Goal: Task Accomplishment & Management: Manage account settings

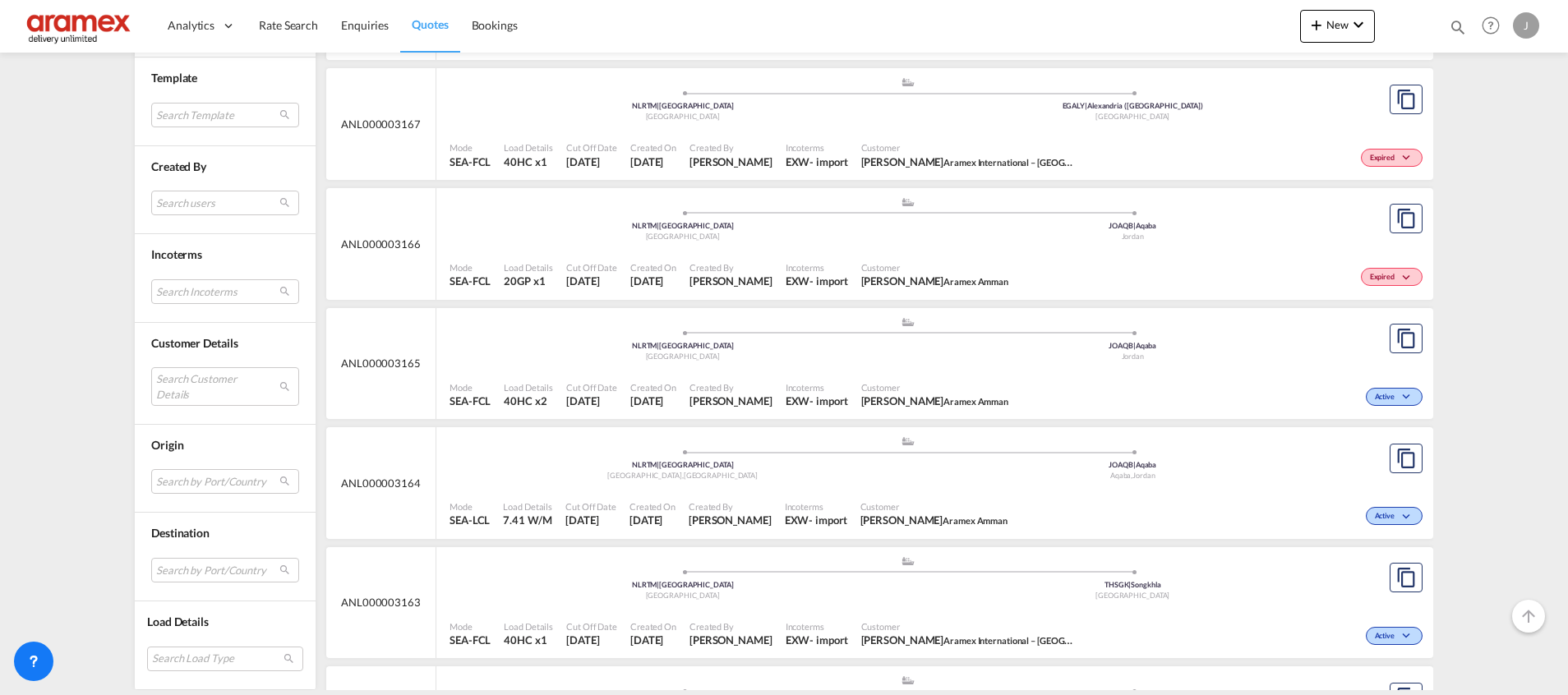
scroll to position [9322, 0]
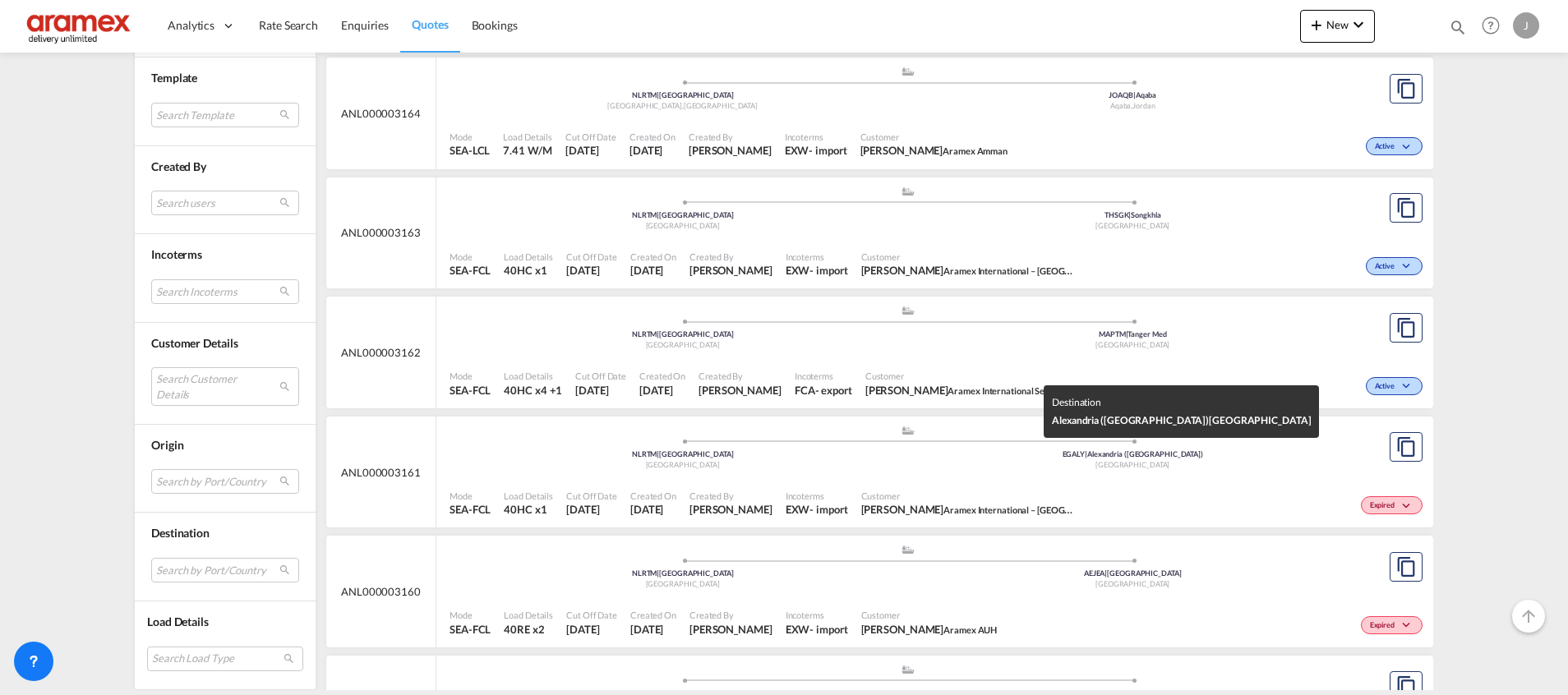
click at [1096, 467] on div "[GEOGRAPHIC_DATA]" at bounding box center [1133, 465] width 450 height 11
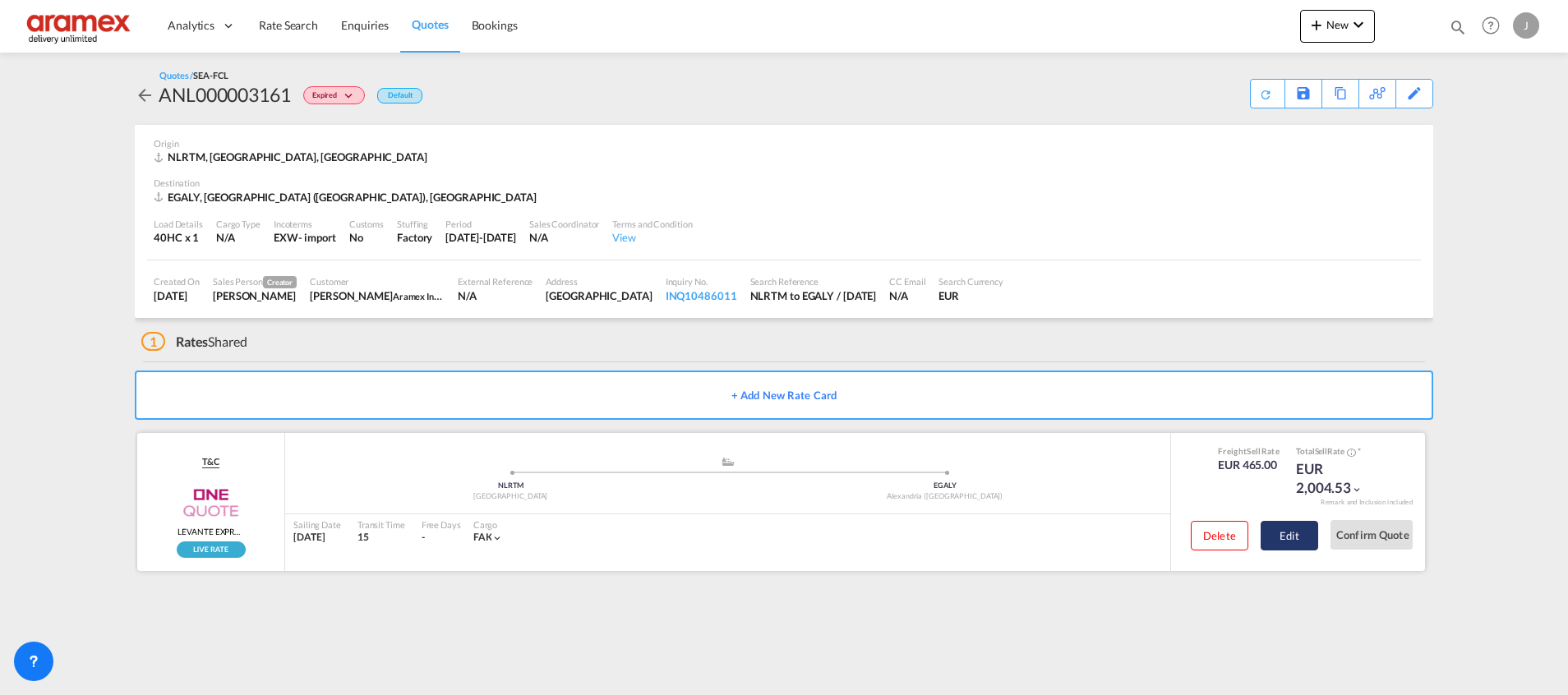
click at [1286, 534] on button "Edit" at bounding box center [1289, 536] width 57 height 30
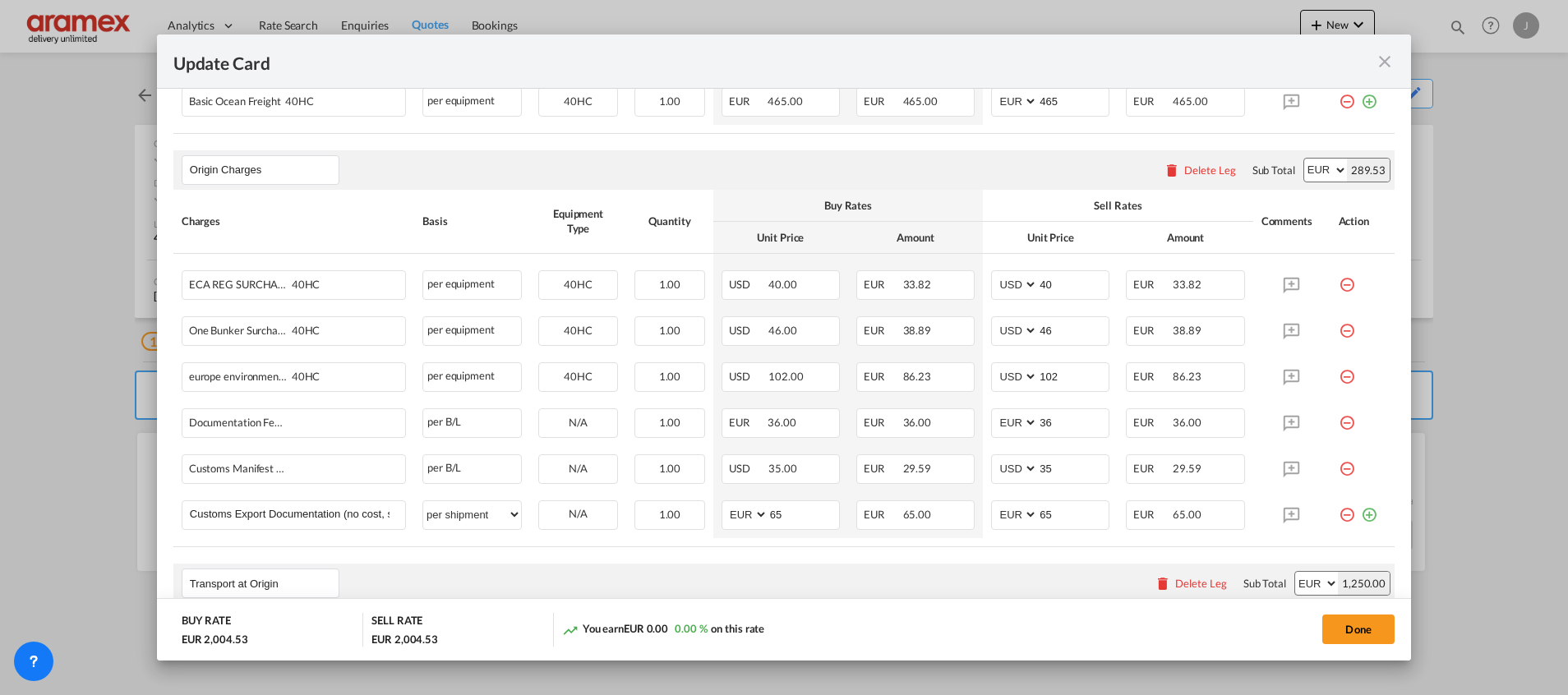
scroll to position [617, 0]
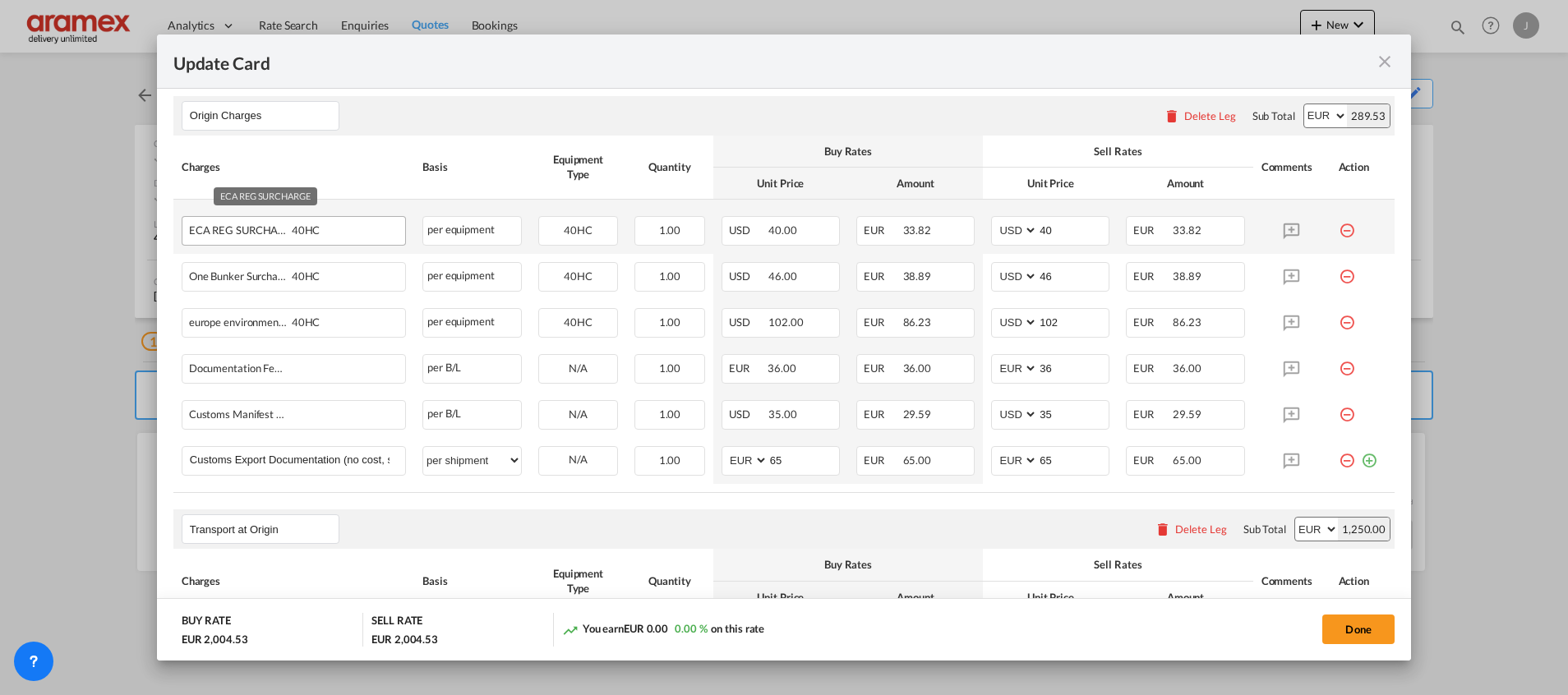
click at [233, 230] on div "ECA REG SURCHARGE 40HC" at bounding box center [267, 226] width 157 height 20
copy span "ECA REG SURCHARGE"
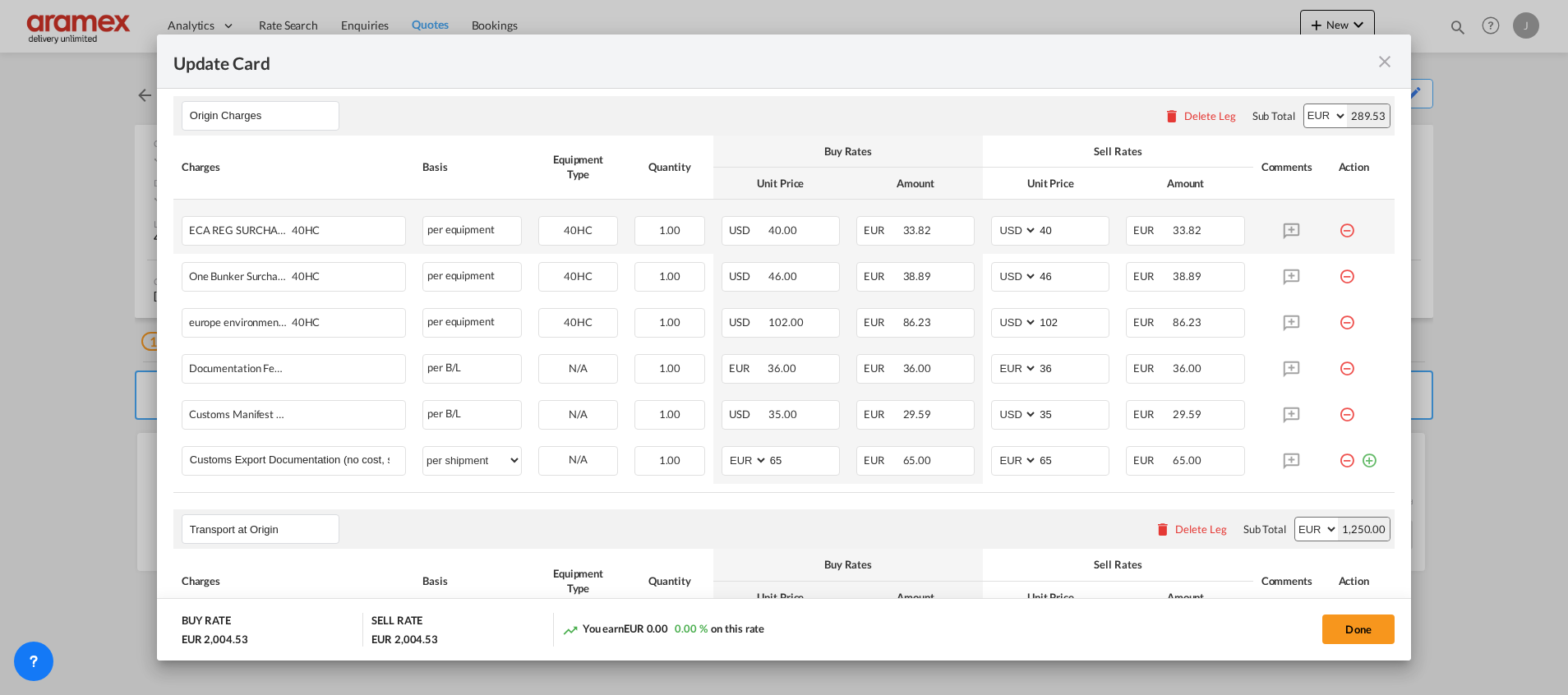
click at [1338, 233] on md-icon "icon-minus-circle-outline red-400-fg" at bounding box center [1346, 223] width 16 height 16
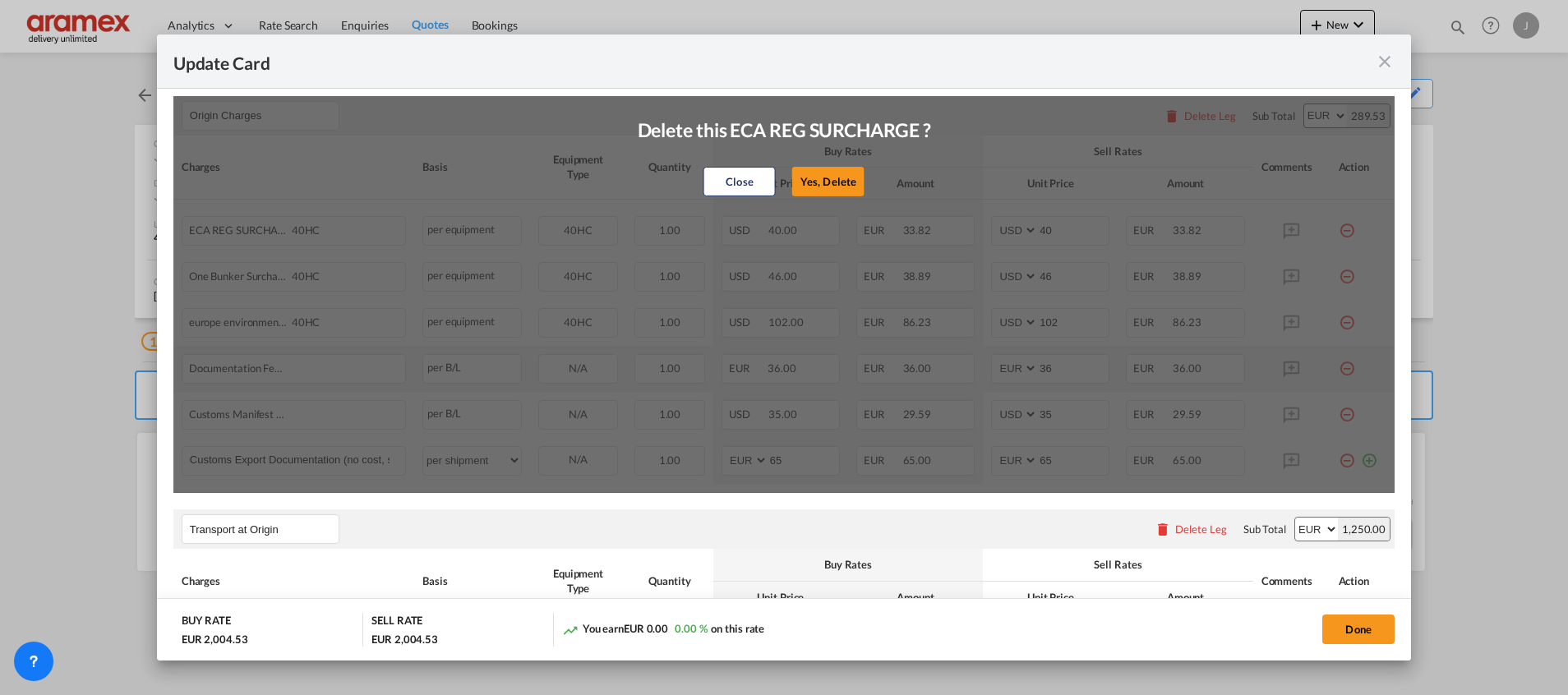
drag, startPoint x: 820, startPoint y: 184, endPoint x: 1202, endPoint y: 348, distance: 415.7
click at [820, 183] on button "Yes, Delete" at bounding box center [828, 181] width 73 height 30
type input "46"
type input "102"
select select "string:EUR"
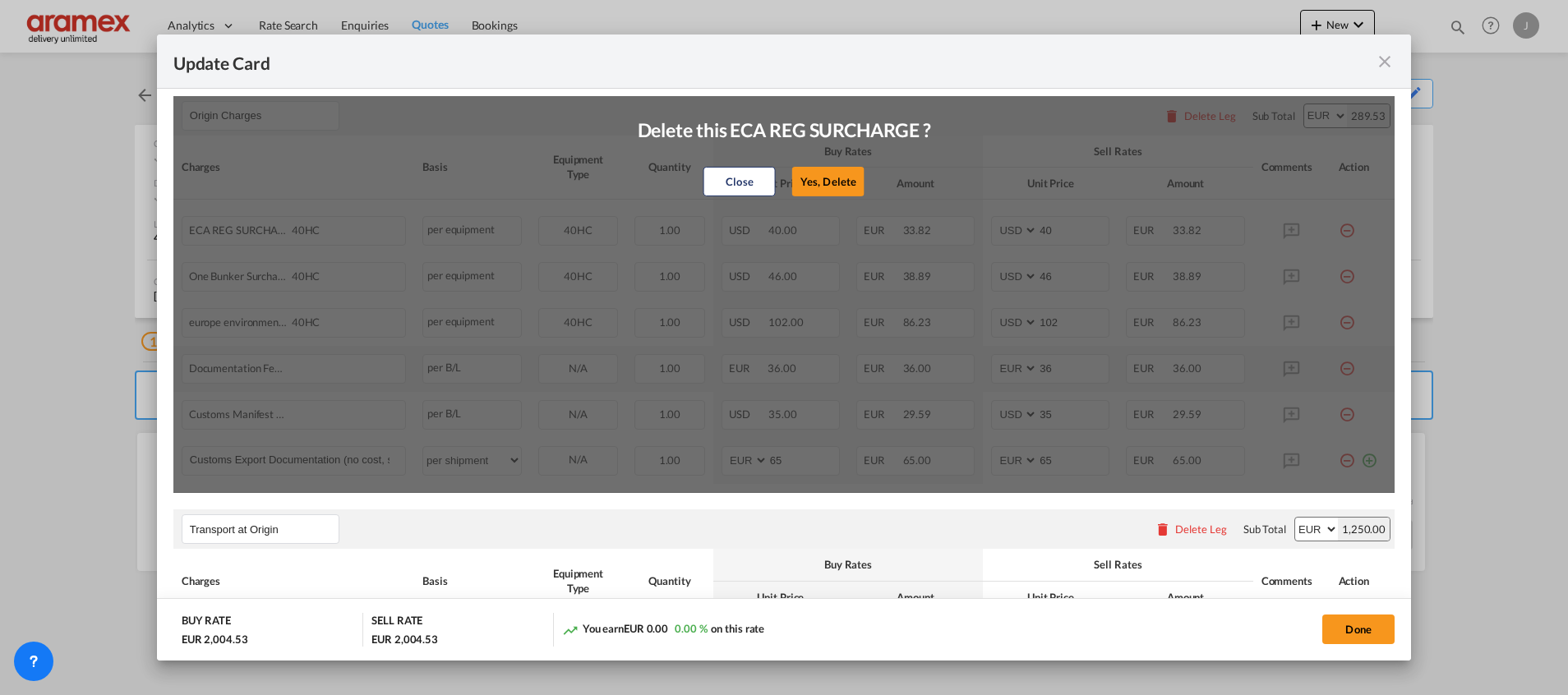
type input "36"
select select "string:USD"
type input "35"
select select "string:EUR"
type input "65"
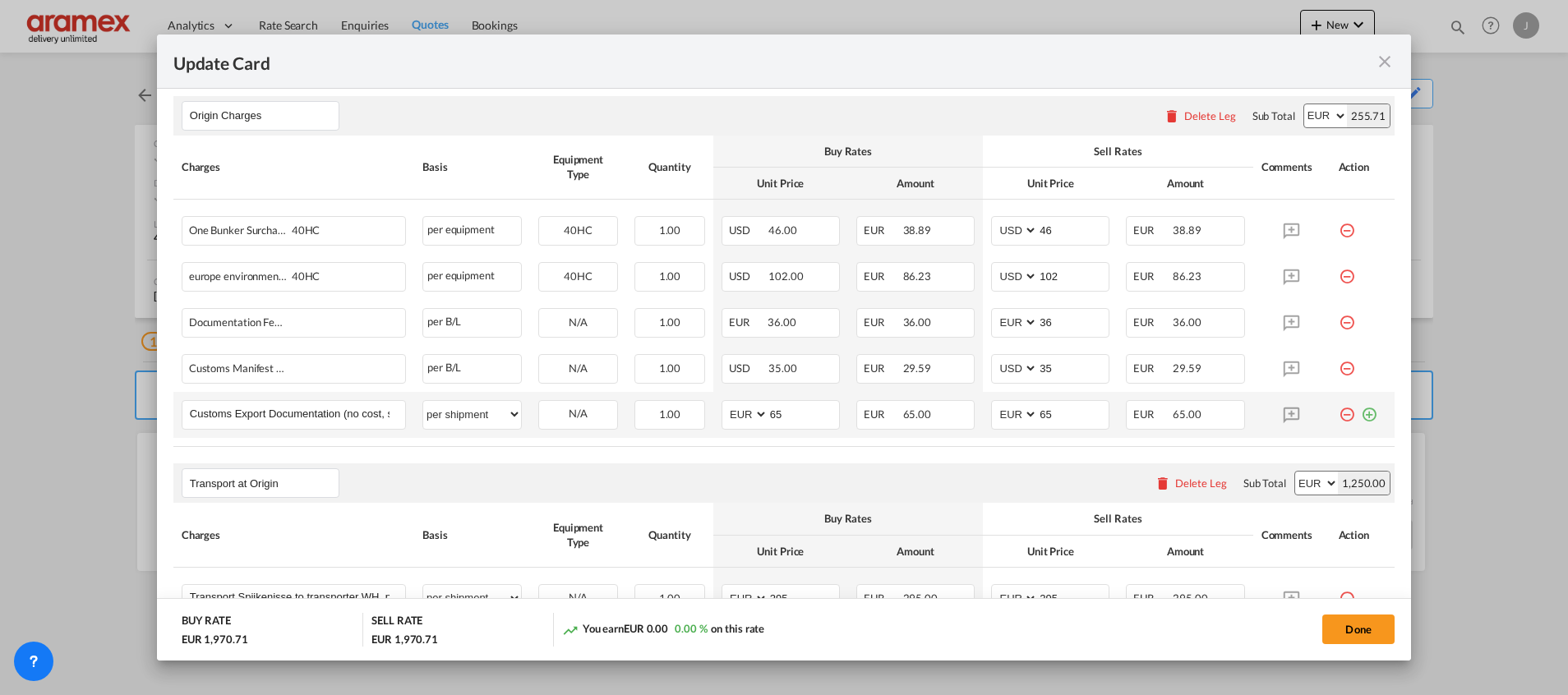
click at [1361, 413] on md-icon "icon-plus-circle-outline green-400-fg" at bounding box center [1369, 408] width 16 height 16
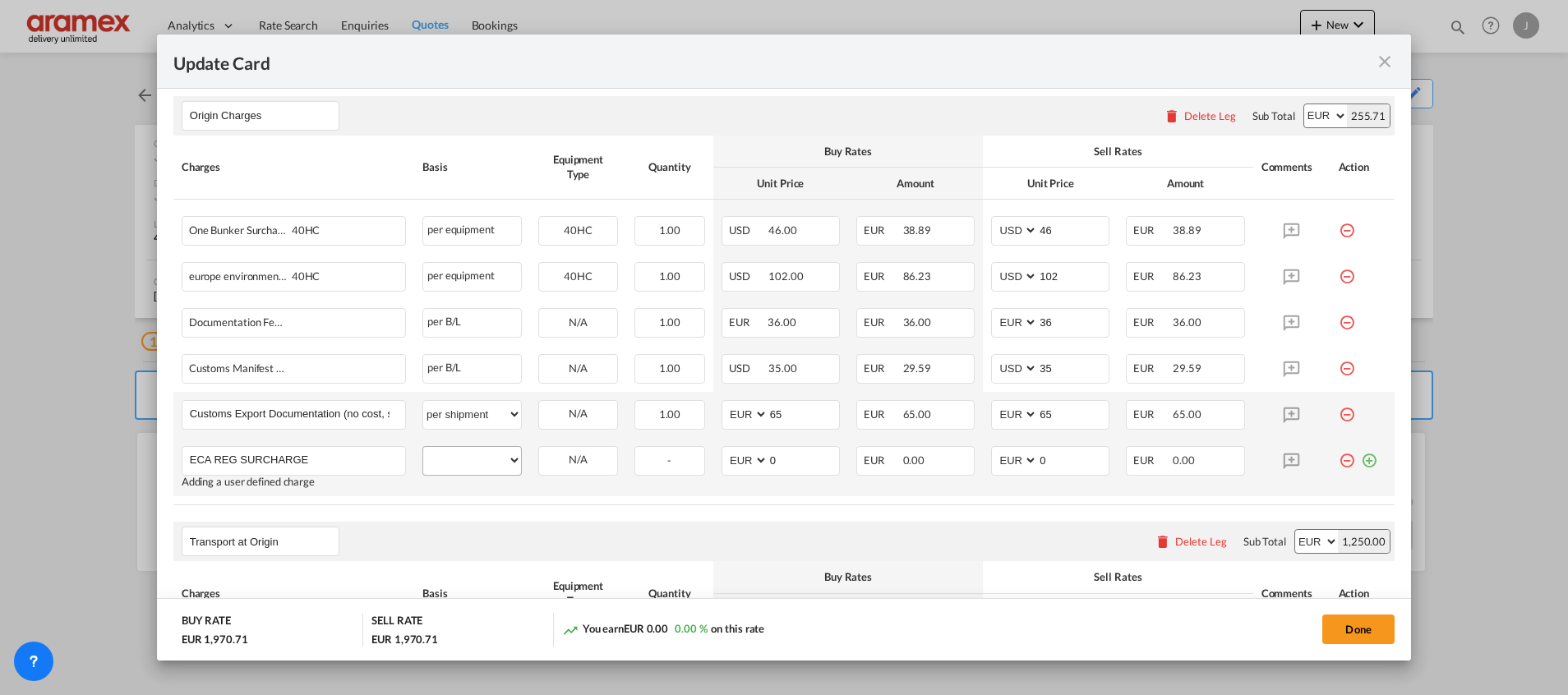
type input "ECA REG SURCHARGE"
drag, startPoint x: 455, startPoint y: 465, endPoint x: 471, endPoint y: 451, distance: 21.3
click at [455, 465] on select "per equipment per container per B/L per shipping bill per shipment per pallet p…" at bounding box center [471, 460] width 97 height 27
click at [423, 447] on select "per equipment per container per B/L per shipping bill per shipment per pallet p…" at bounding box center [471, 460] width 97 height 27
click at [466, 462] on select "per equipment per container per B/L per shipping bill per shipment per pallet p…" at bounding box center [471, 460] width 97 height 27
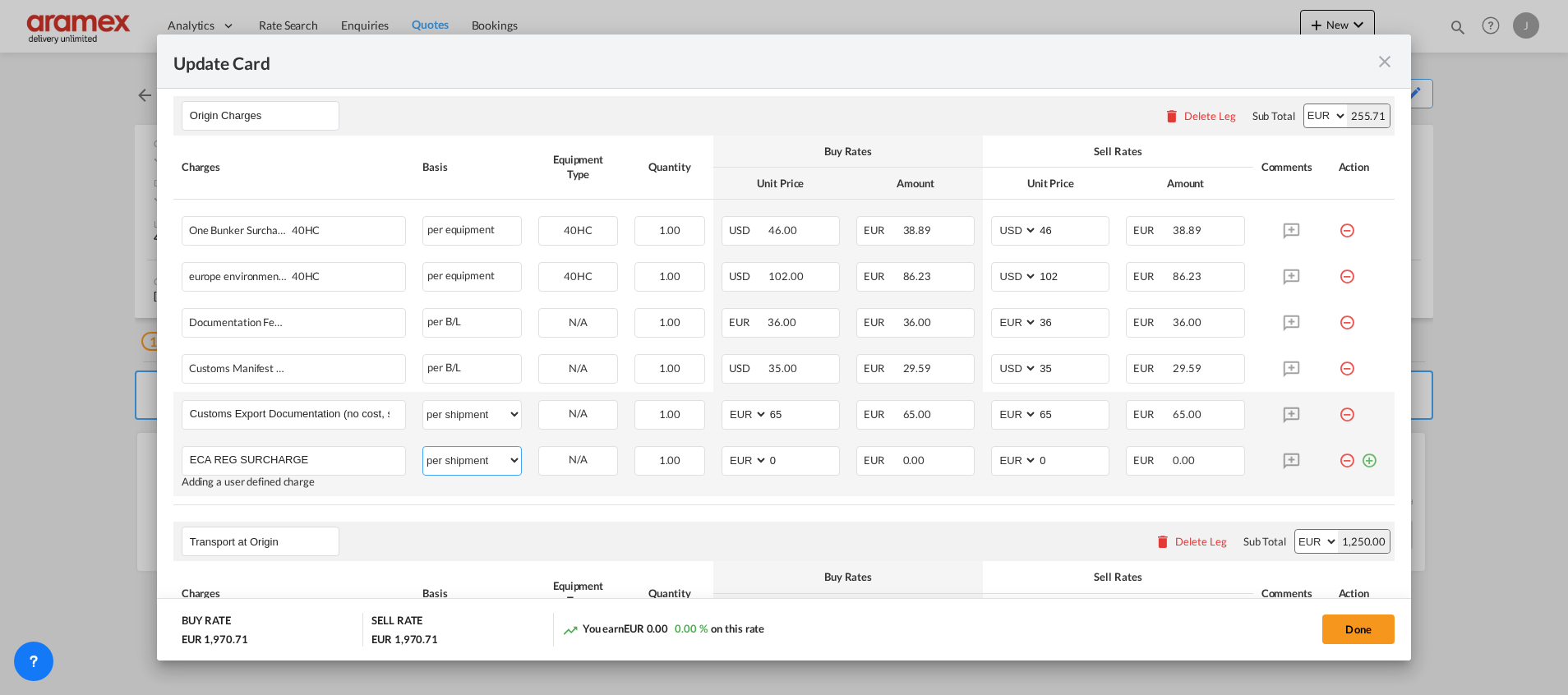
select select "per equipment"
click at [423, 447] on select "per equipment per container per B/L per shipping bill per shipment per pallet p…" at bounding box center [471, 460] width 97 height 27
click at [550, 463] on select "40HC" at bounding box center [578, 460] width 78 height 22
select select "40HC"
click at [539, 450] on select "40HC" at bounding box center [578, 460] width 78 height 22
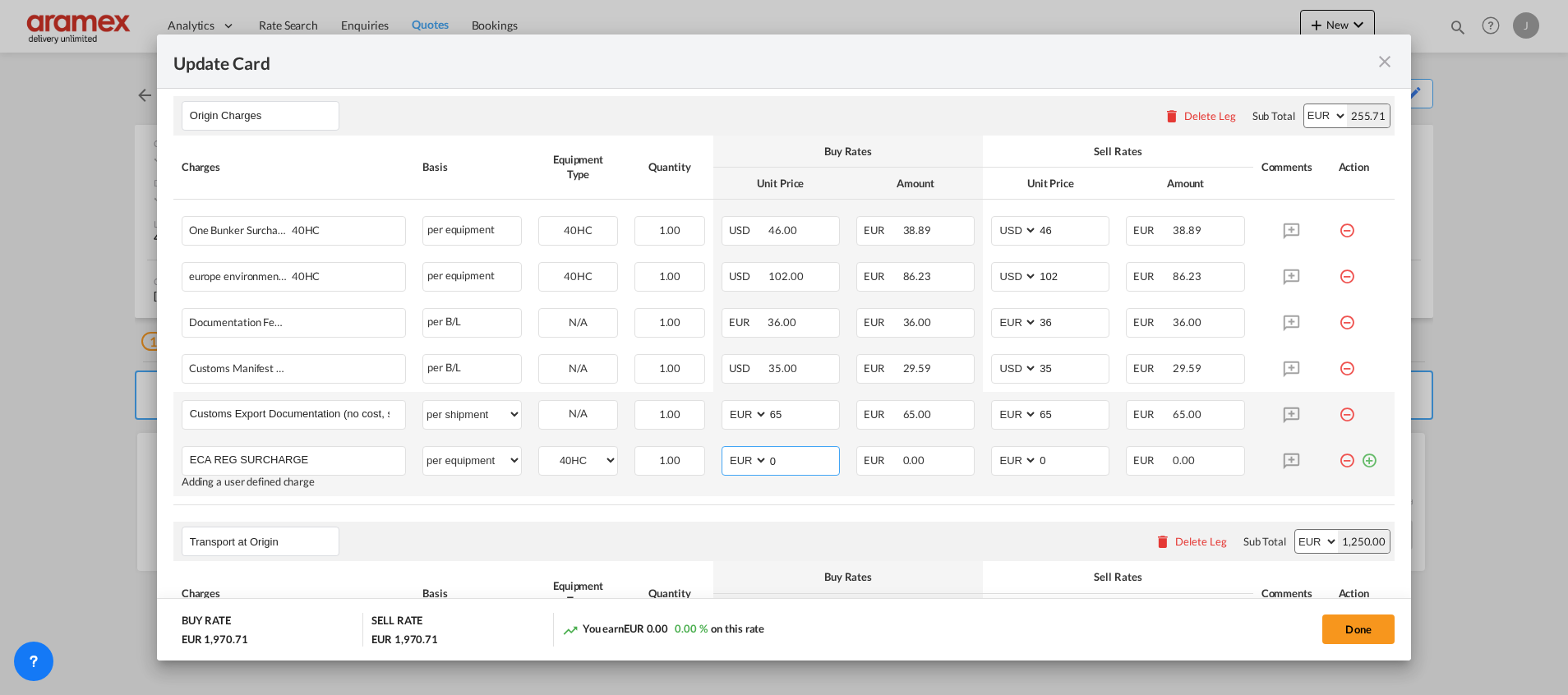
drag, startPoint x: 795, startPoint y: 460, endPoint x: 724, endPoint y: 469, distance: 71.6
click at [724, 469] on md-input-container "AED AFN ALL AMD ANG AOA ARS AUD AWG AZN BAM BBD BDT BGN BHD BIF BMD BND BOB BRL…" at bounding box center [781, 460] width 118 height 30
type input "46"
drag, startPoint x: 1071, startPoint y: 463, endPoint x: 989, endPoint y: 462, distance: 82.0
click at [991, 462] on md-input-container "AED AFN ALL AMD ANG AOA ARS AUD AWG AZN BAM BBD BDT BGN BHD BIF BMD BND BOB BRL…" at bounding box center [1050, 460] width 118 height 30
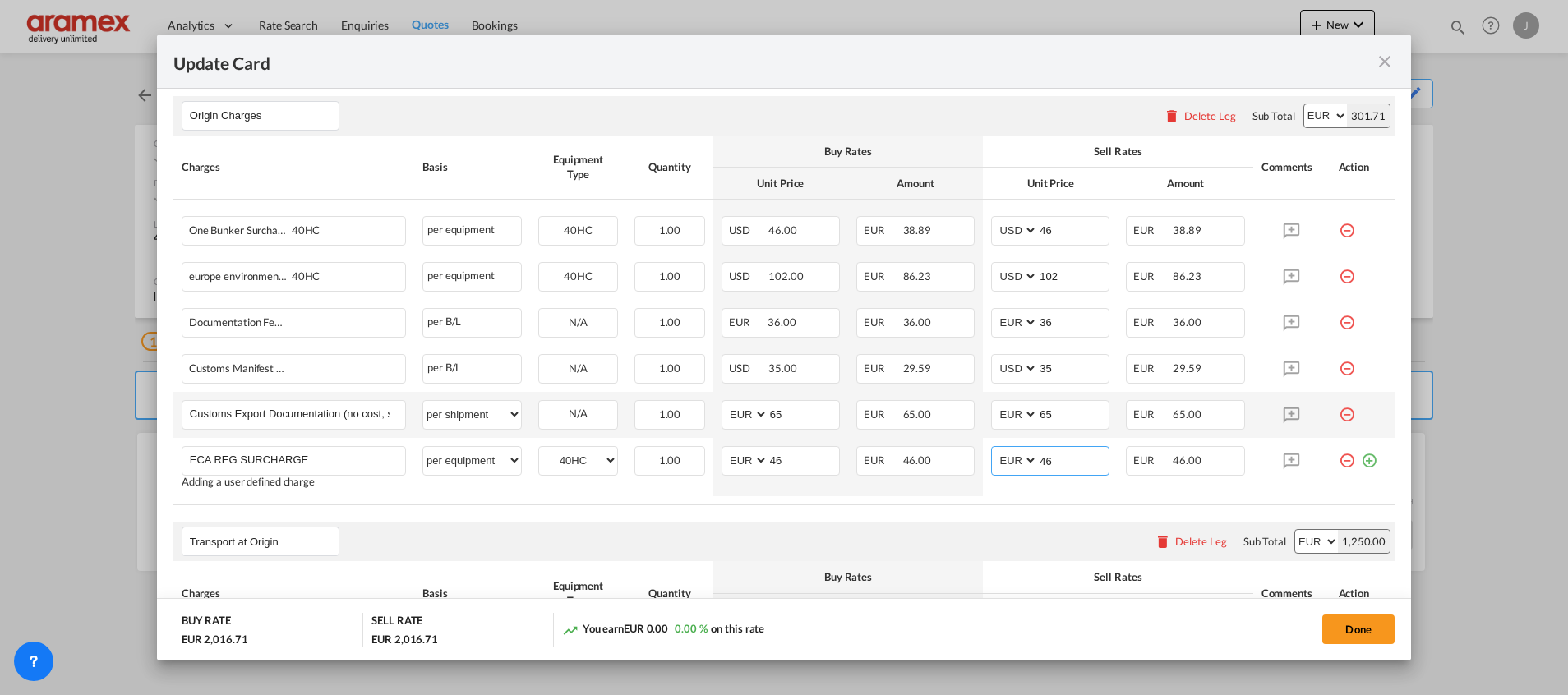
type input "46"
click at [961, 500] on table "Charges Basis Equipment Type Quantity Buy Rates Sell Rates Comments Action Unit…" at bounding box center [784, 320] width 1221 height 369
click at [251, 281] on div "europe environment surcharge 40HC" at bounding box center [267, 272] width 157 height 20
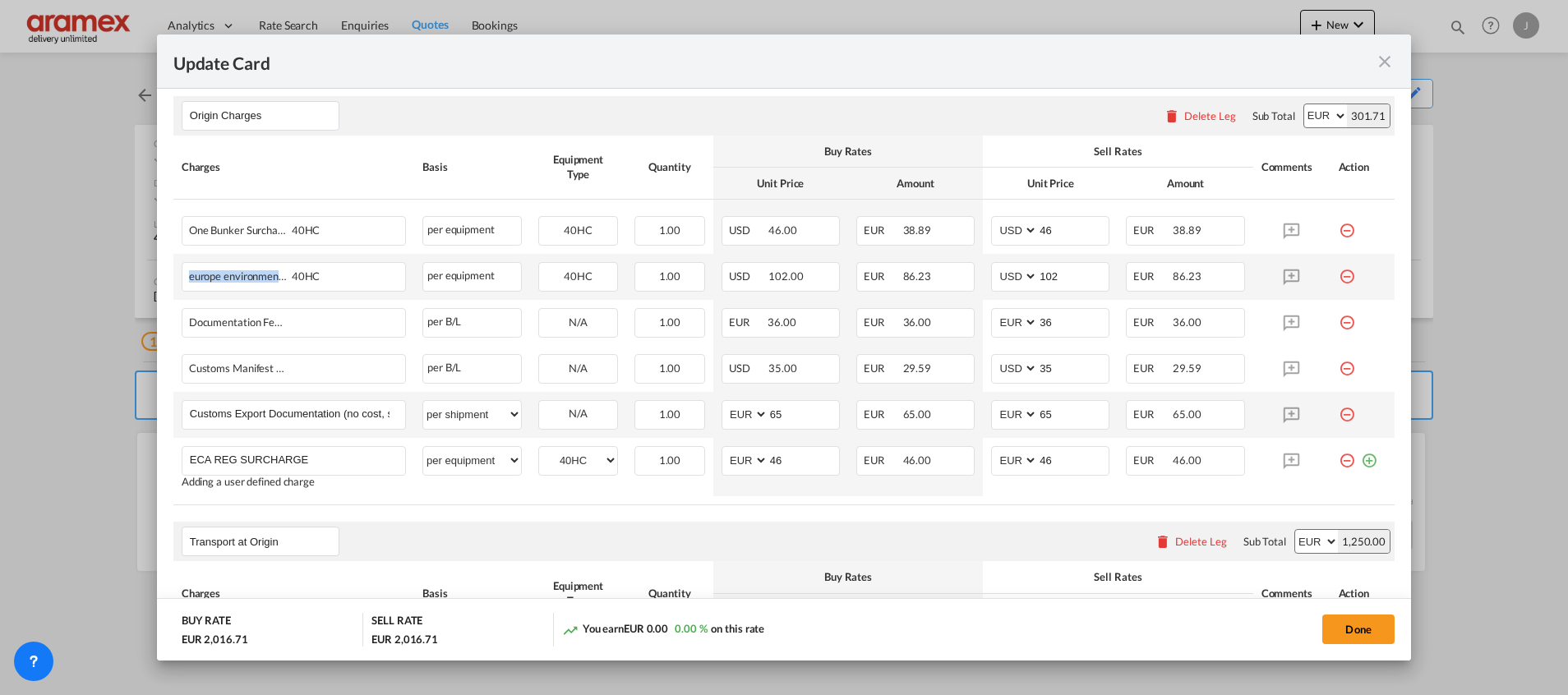
copy span "europe environment surcharge"
click at [1338, 273] on md-icon "icon-minus-circle-outline red-400-fg" at bounding box center [1346, 270] width 16 height 16
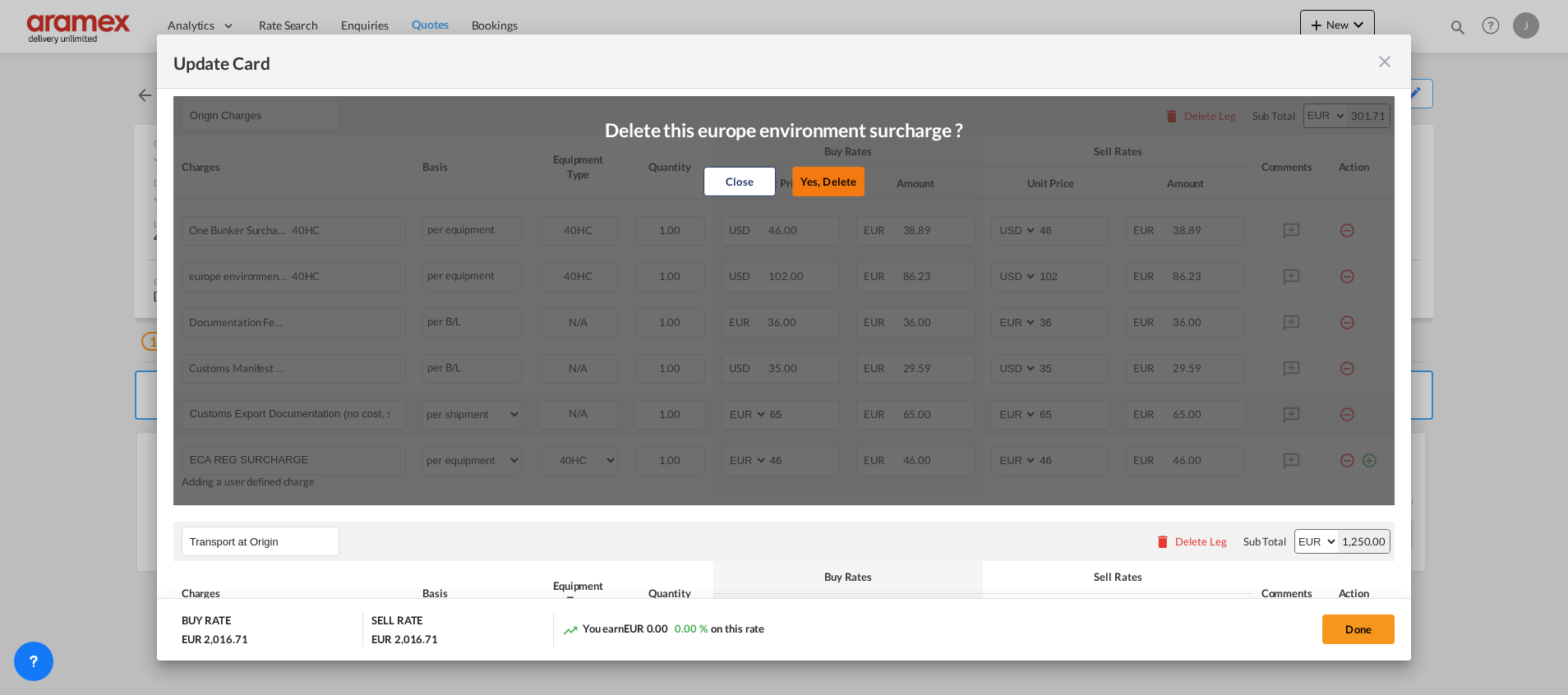
click at [835, 180] on button "Yes, Delete" at bounding box center [828, 181] width 73 height 30
select select "string:EUR"
type input "36"
select select "string:USD"
type input "35"
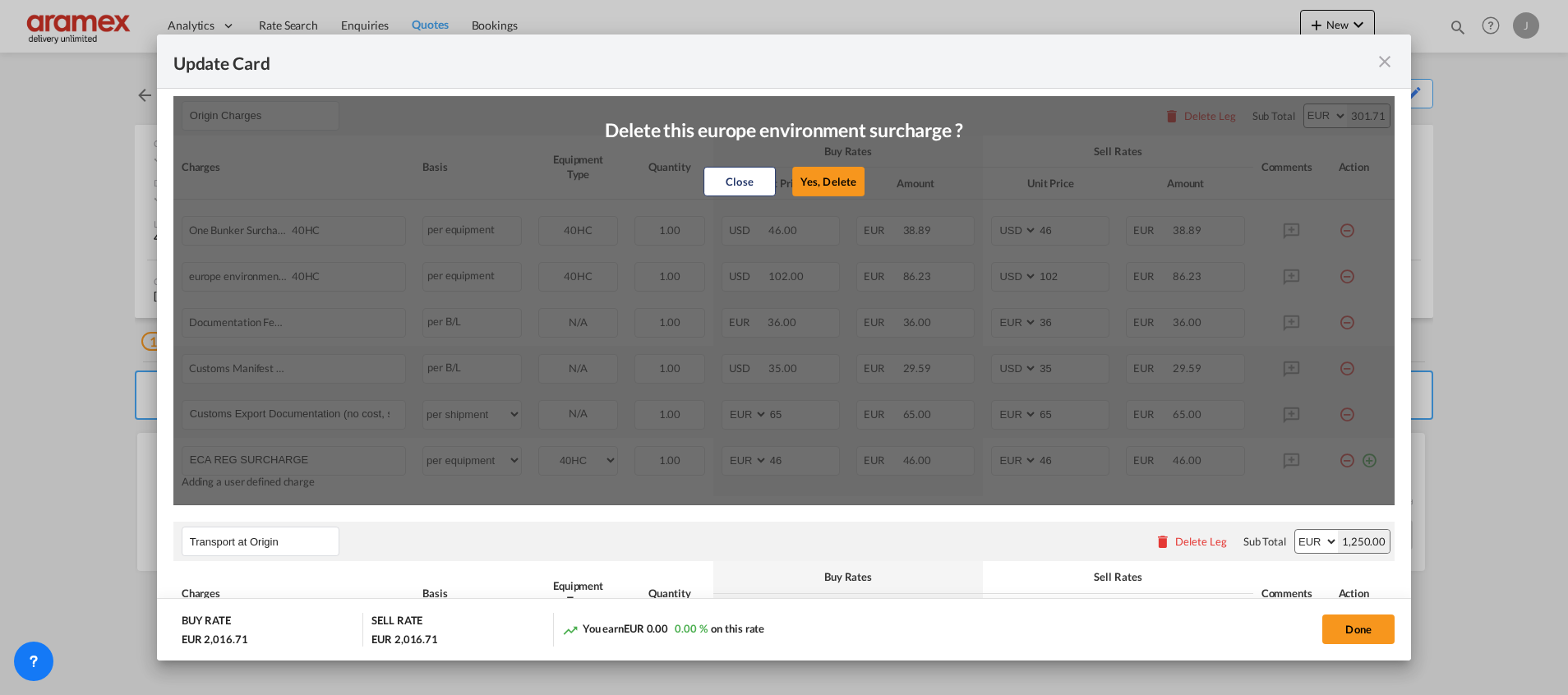
select select "string:EUR"
type input "65"
type input "46"
type input "ECA REG SURCHARGE"
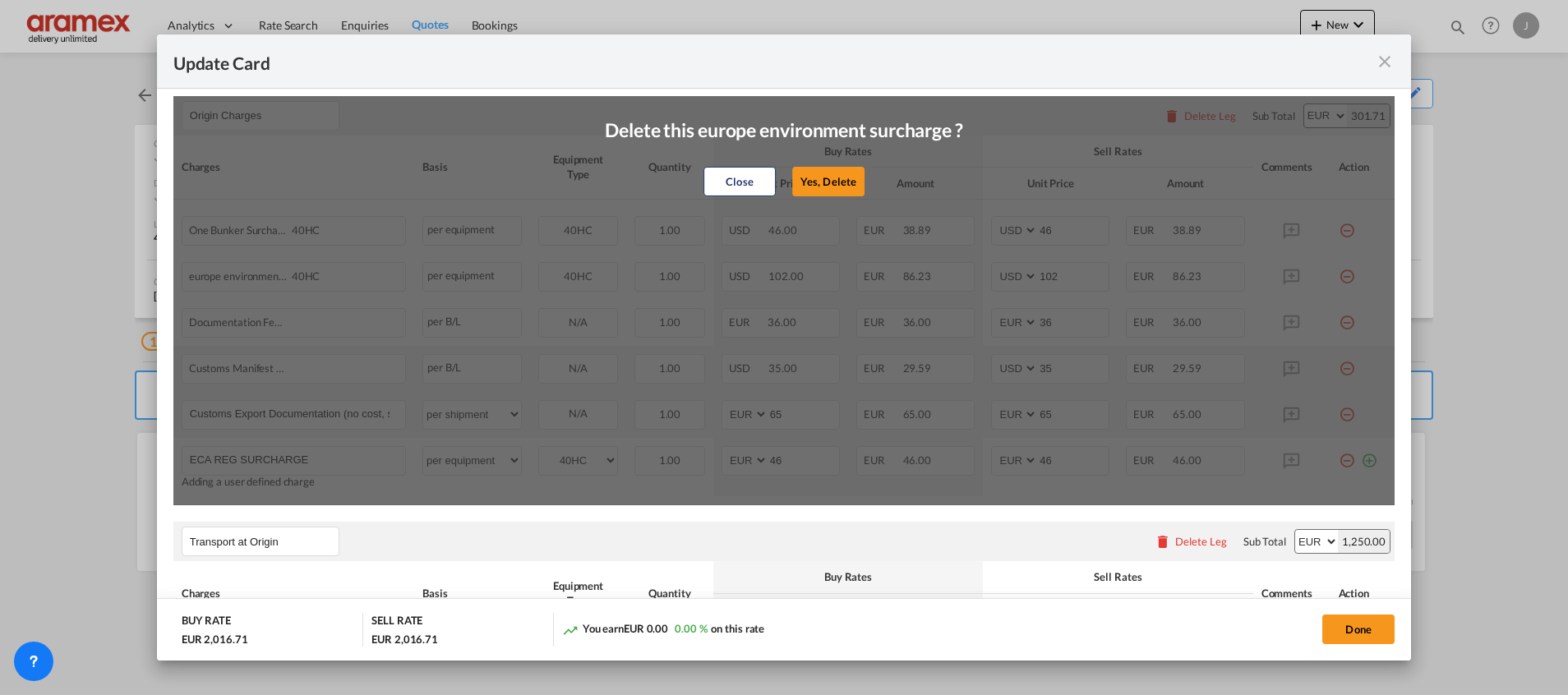
select select "per equipment"
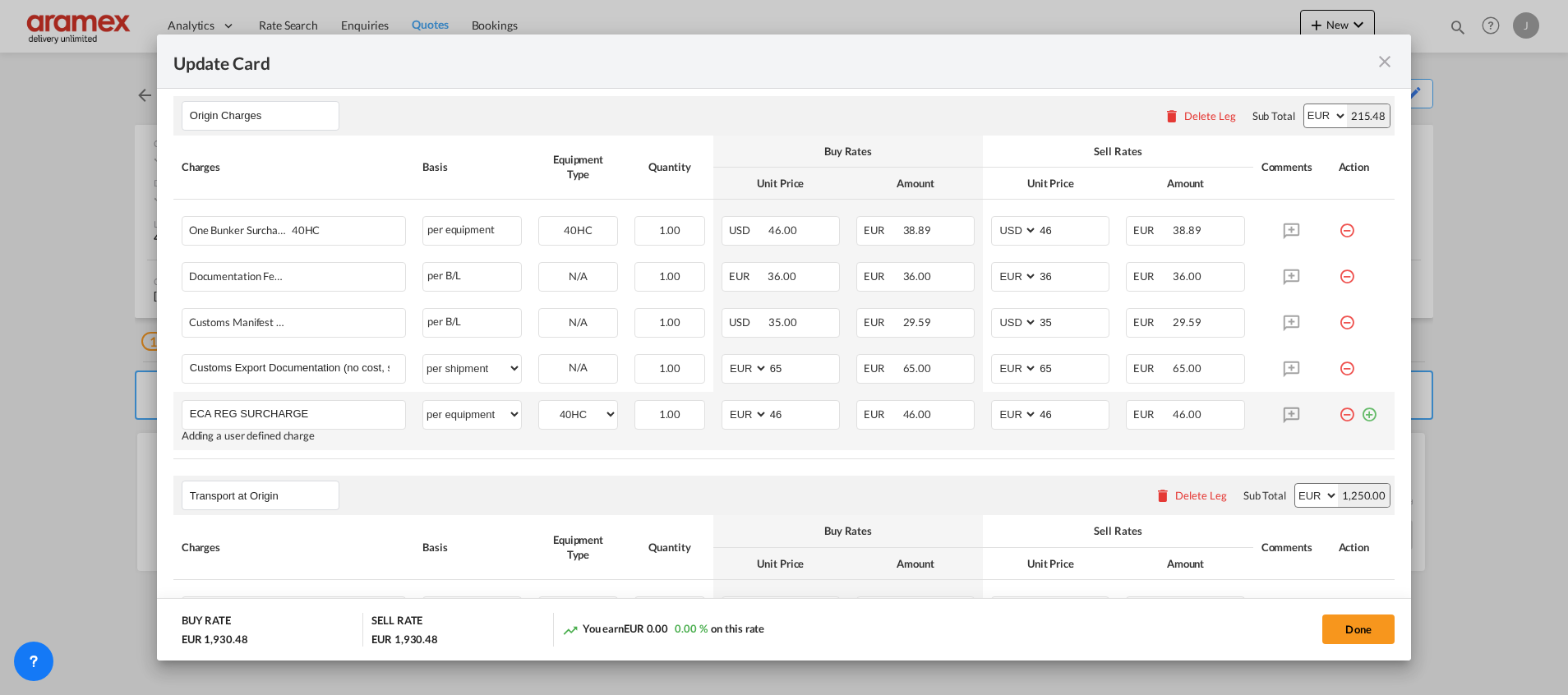
drag, startPoint x: 1350, startPoint y: 415, endPoint x: 1093, endPoint y: 434, distance: 257.7
click at [1361, 414] on md-icon "icon-plus-circle-outline green-400-fg" at bounding box center [1369, 408] width 16 height 16
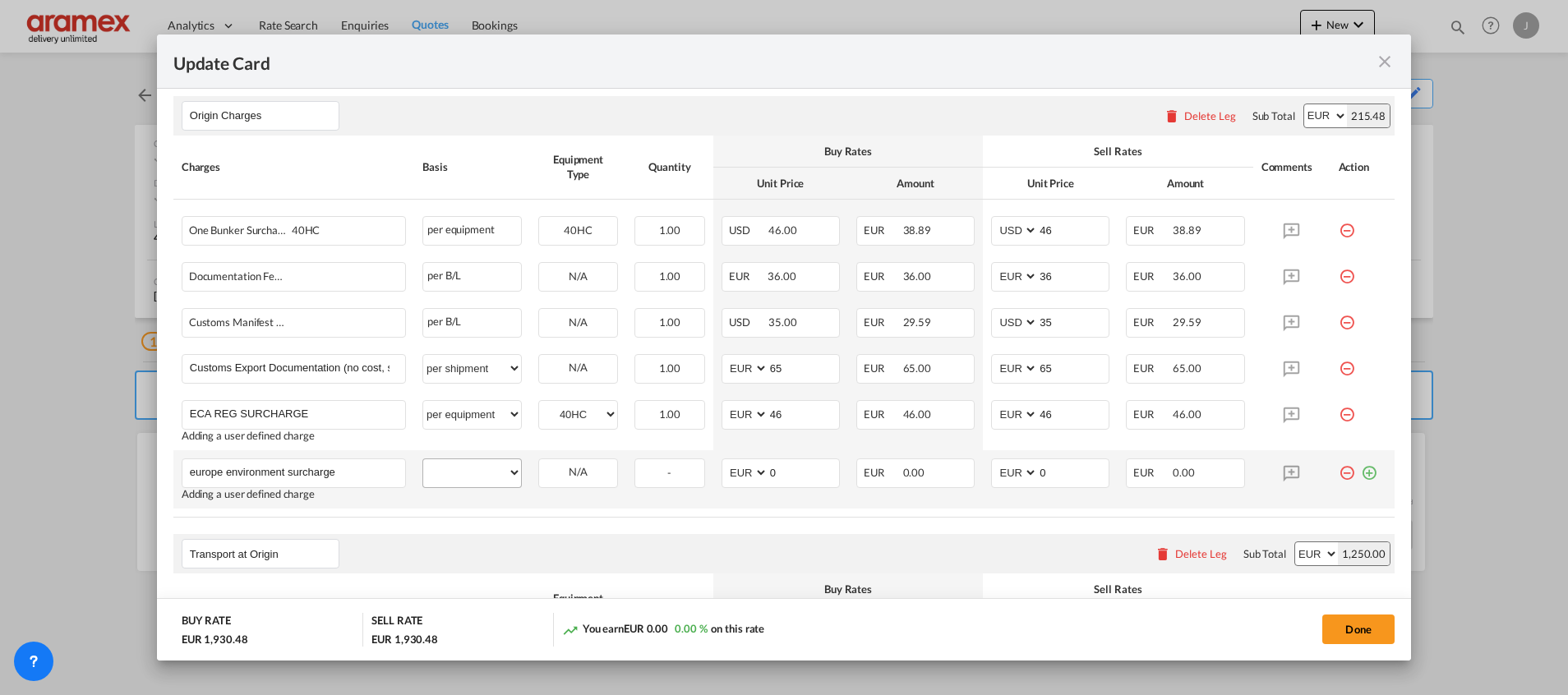
type input "europe environment surcharge"
click at [467, 470] on select "per equipment per container per B/L per shipping bill per shipment per pallet p…" at bounding box center [471, 473] width 97 height 27
select select "per equipment"
click at [423, 459] on select "per equipment per container per B/L per shipping bill per shipment per pallet p…" at bounding box center [471, 473] width 97 height 27
drag, startPoint x: 568, startPoint y: 472, endPoint x: 575, endPoint y: 482, distance: 12.2
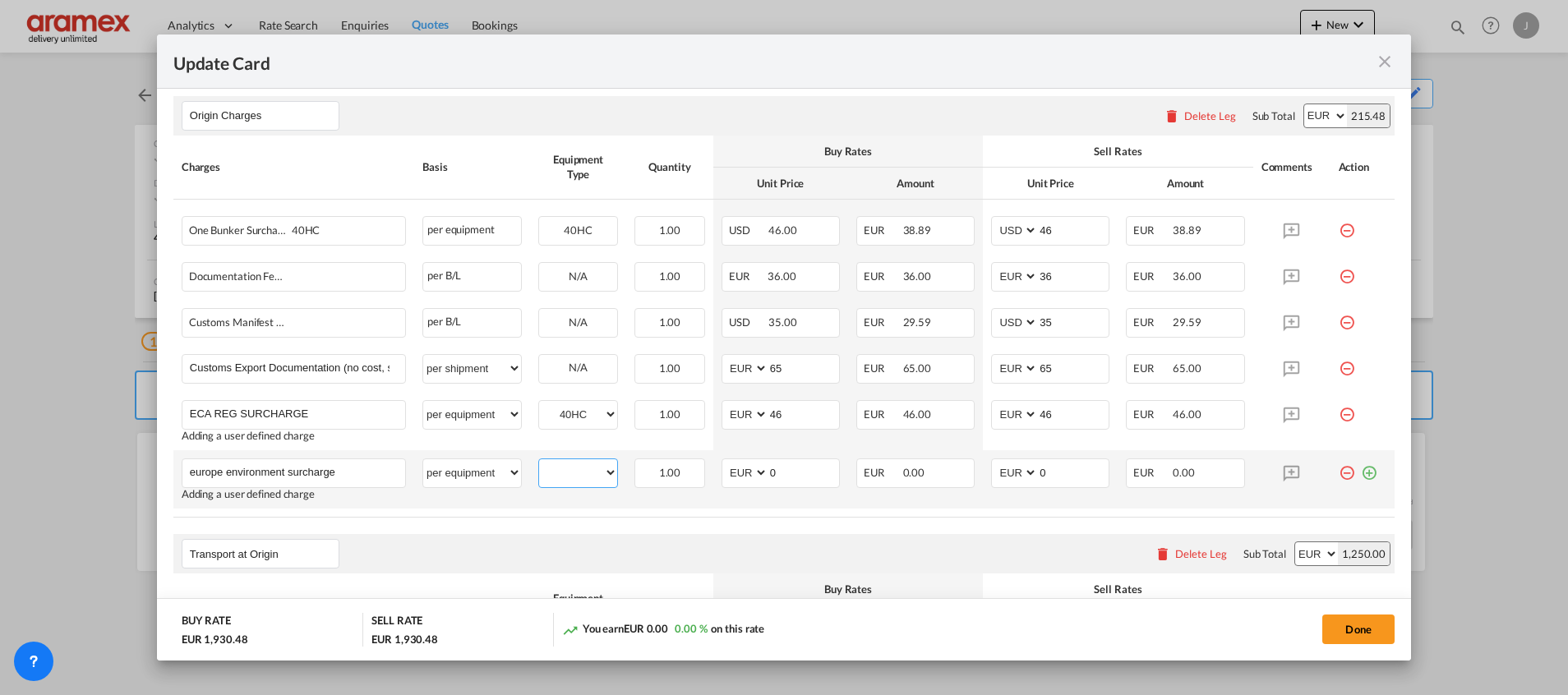
click at [568, 472] on select "40HC" at bounding box center [578, 473] width 78 height 22
select select "40HC"
click at [539, 462] on select "40HC" at bounding box center [578, 473] width 78 height 22
drag, startPoint x: 775, startPoint y: 465, endPoint x: 731, endPoint y: 469, distance: 44.2
click at [731, 469] on md-input-container "AED AFN ALL AMD ANG AOA ARS AUD AWG AZN BAM BBD BDT BGN BHD BIF BMD BND BOB BRL…" at bounding box center [781, 473] width 118 height 30
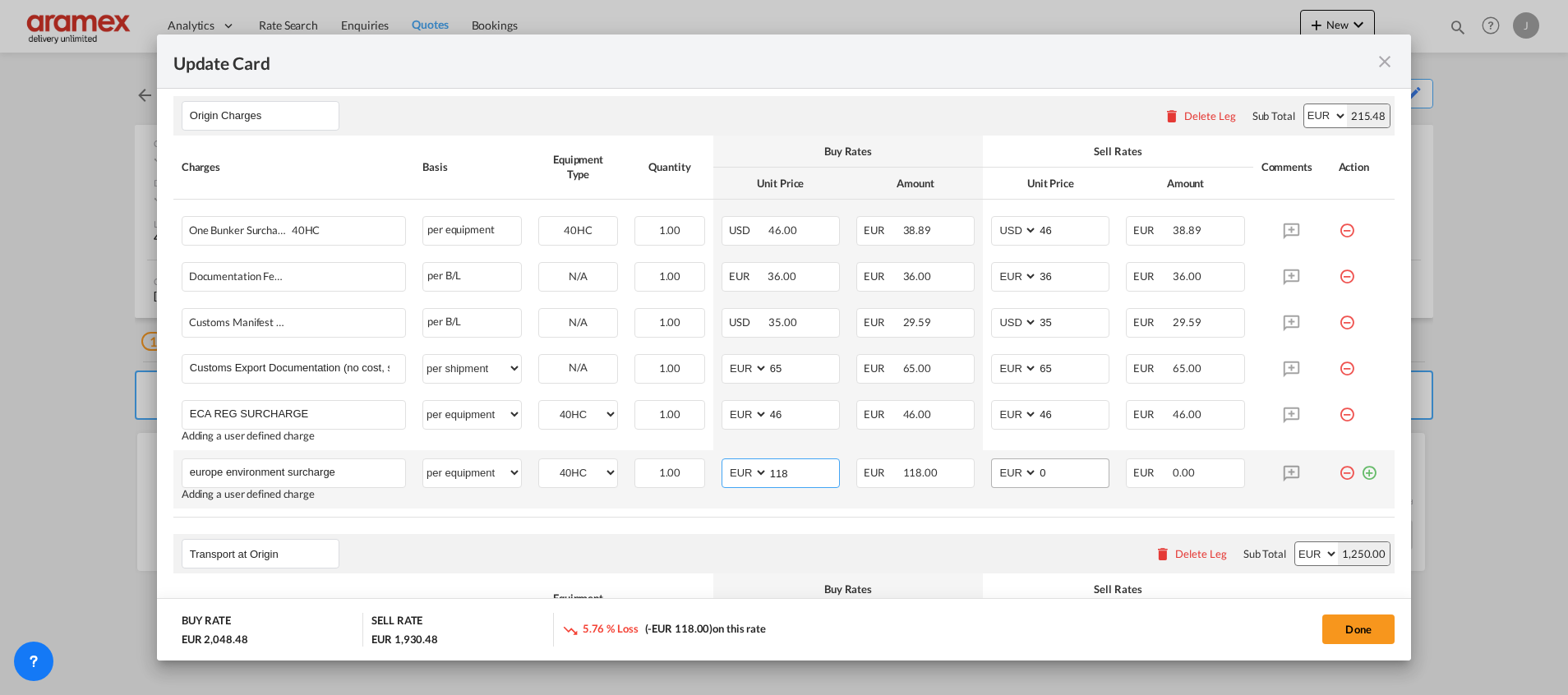
type input "118"
click at [1055, 470] on input "0" at bounding box center [1073, 472] width 71 height 25
drag, startPoint x: 1055, startPoint y: 470, endPoint x: 971, endPoint y: 482, distance: 84.9
click at [983, 482] on td "AED AFN ALL AMD ANG AOA ARS AUD AWG AZN BAM BBD BDT BGN BHD BIF BMD BND [PERSON…" at bounding box center [1050, 479] width 135 height 58
type input "118"
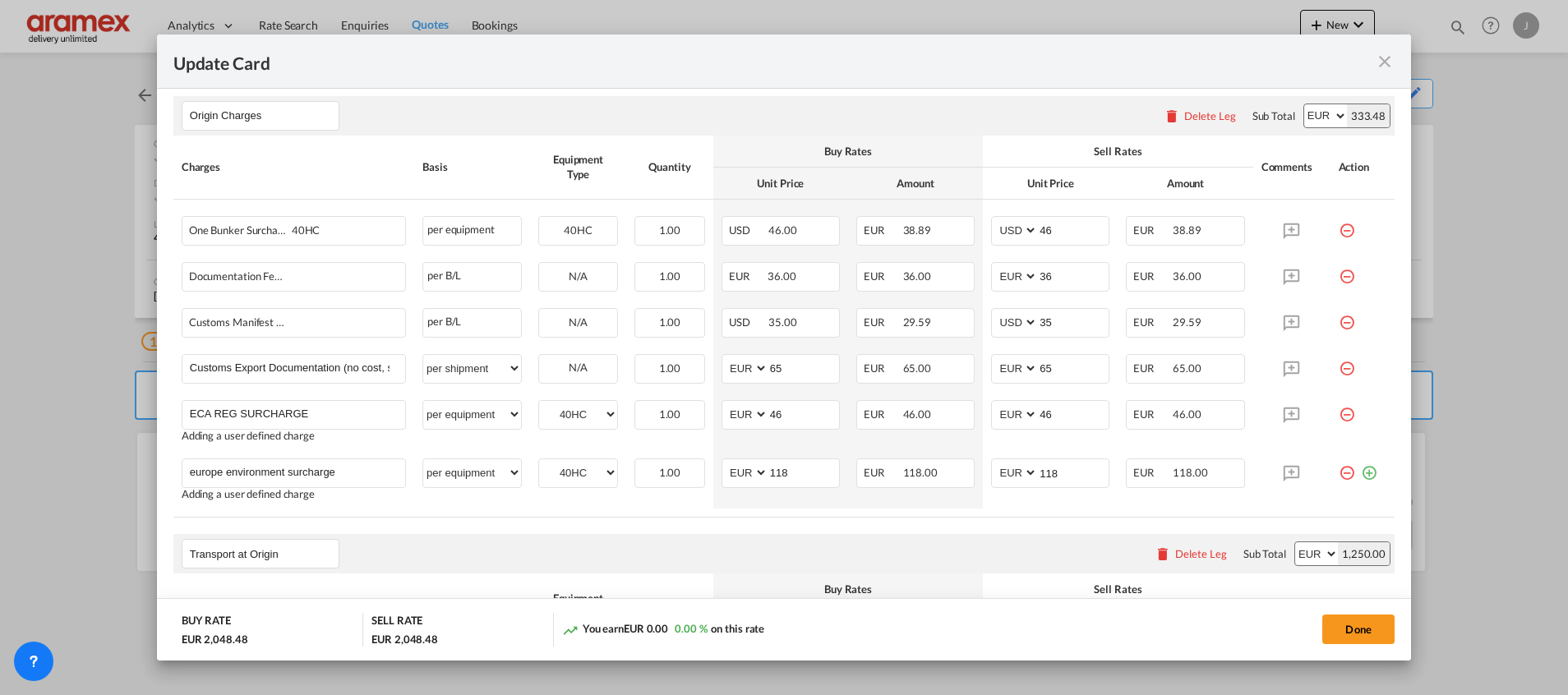
click at [942, 516] on table "Charges Basis Equipment Type Quantity Buy Rates Sell Rates Comments Action Unit…" at bounding box center [784, 326] width 1221 height 382
click at [241, 231] on div "One Bunker Surcharge 40HC" at bounding box center [267, 226] width 157 height 20
copy span "One Bunker Surcharge"
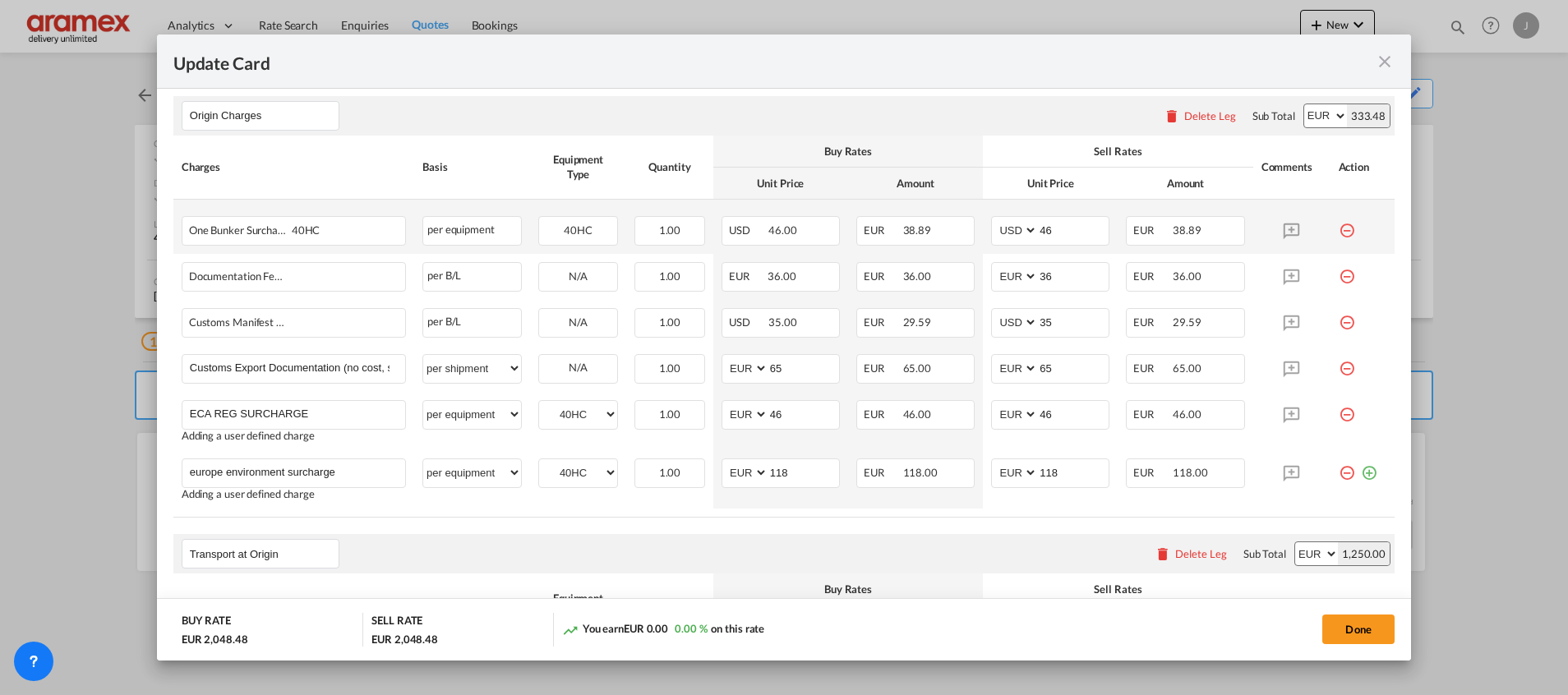
click at [1338, 229] on md-icon "icon-minus-circle-outline red-400-fg" at bounding box center [1346, 223] width 16 height 16
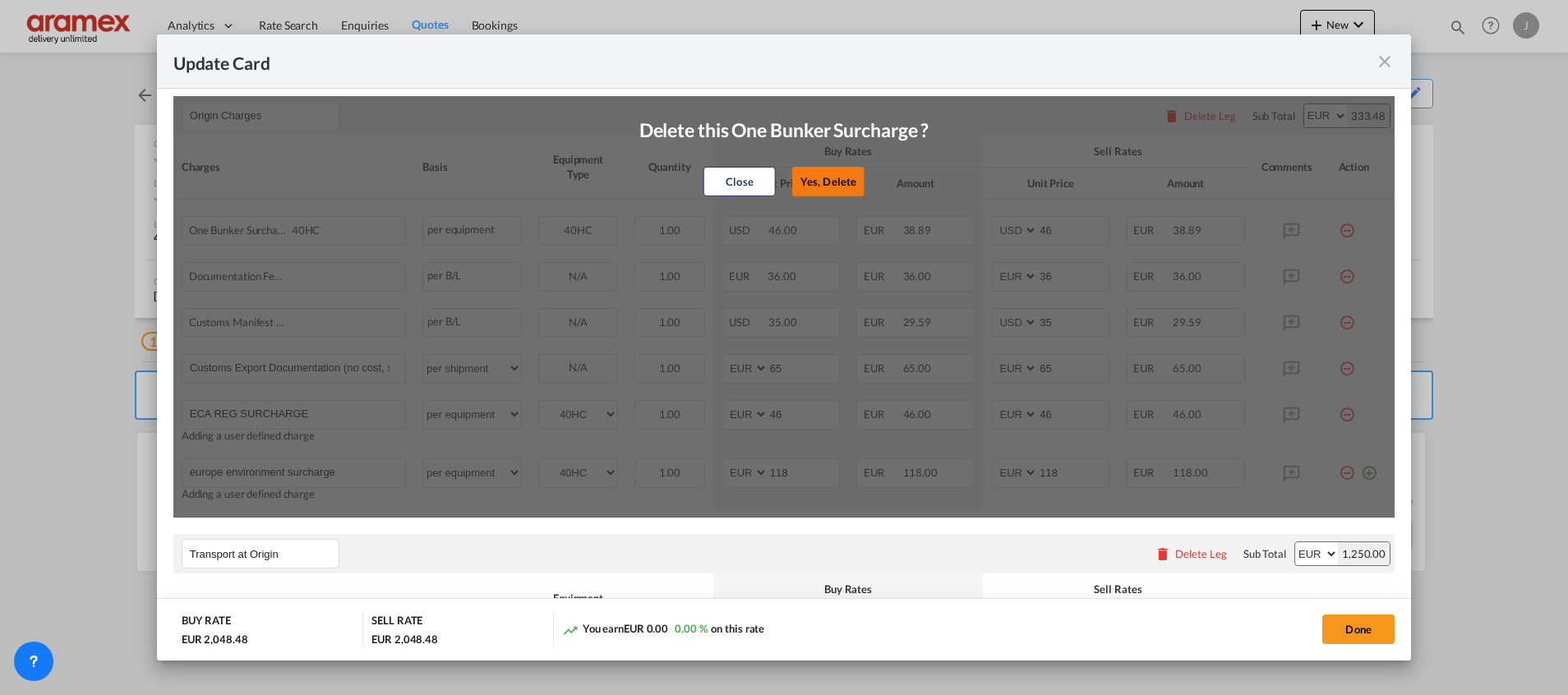
click at [820, 182] on button "Yes, Delete" at bounding box center [828, 181] width 73 height 30
select select "string:EUR"
type input "36"
select select "string:USD"
type input "35"
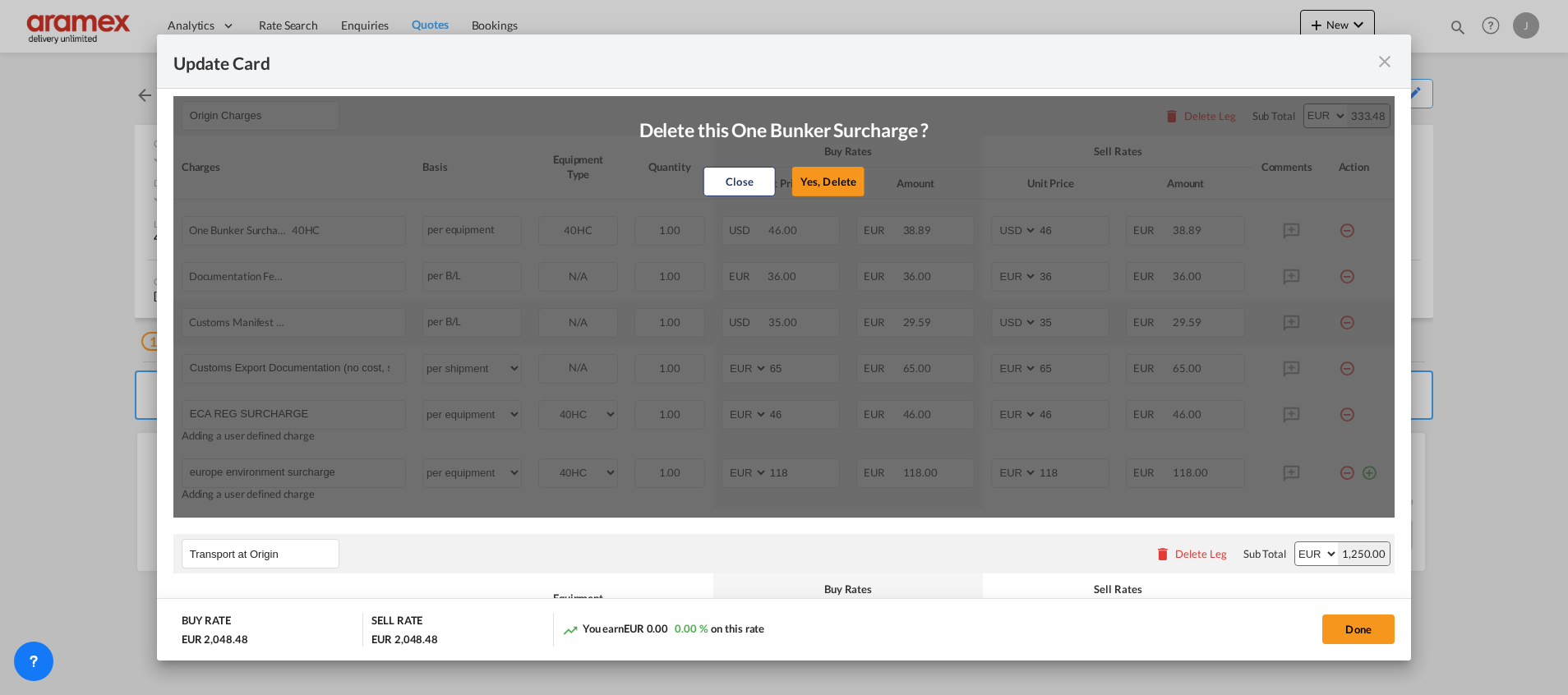
select select "string:EUR"
type input "65"
type input "46"
type input "118"
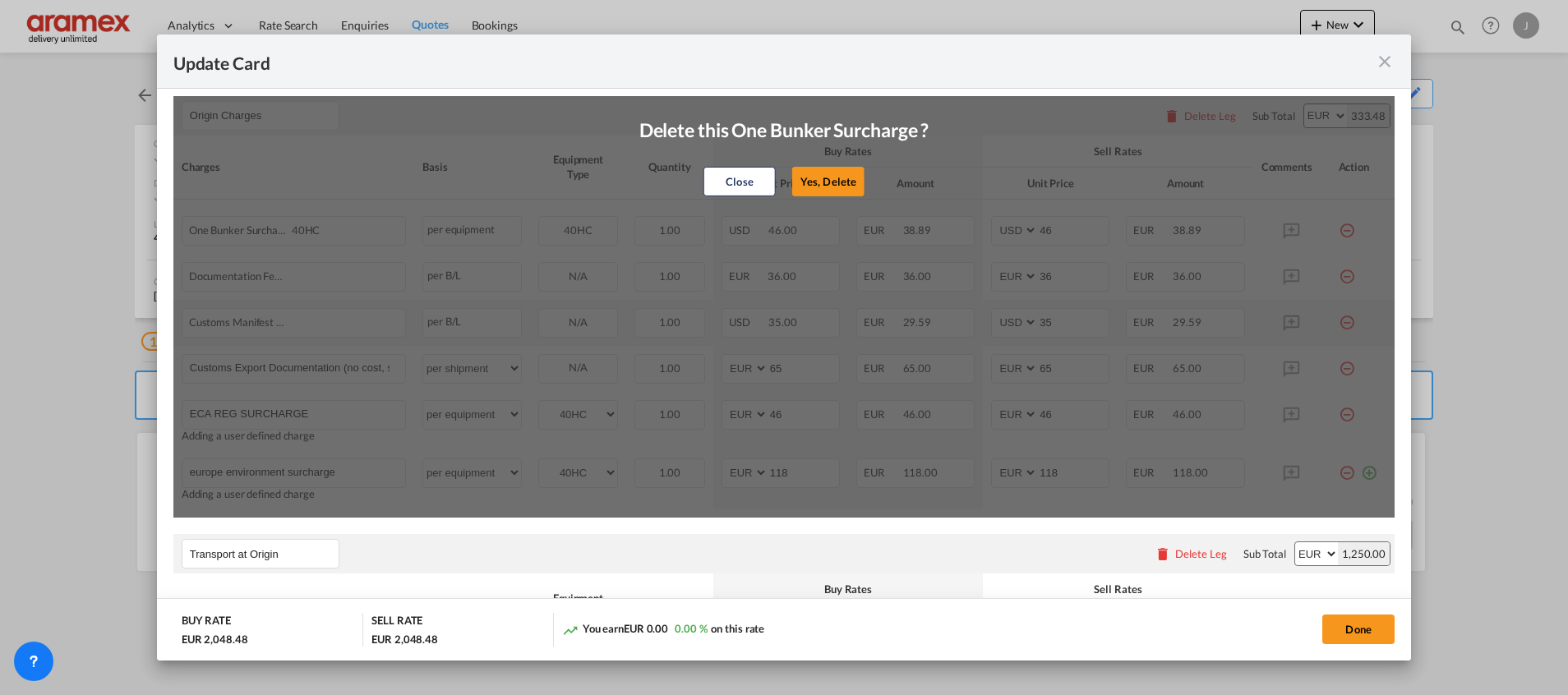
type input "europe environment surcharge"
type input "46"
type input "ECA REG SURCHARGE"
select select "per equipment"
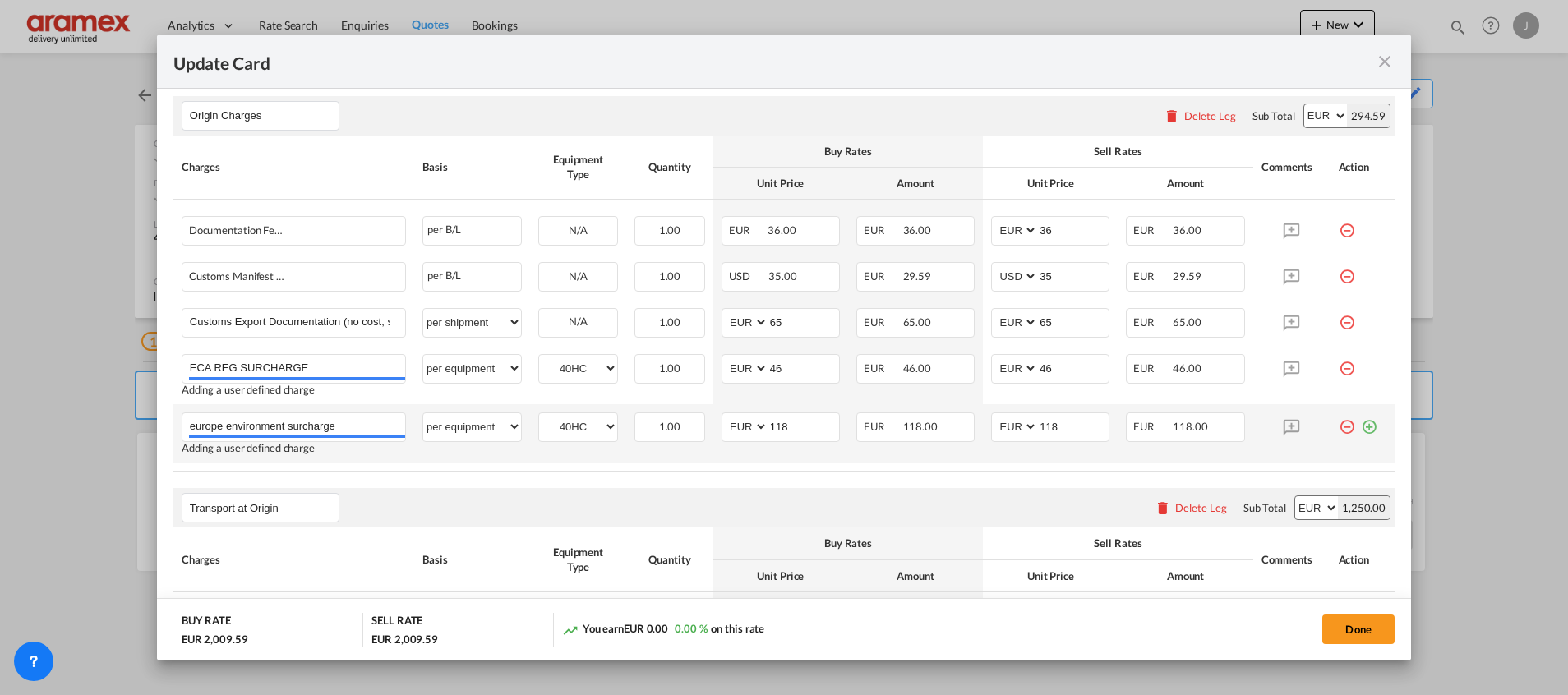
click at [1361, 426] on md-icon "icon-plus-circle-outline green-400-fg" at bounding box center [1369, 420] width 16 height 16
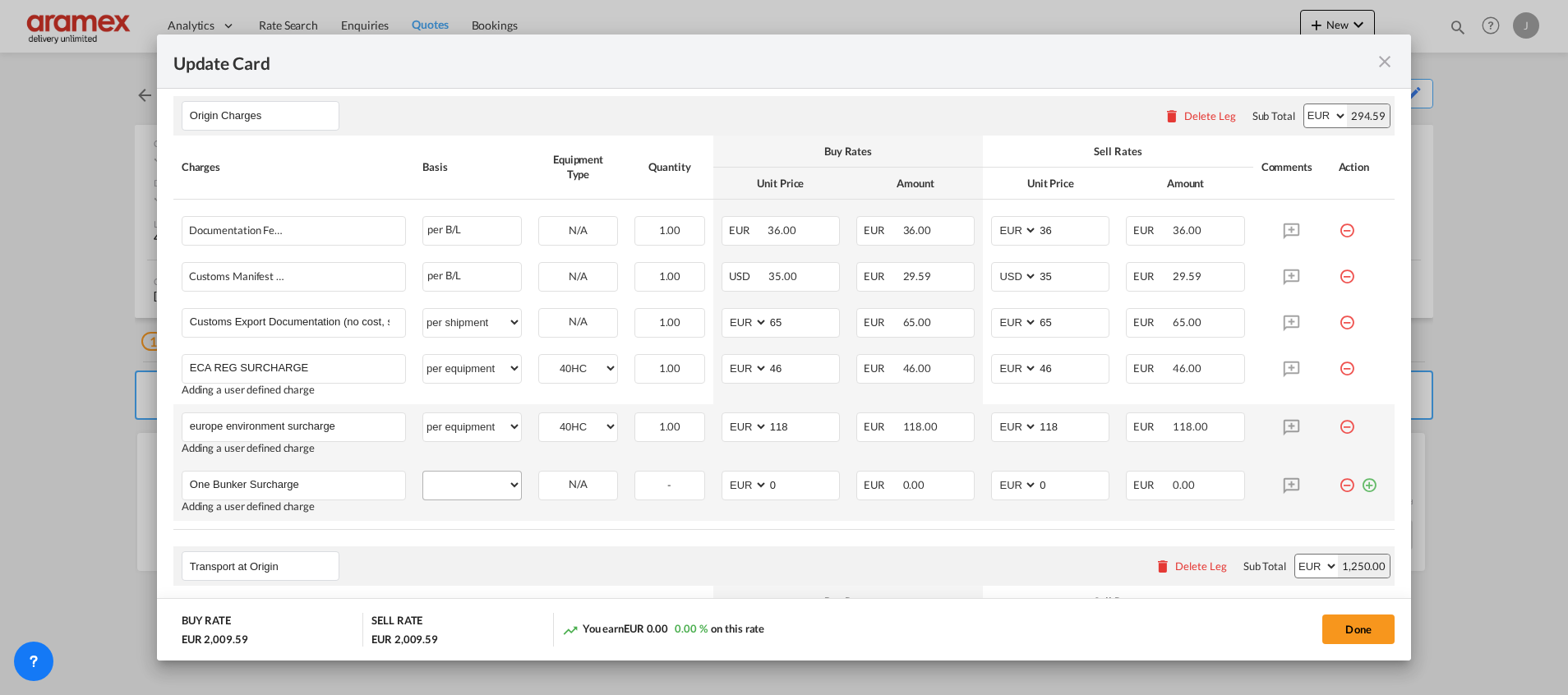
type input "One Bunker Surcharge"
click at [484, 480] on select "per equipment per container per B/L per shipping bill per shipment per pallet p…" at bounding box center [471, 485] width 97 height 27
select select "per equipment"
click at [423, 472] on select "per equipment per container per B/L per shipping bill per shipment per pallet p…" at bounding box center [471, 485] width 97 height 27
drag, startPoint x: 574, startPoint y: 484, endPoint x: 574, endPoint y: 494, distance: 10.0
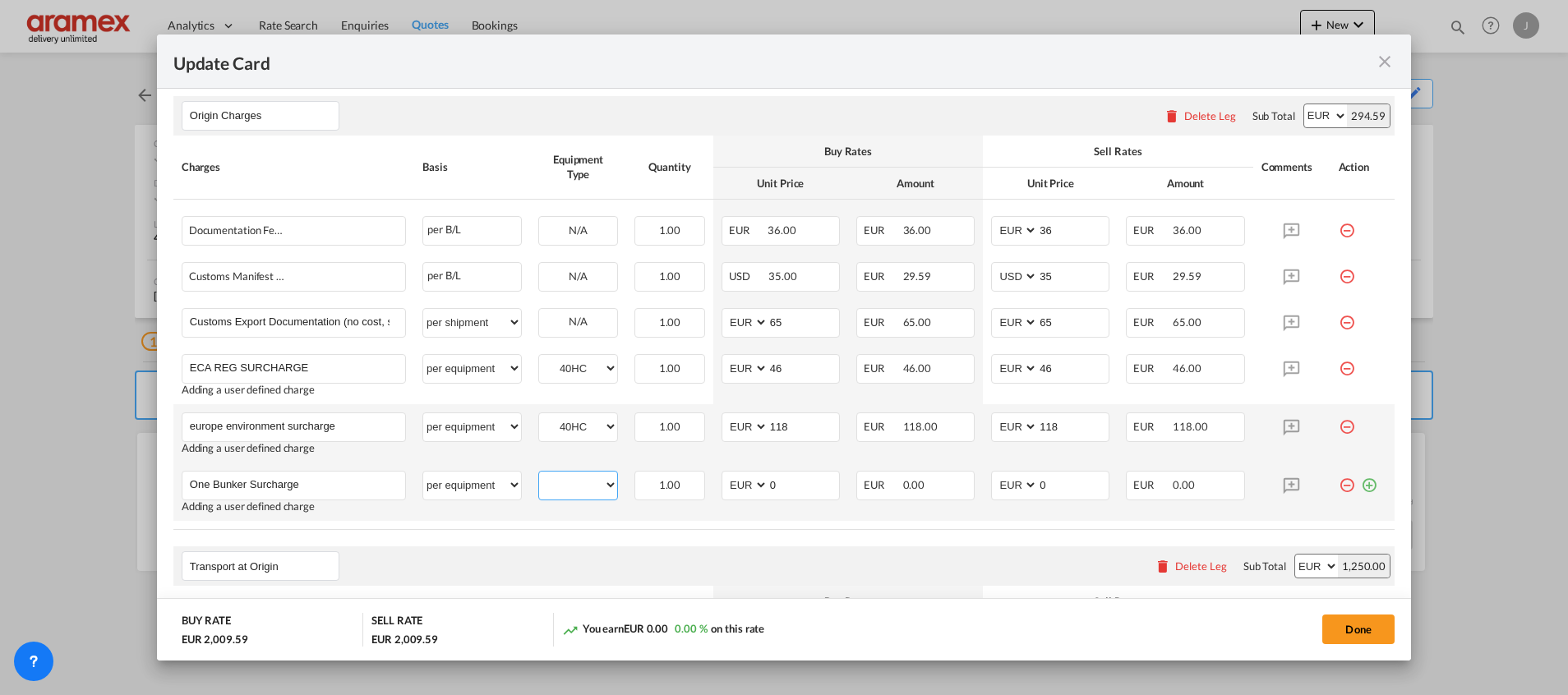
click at [574, 483] on select "40HC" at bounding box center [578, 485] width 78 height 22
select select "40HC"
click at [539, 474] on select "40HC" at bounding box center [578, 485] width 78 height 22
drag, startPoint x: 783, startPoint y: 484, endPoint x: 725, endPoint y: 485, distance: 58.0
click at [725, 485] on md-input-container "AED AFN ALL AMD ANG AOA ARS AUD AWG AZN BAM BBD BDT BGN BHD BIF BMD BND BOB BRL…" at bounding box center [781, 485] width 118 height 30
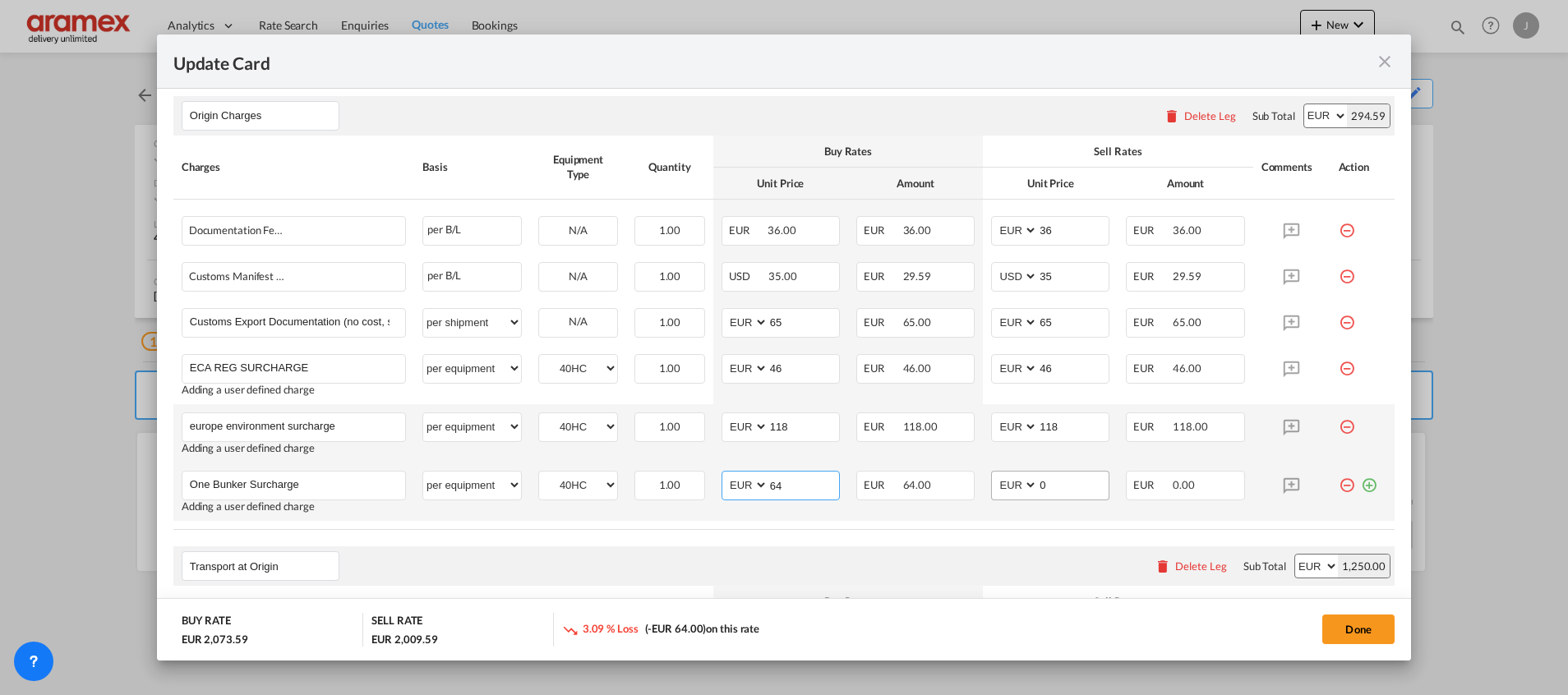
type input "64"
drag, startPoint x: 1049, startPoint y: 482, endPoint x: 994, endPoint y: 483, distance: 55.0
click at [995, 483] on md-input-container "AED AFN ALL AMD ANG AOA ARS AUD AWG AZN BAM BBD BDT BGN BHD BIF BMD BND BOB BRL…" at bounding box center [1050, 485] width 118 height 30
type input "64"
click at [993, 529] on table "Charges Basis Equipment Type Quantity Buy Rates Sell Rates Comments Action Unit…" at bounding box center [784, 332] width 1221 height 394
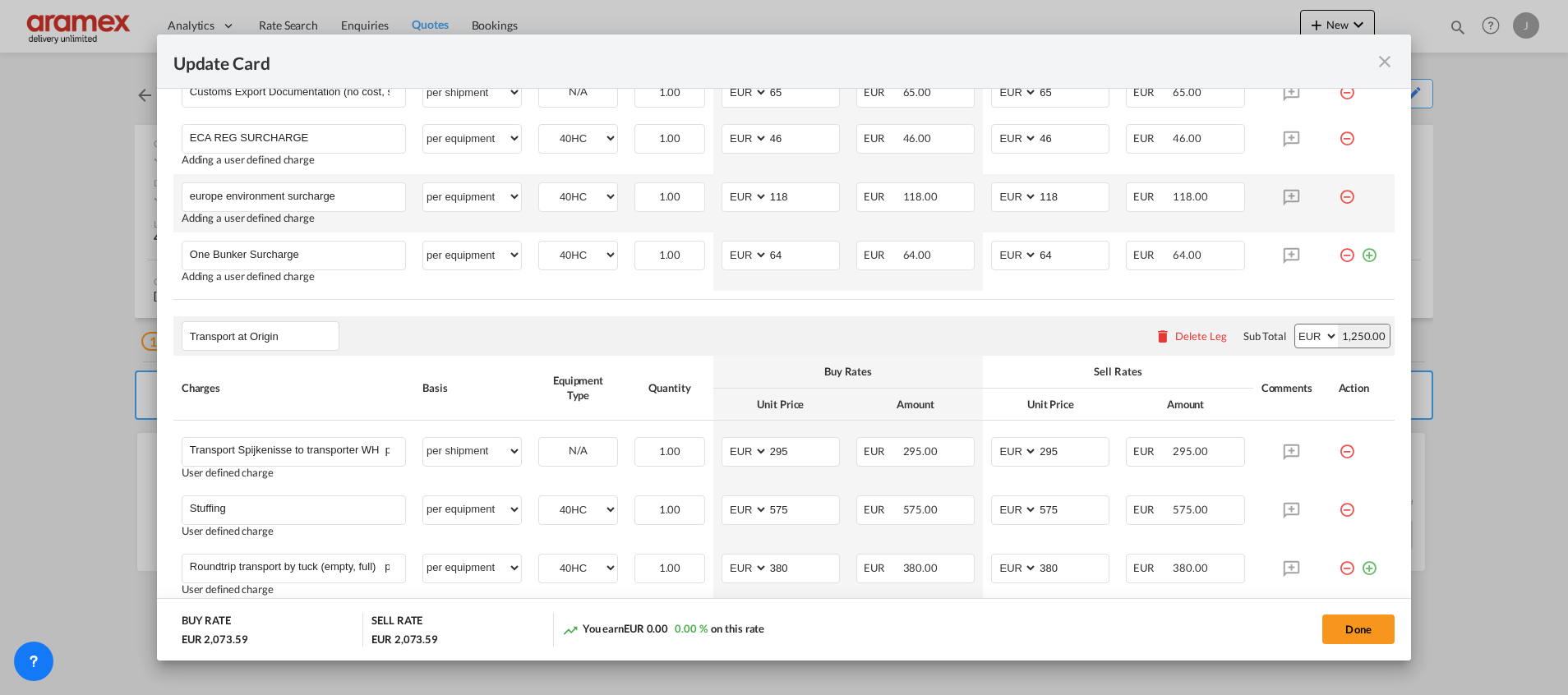
scroll to position [970, 0]
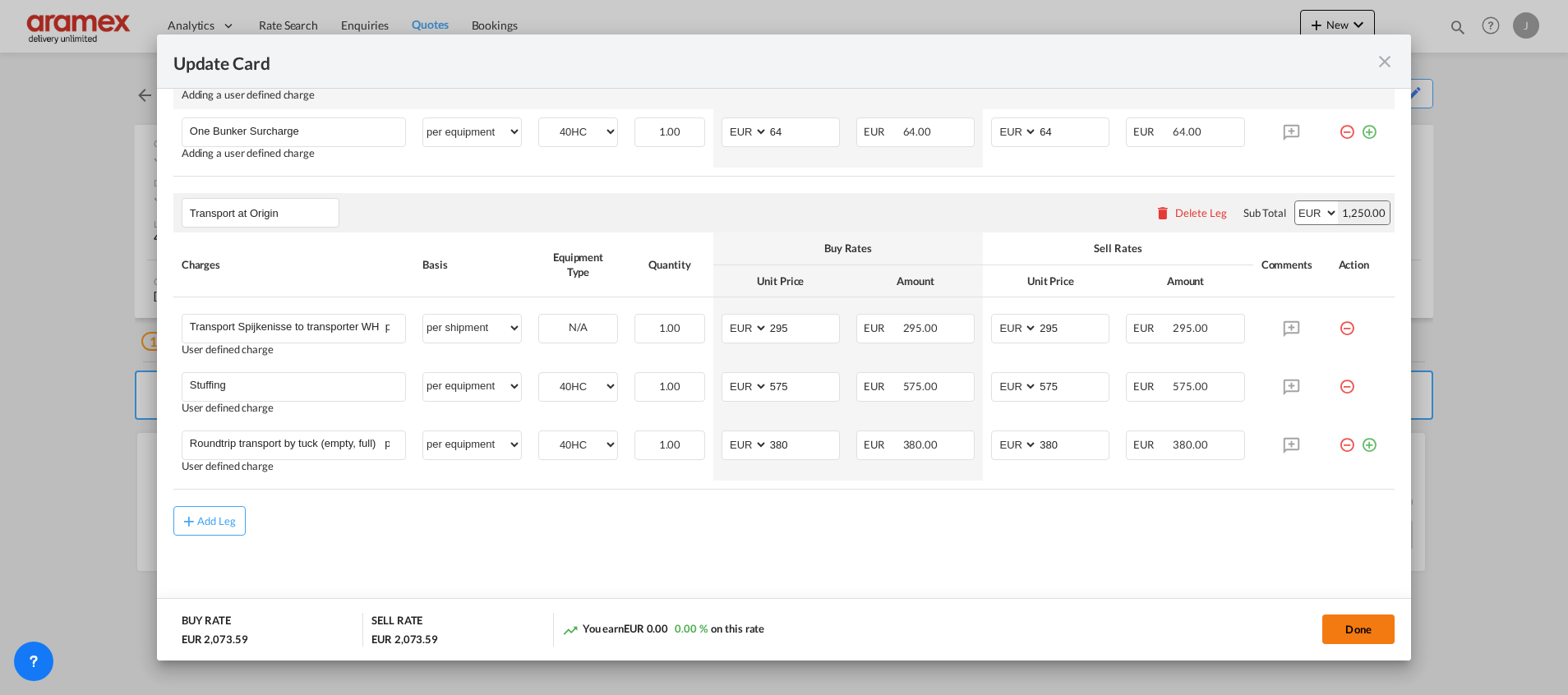
click at [1351, 630] on button "Done" at bounding box center [1358, 629] width 73 height 30
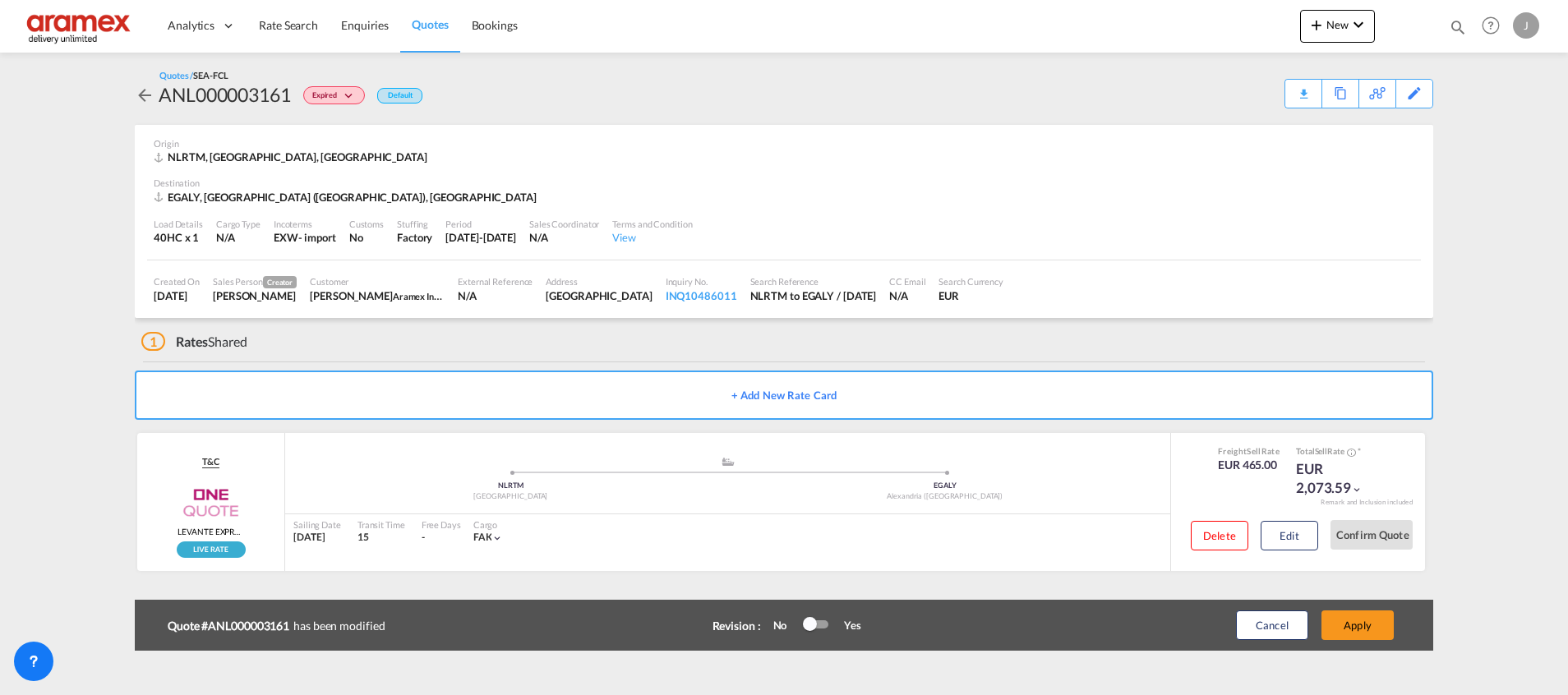
scroll to position [958, 0]
click at [1351, 630] on button "Apply" at bounding box center [1357, 625] width 73 height 30
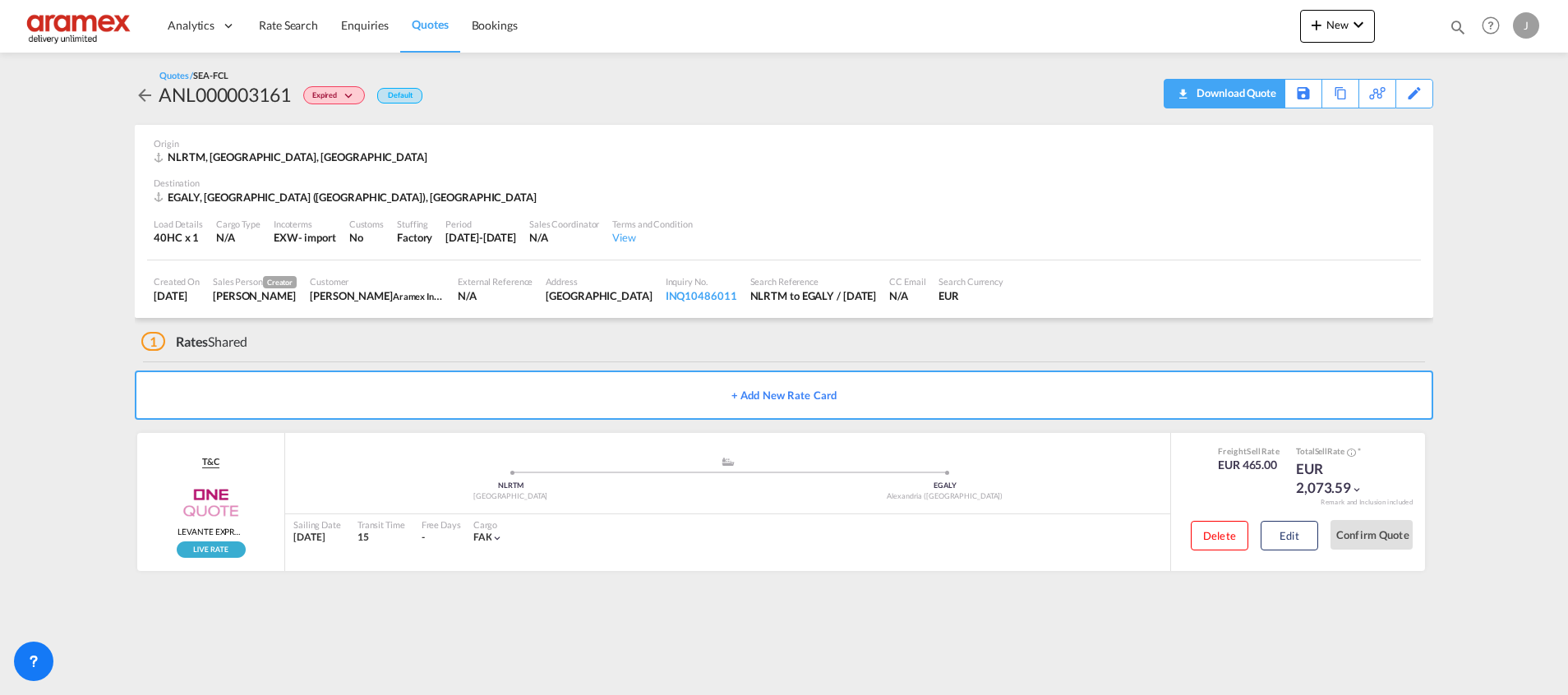
click at [1262, 92] on div "Download Quote" at bounding box center [1234, 94] width 84 height 27
click at [1254, 90] on div "Download Quote" at bounding box center [1234, 94] width 84 height 27
click at [425, 15] on link "Quotes" at bounding box center [429, 26] width 59 height 53
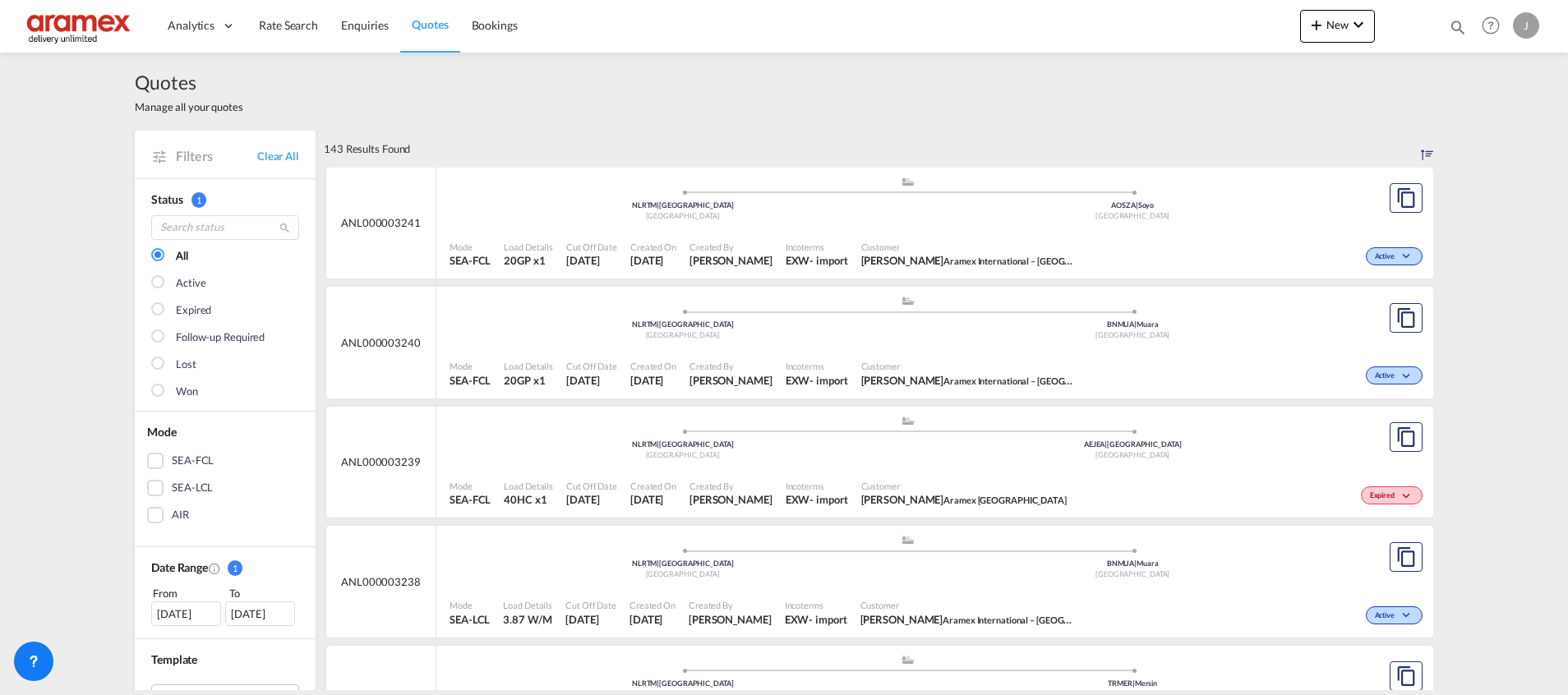
click at [152, 488] on div "SEA-LCL" at bounding box center [155, 488] width 16 height 16
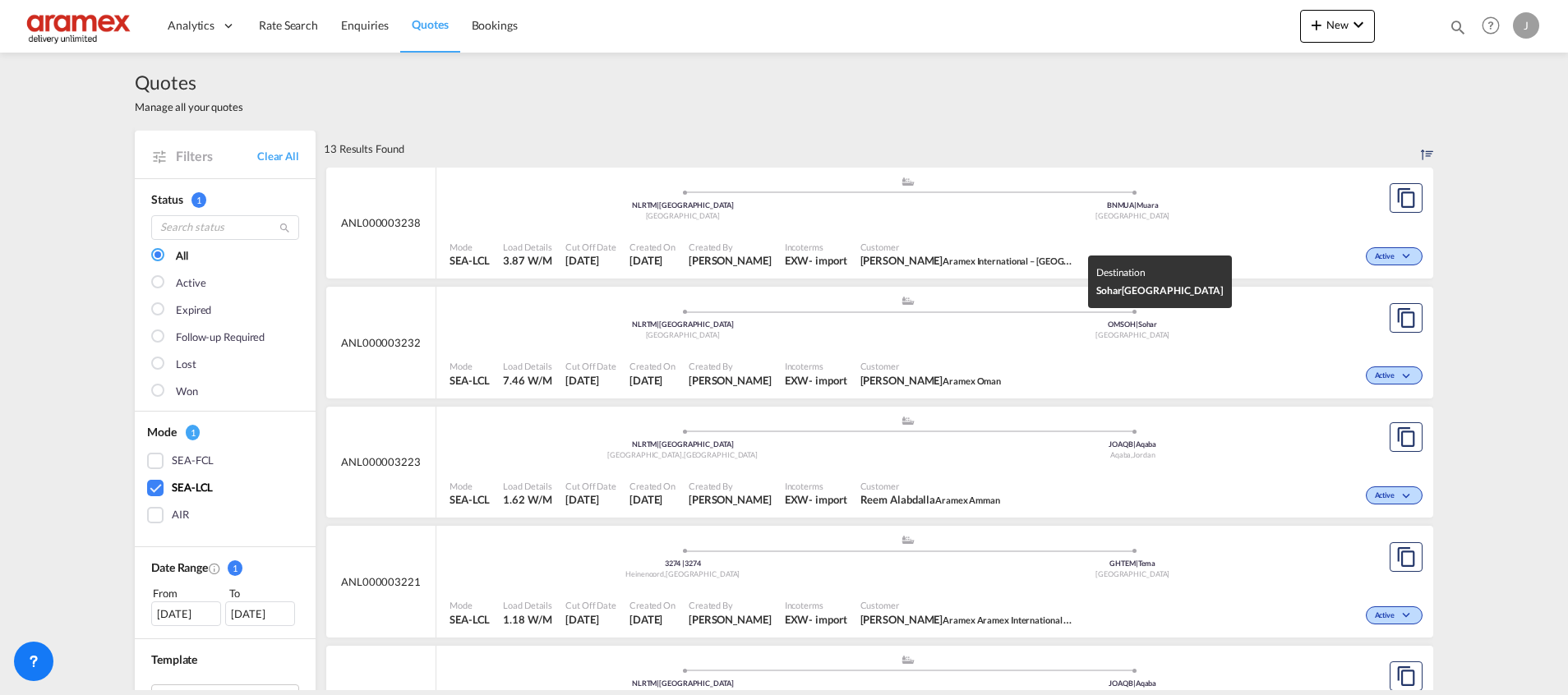
click at [997, 334] on div "[GEOGRAPHIC_DATA]" at bounding box center [1133, 335] width 450 height 11
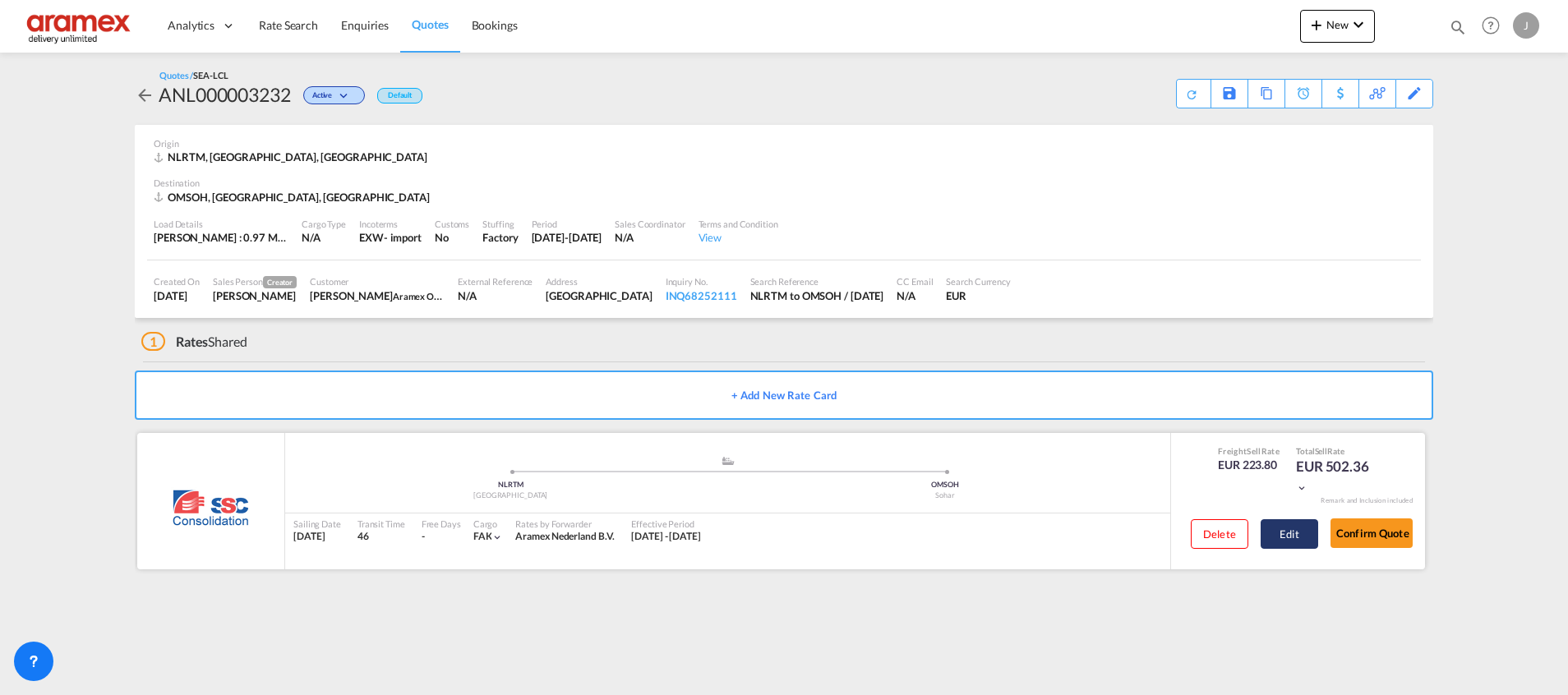
click at [1296, 529] on button "Edit" at bounding box center [1289, 534] width 57 height 30
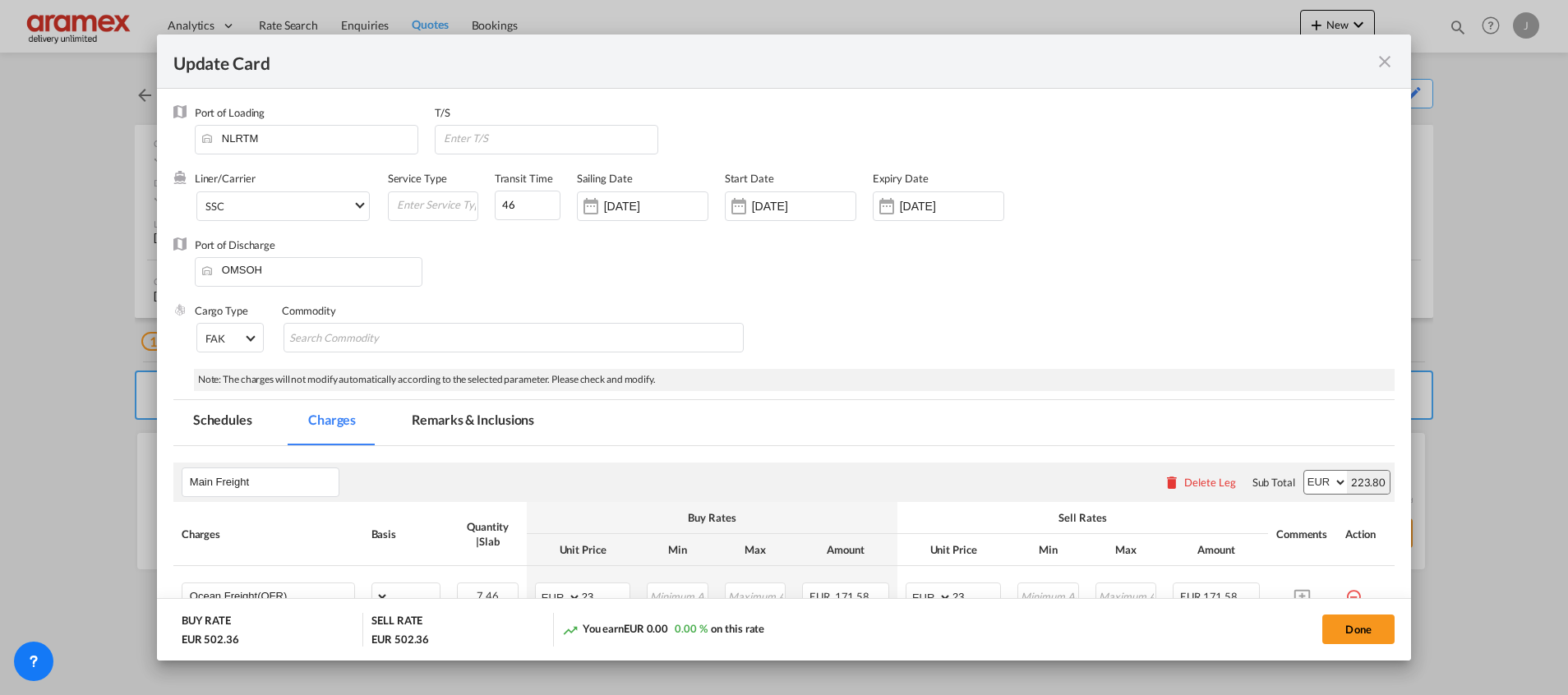
select select "per_w/m"
select select "per_shipment"
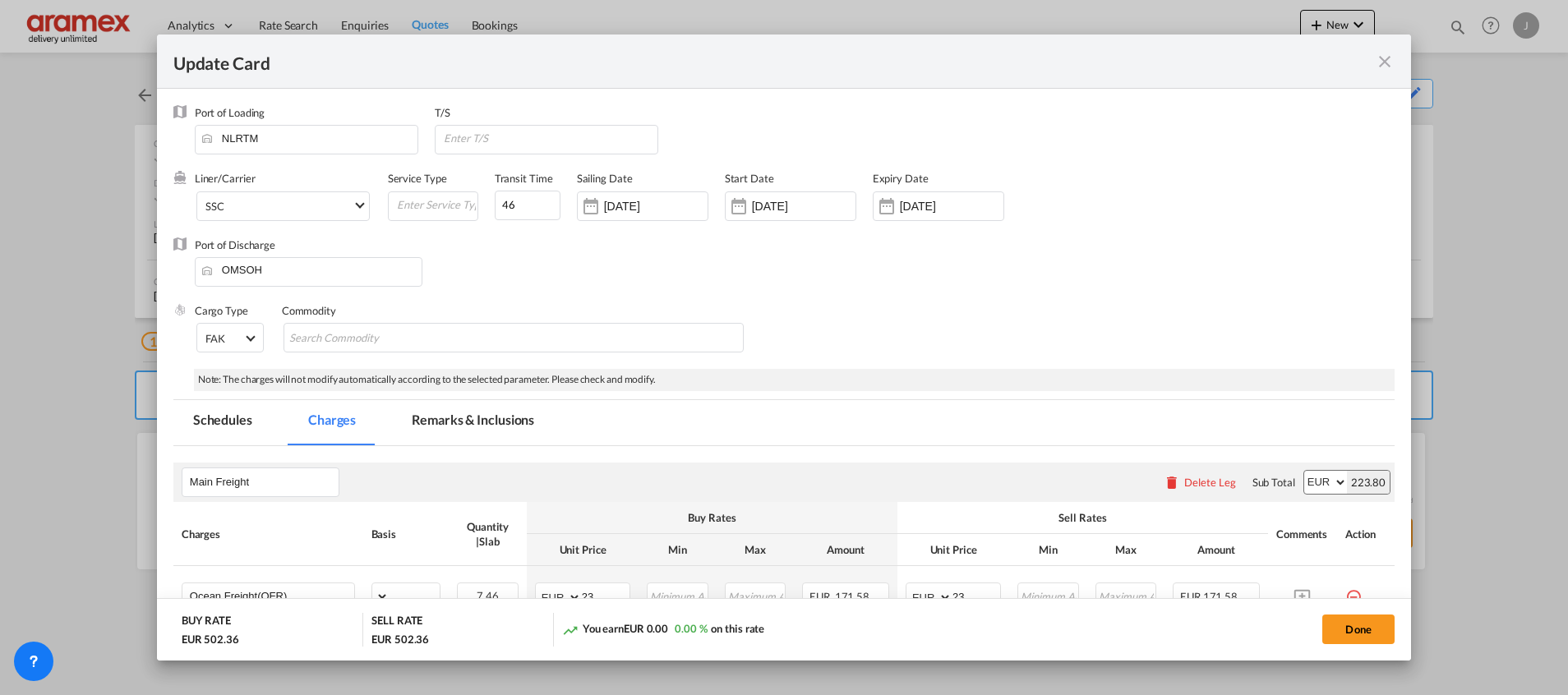
select select "per_shipment"
select select "per_w/m"
select select "per_shipment"
select select "% on pickup"
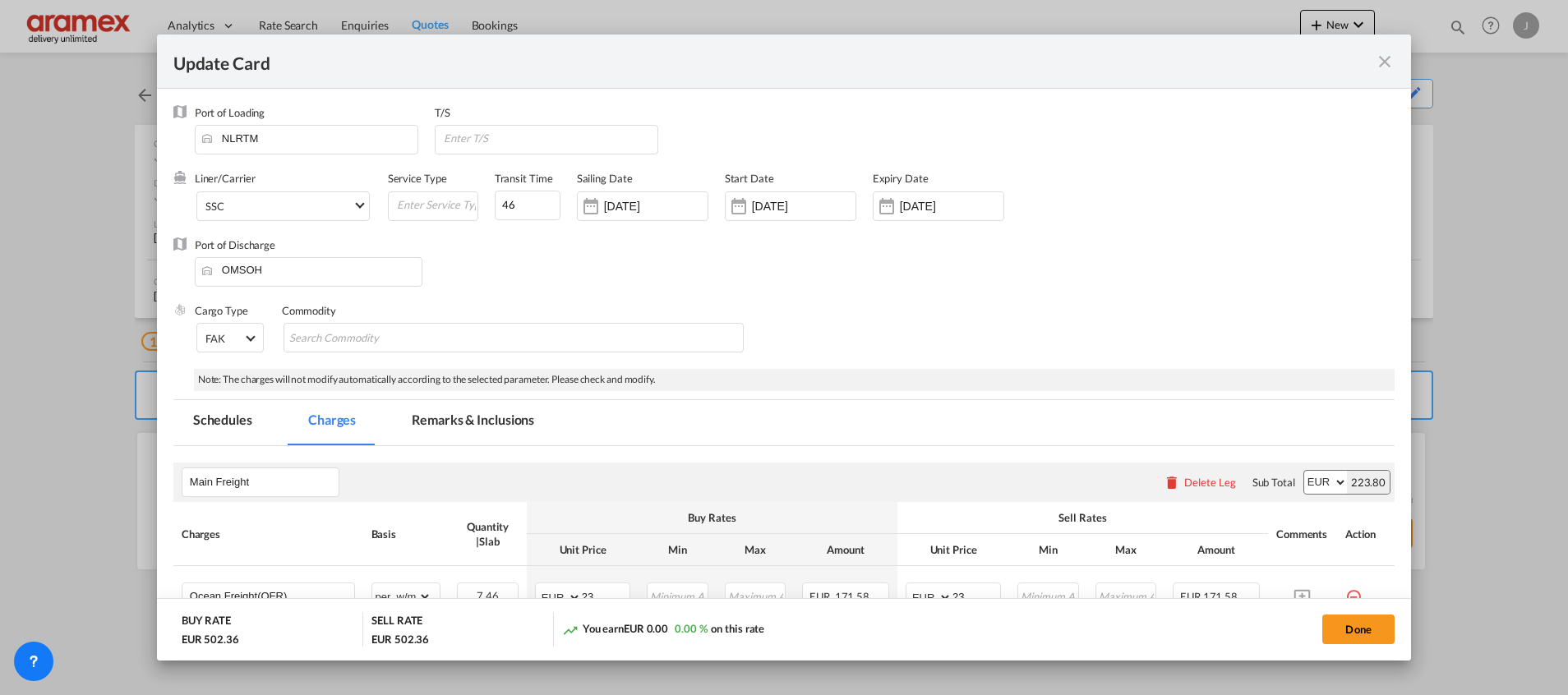
click at [1389, 53] on md-icon "icon-close fg-AAA8AD m-0 pointer" at bounding box center [1384, 61] width 20 height 20
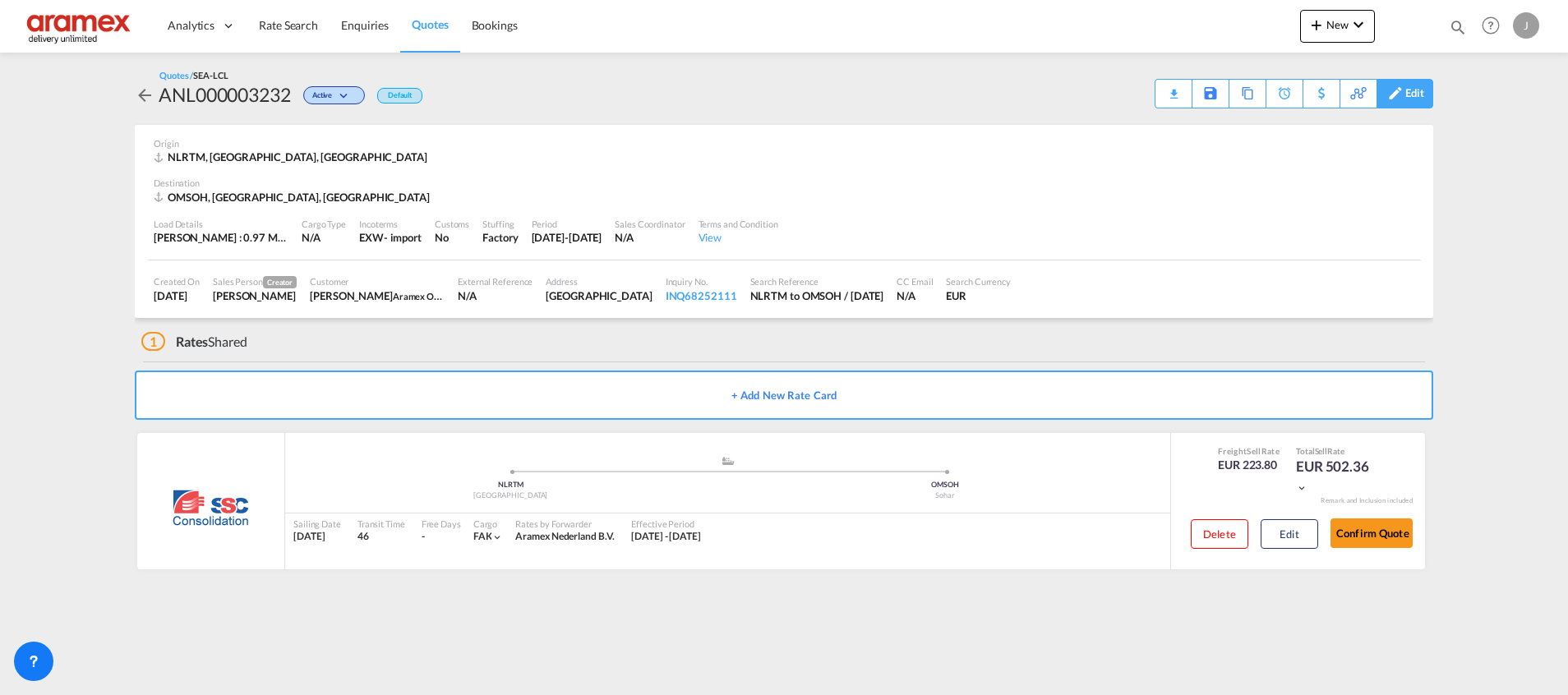
click at [1414, 88] on div "Edit" at bounding box center [1414, 94] width 19 height 28
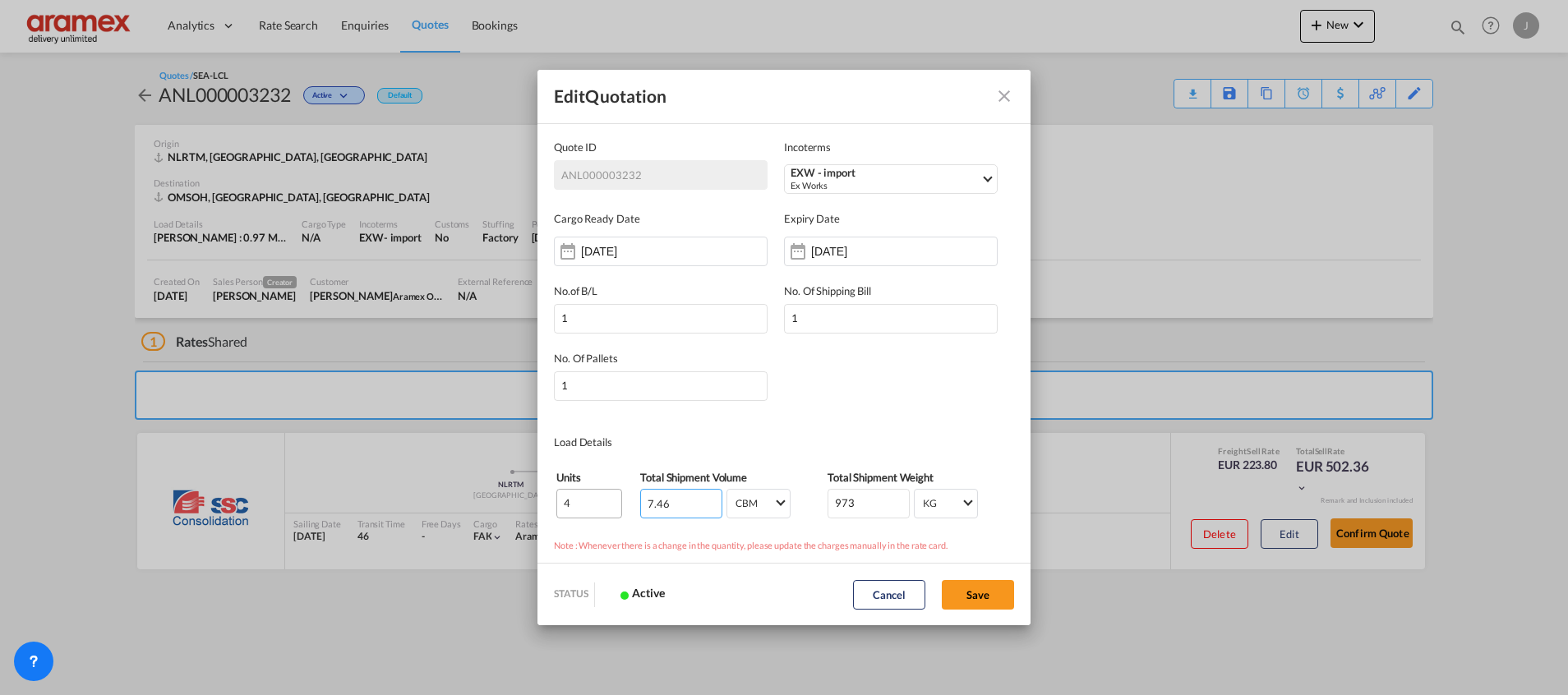
drag, startPoint x: 674, startPoint y: 507, endPoint x: 602, endPoint y: 506, distance: 72.0
click at [602, 506] on tr "4 7.46 CBM CBM CFT CBM CFT 973 KG KG LB KG LB" at bounding box center [784, 503] width 457 height 32
paste input ".45"
drag, startPoint x: 675, startPoint y: 508, endPoint x: 589, endPoint y: 508, distance: 86.0
click at [589, 508] on tr "4 .456 CBM CBM CFT CBM CFT 973 KG KG LB KG LB" at bounding box center [784, 503] width 457 height 32
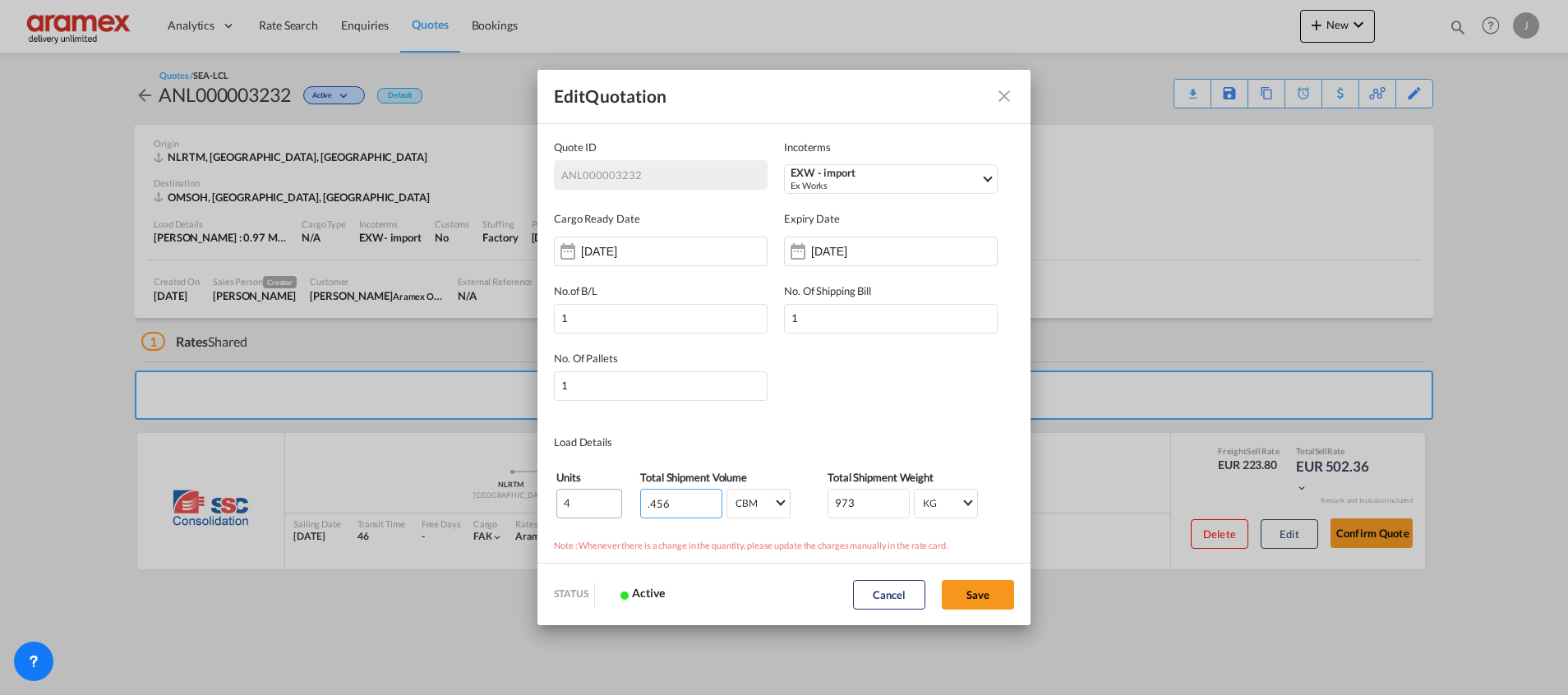
paste input "Quote ID IncotermsEXW ..."
drag, startPoint x: 662, startPoint y: 507, endPoint x: 621, endPoint y: 506, distance: 41.0
click at [621, 506] on tr "4 .456 CBM CBM CFT CBM CFT 973 KG KG LB KG LB" at bounding box center [784, 503] width 457 height 32
paste input "7"
type input "7.456"
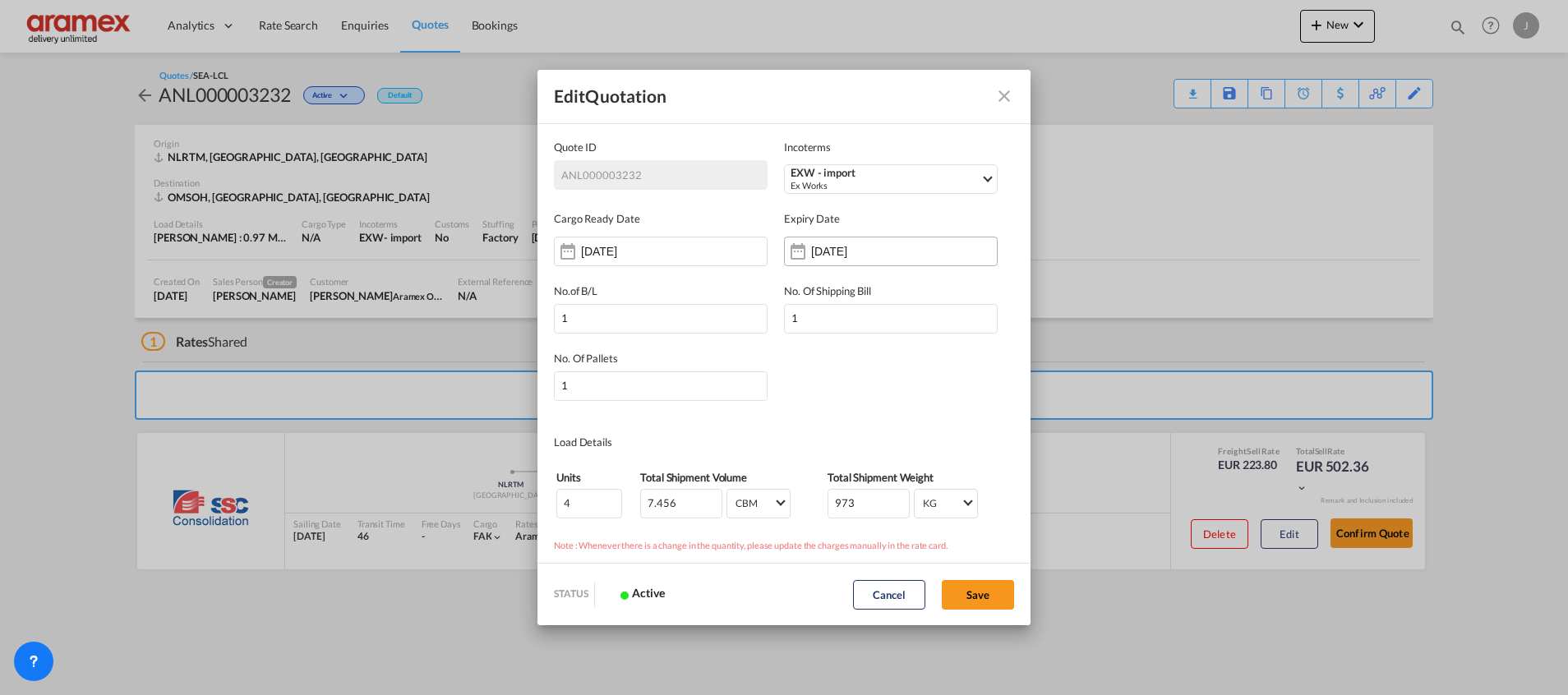
click at [868, 255] on input "[DATE]" at bounding box center [863, 252] width 103 height 13
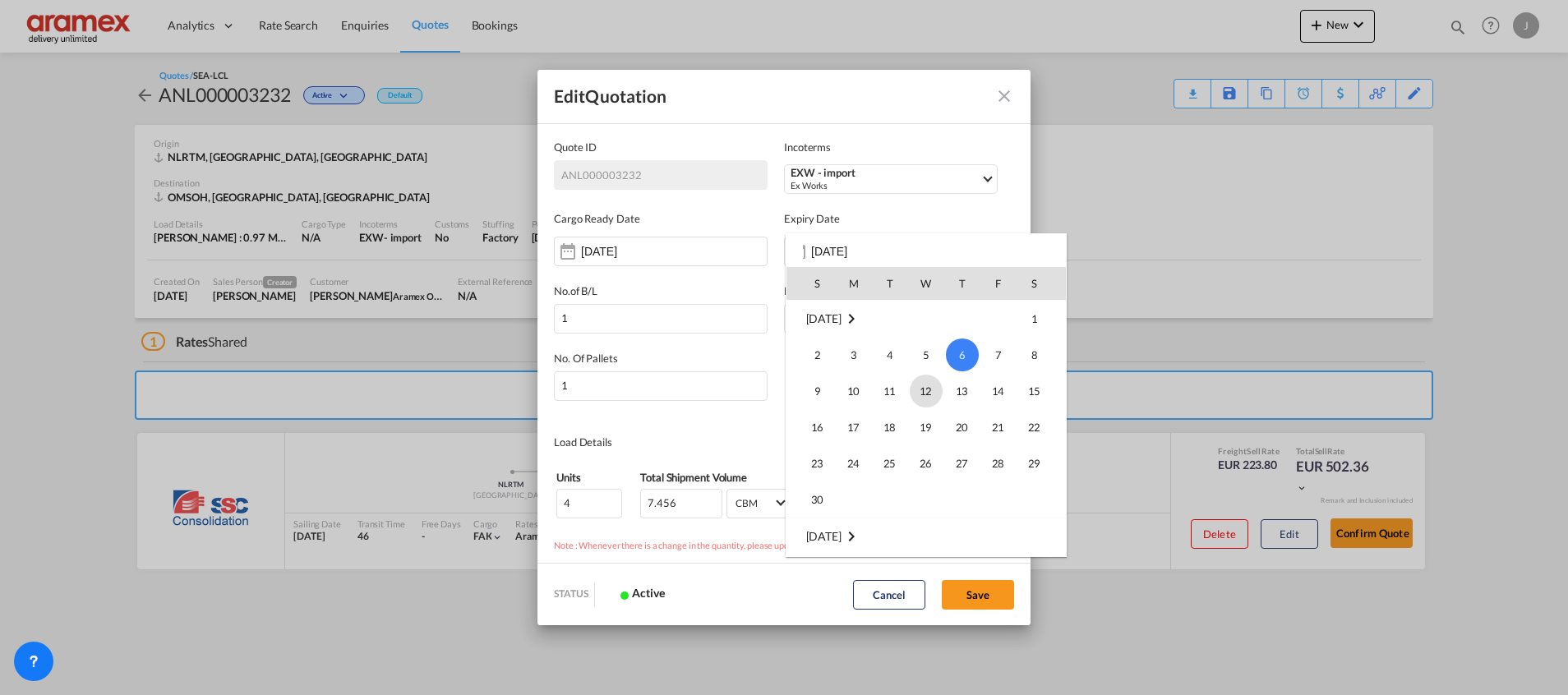
scroll to position [95, 0]
click at [1001, 359] on span "31" at bounding box center [998, 369] width 32 height 32
type input "[DATE]"
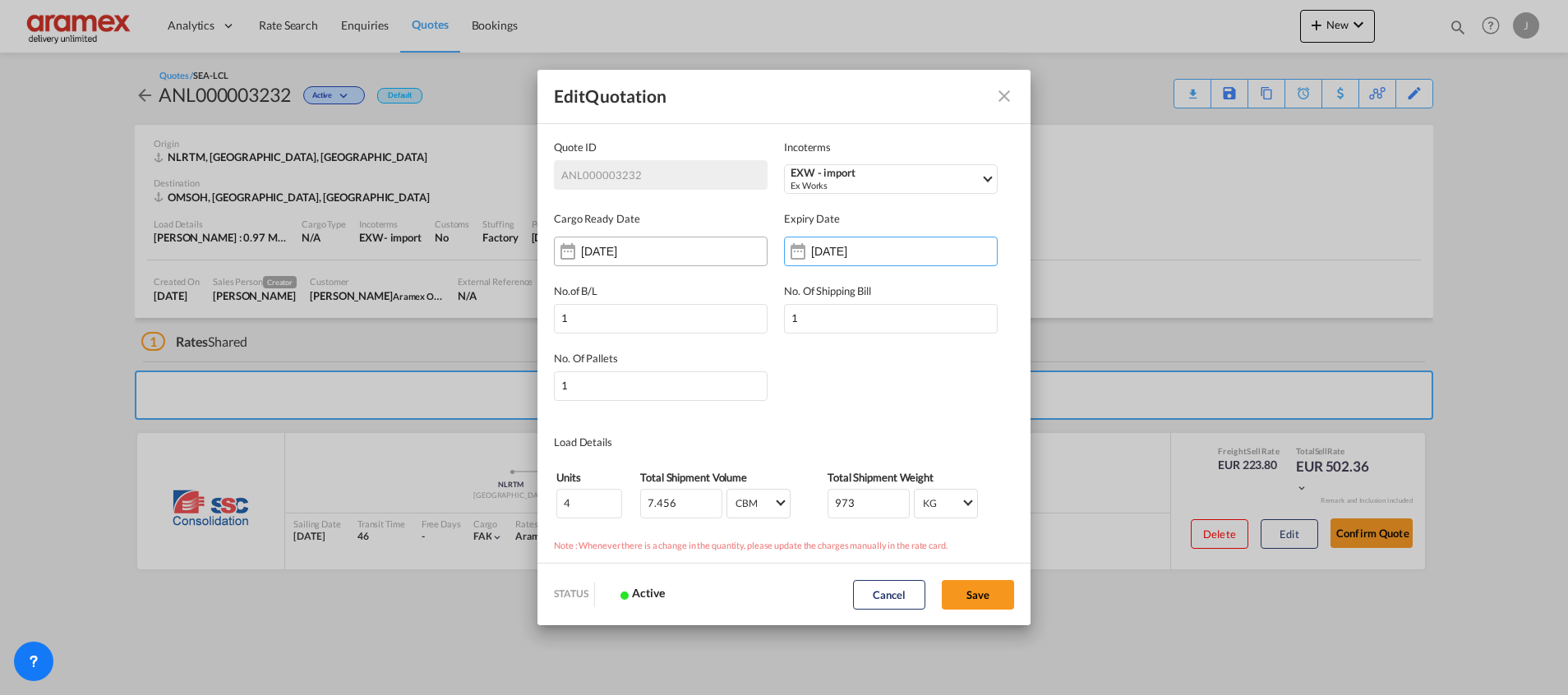
click at [680, 249] on div "[DATE]" at bounding box center [660, 251] width 214 height 30
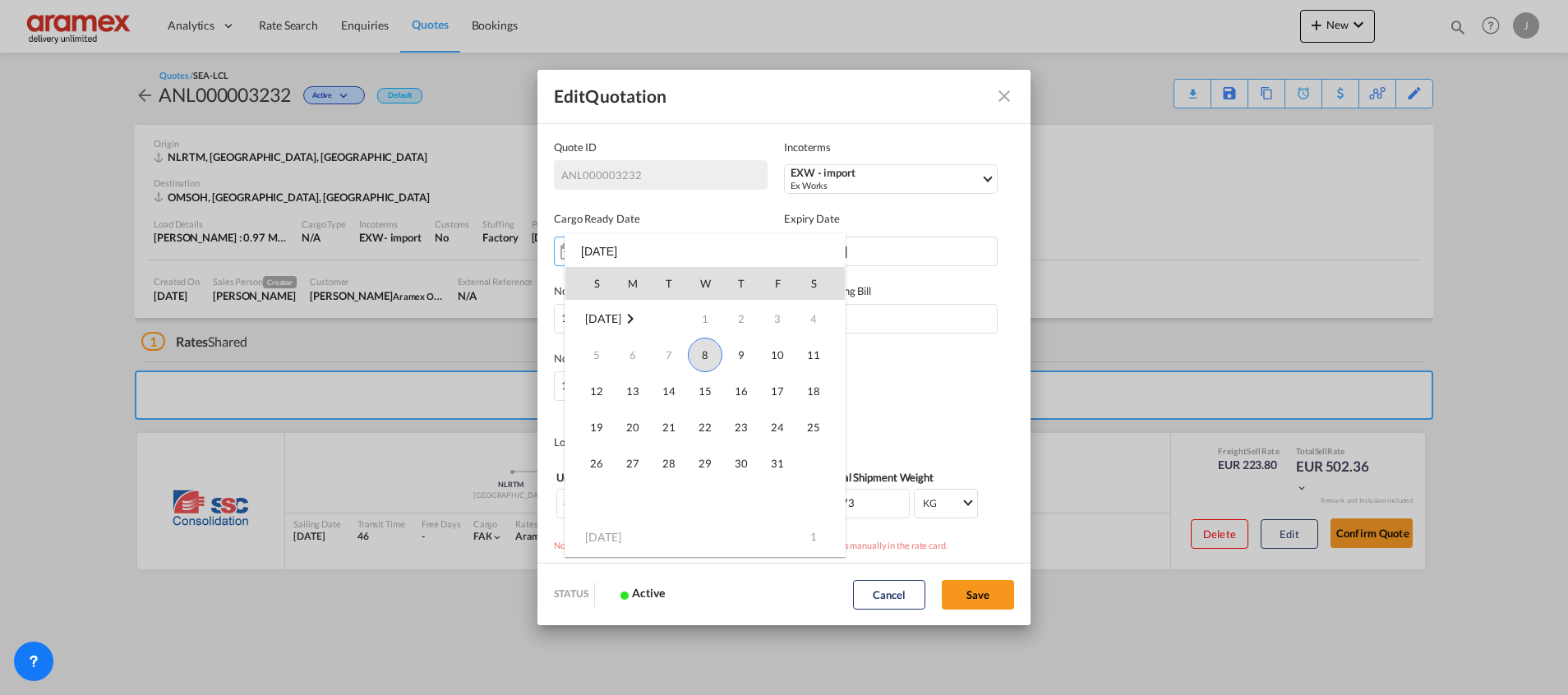
click at [713, 349] on span "8" at bounding box center [705, 355] width 34 height 34
type input "[DATE]"
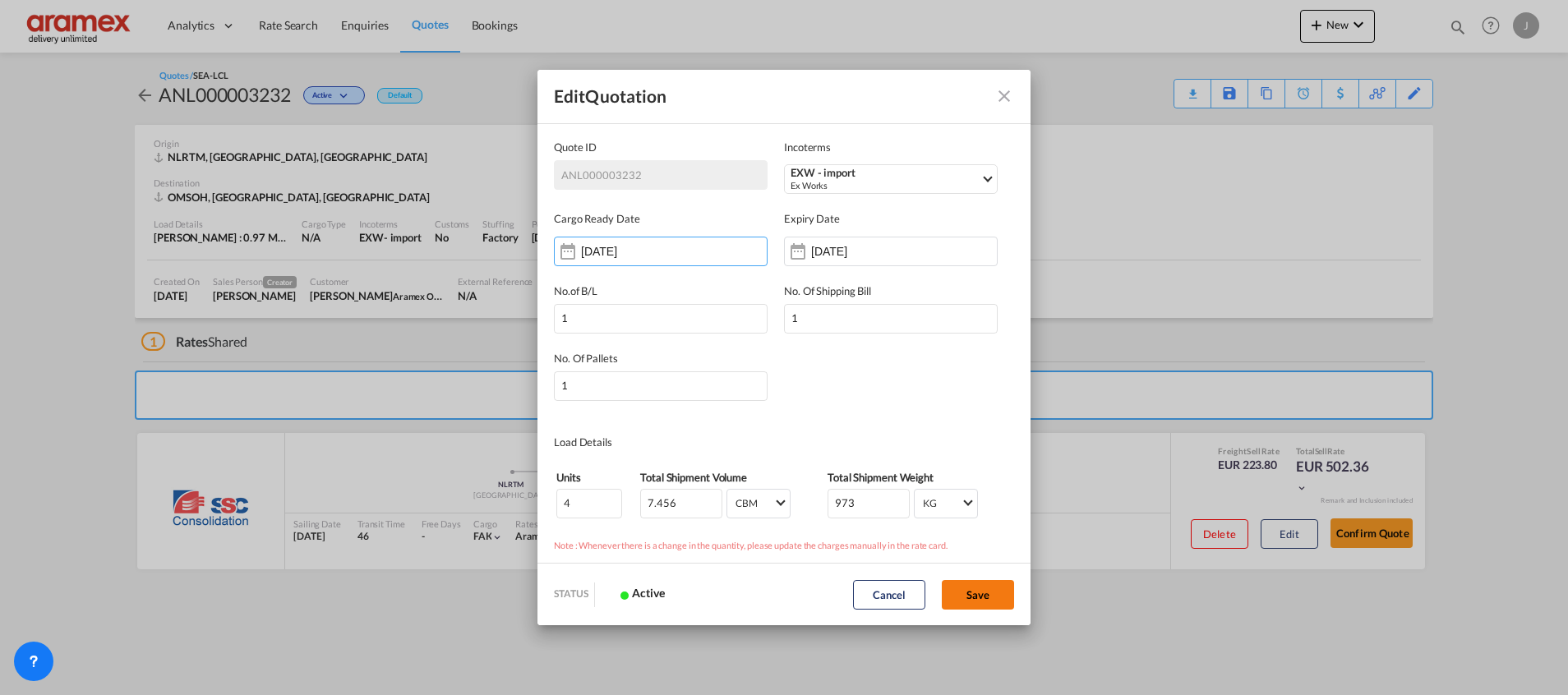
click at [966, 596] on button "Save" at bounding box center [978, 595] width 73 height 30
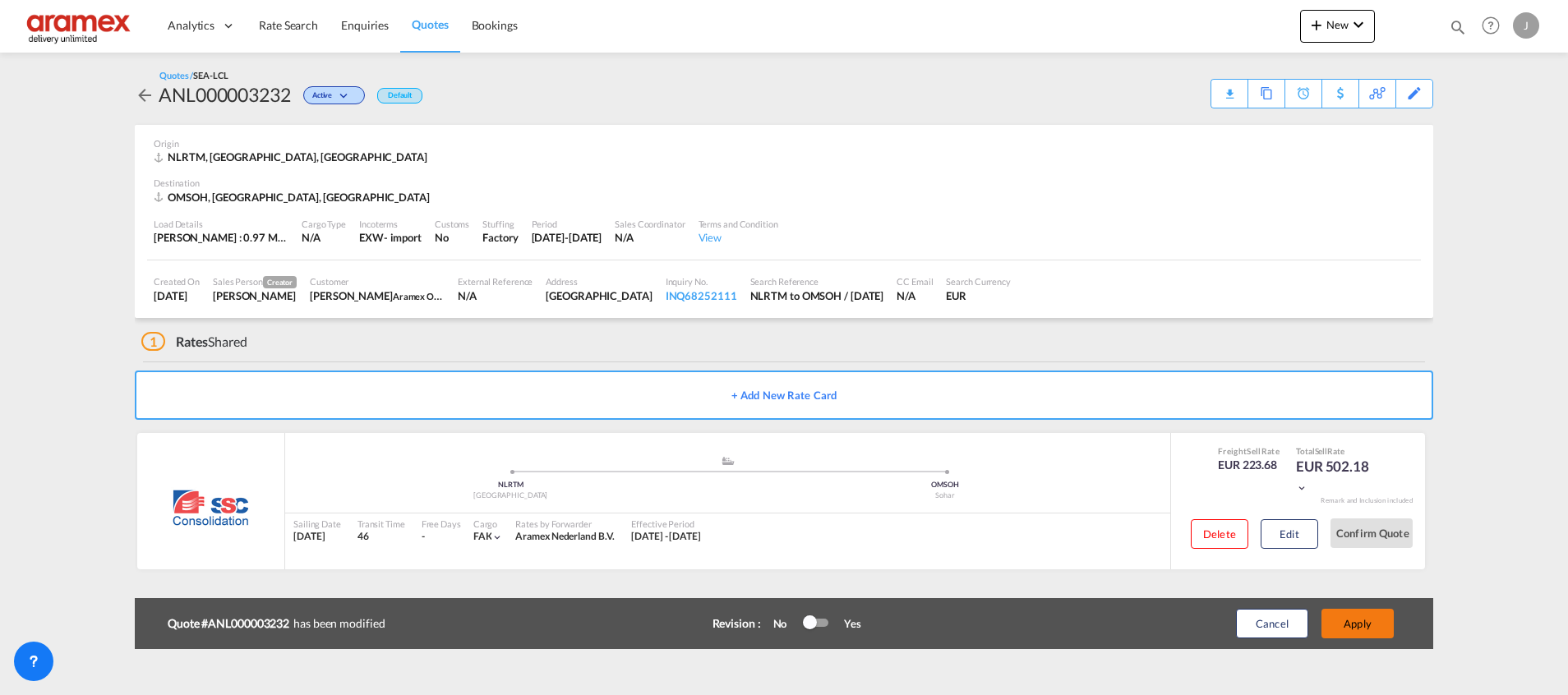
click at [1364, 623] on button "Apply" at bounding box center [1357, 623] width 73 height 30
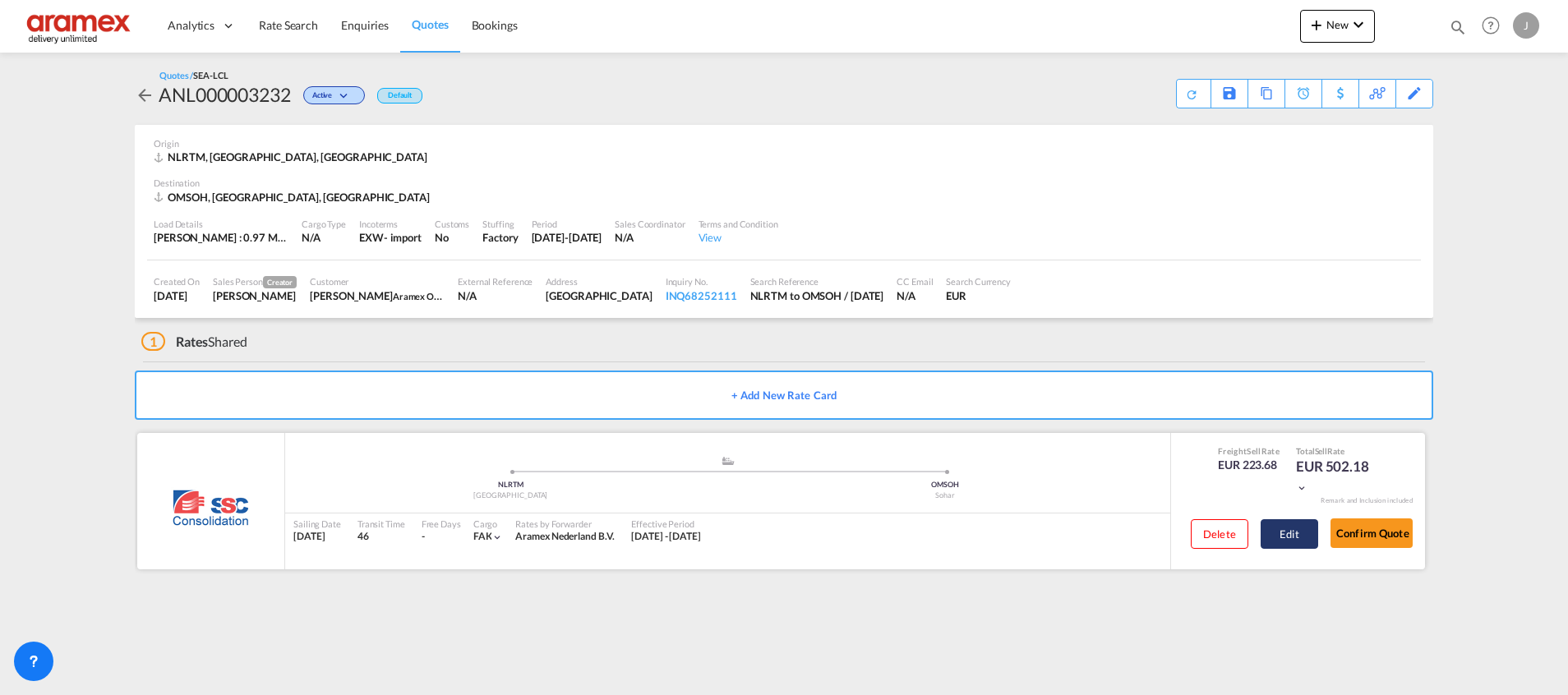
click at [1296, 543] on button "Edit" at bounding box center [1289, 534] width 57 height 30
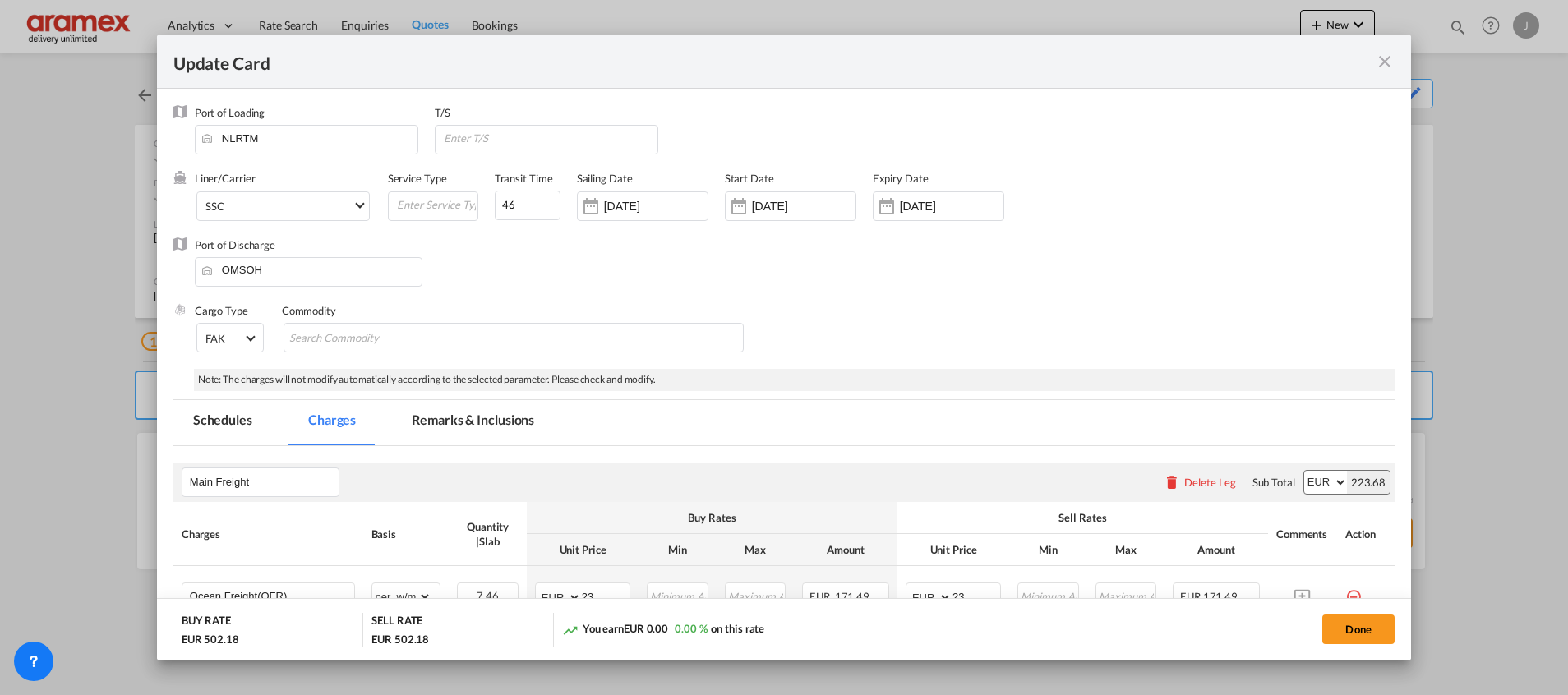
click at [470, 417] on md-tab-item "Remarks & Inclusions" at bounding box center [473, 422] width 162 height 45
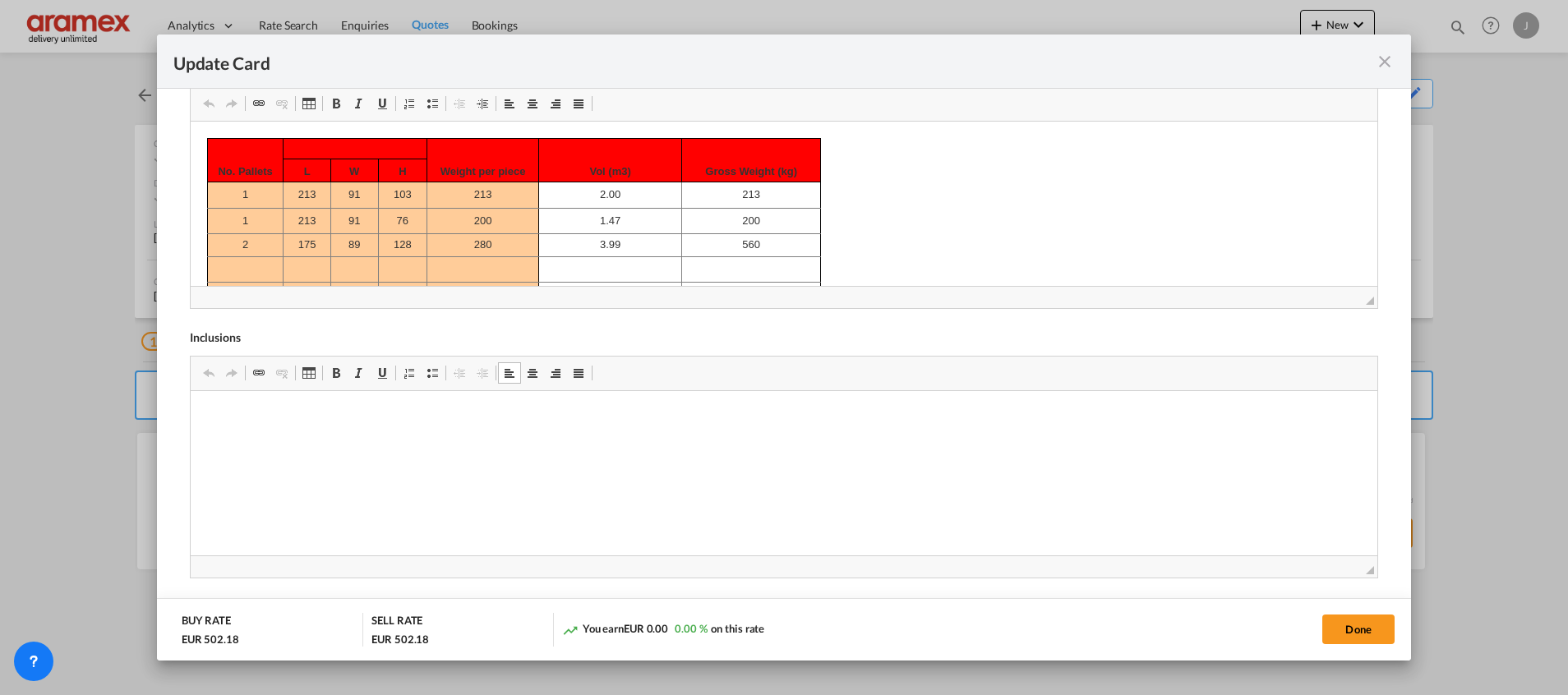
scroll to position [16, 0]
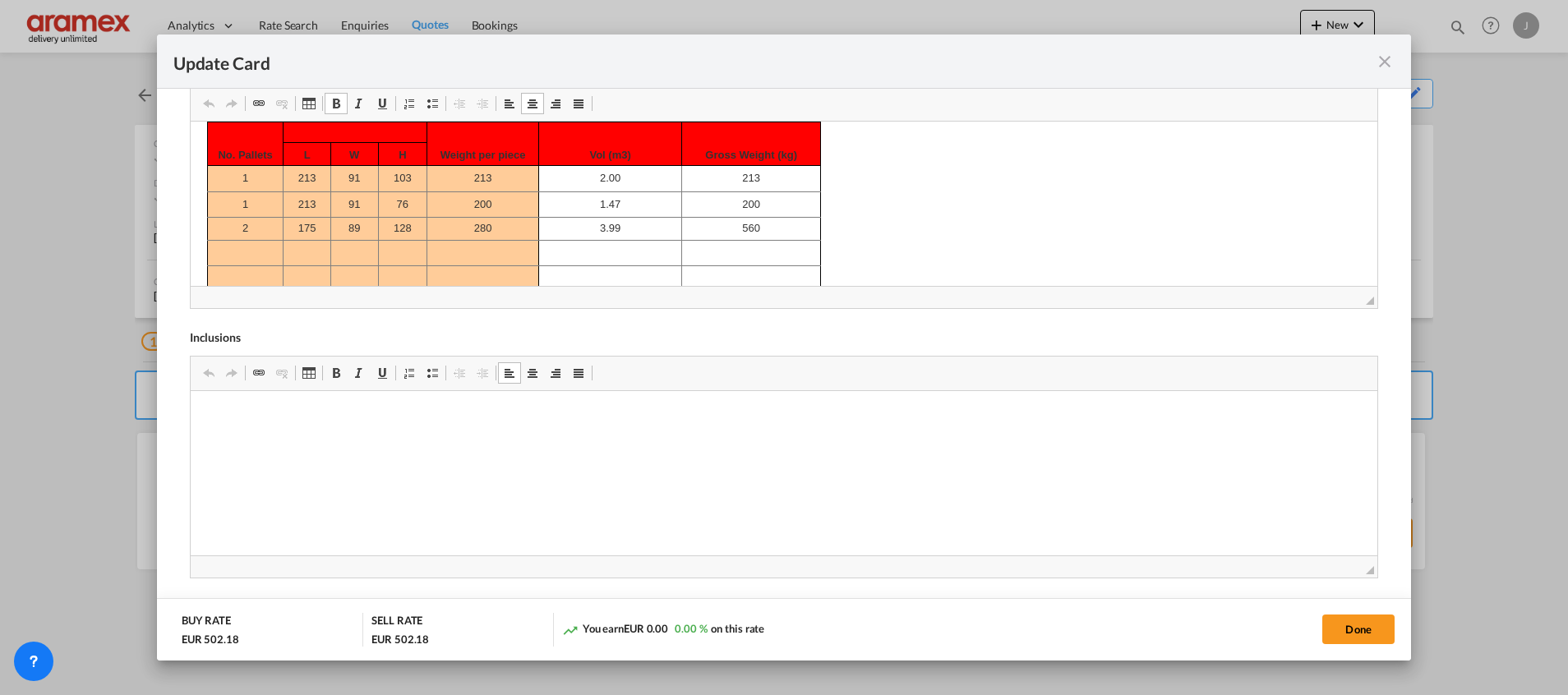
drag, startPoint x: 230, startPoint y: 192, endPoint x: 366, endPoint y: 216, distance: 138.1
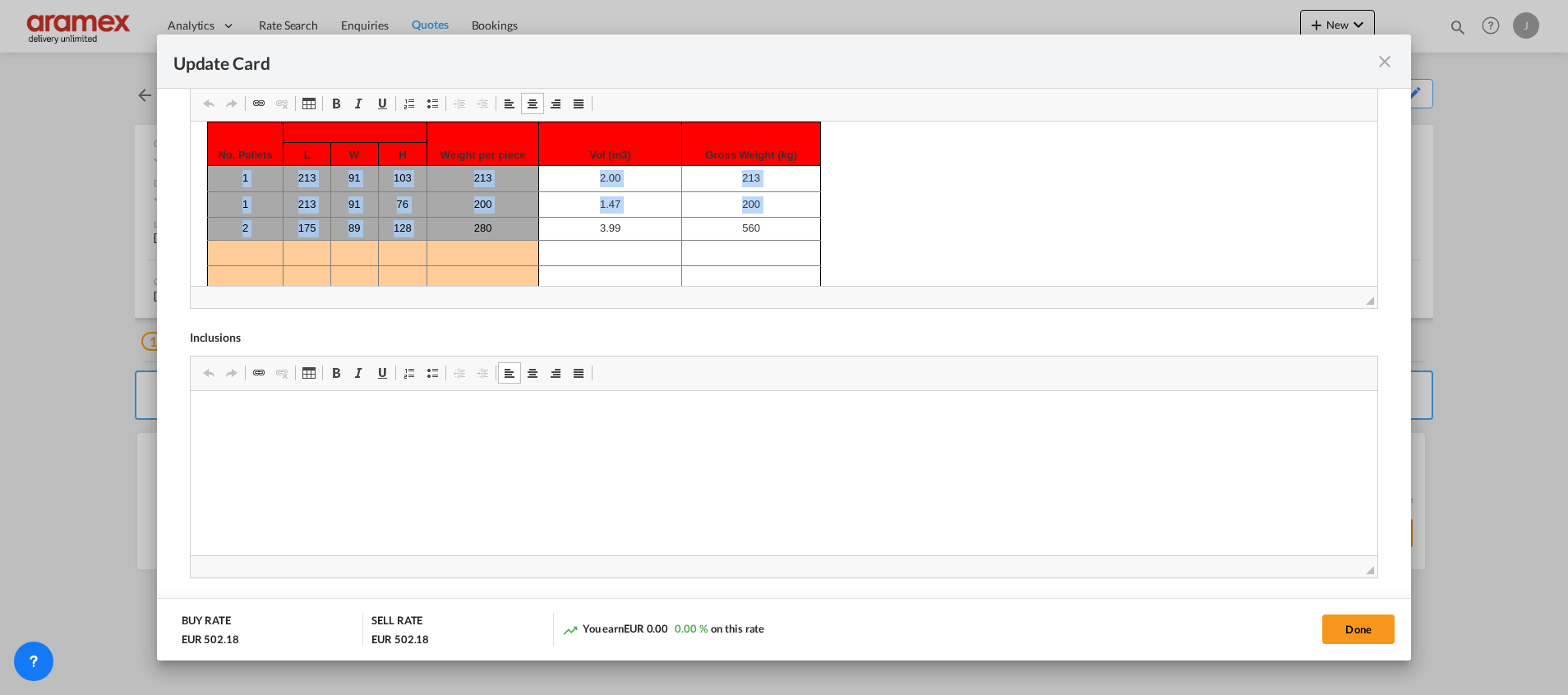
drag, startPoint x: 316, startPoint y: 178, endPoint x: 470, endPoint y: 231, distance: 162.9
click at [470, 231] on tbody "No. Pallets Weight per piece Vol (m3) Gross Weight (kg) L W H 1 213 91 103 213 …" at bounding box center [513, 234] width 613 height 226
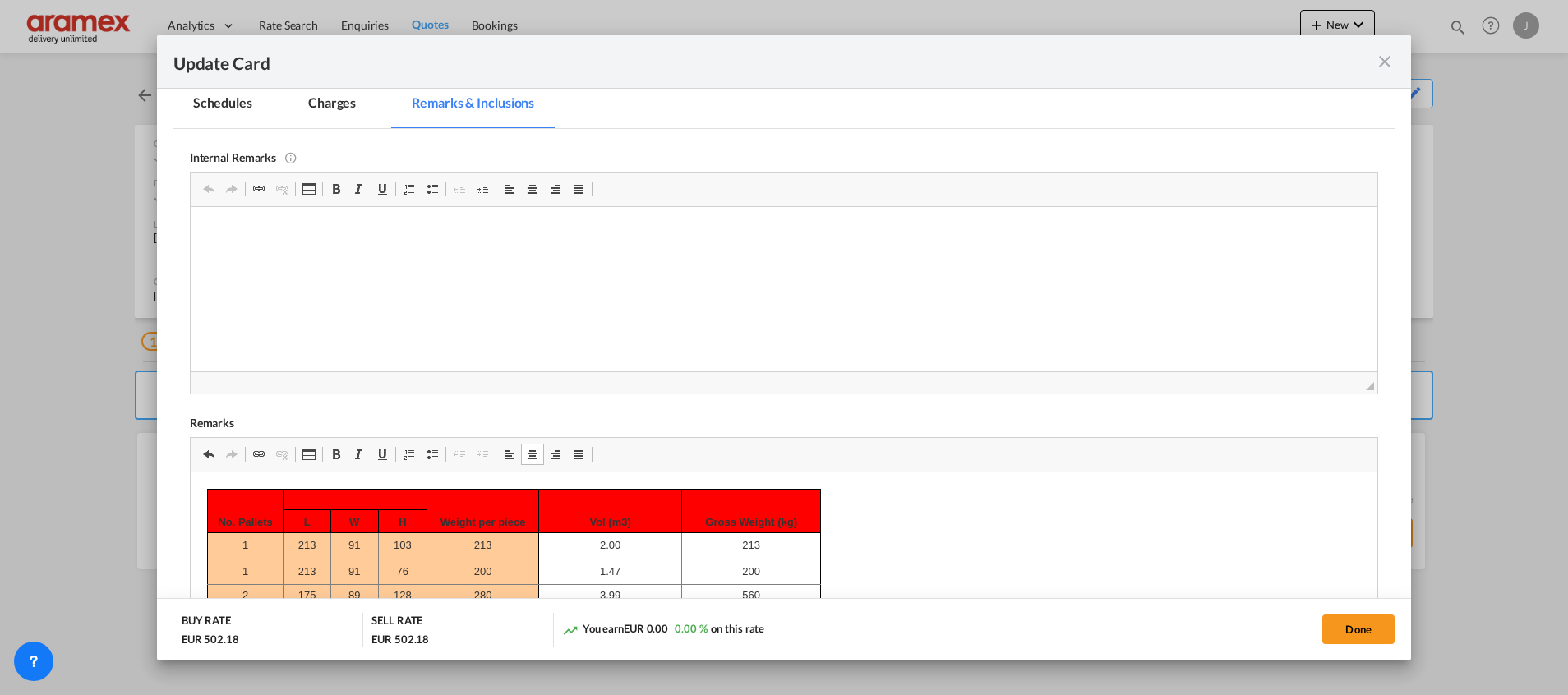
scroll to position [299, 0]
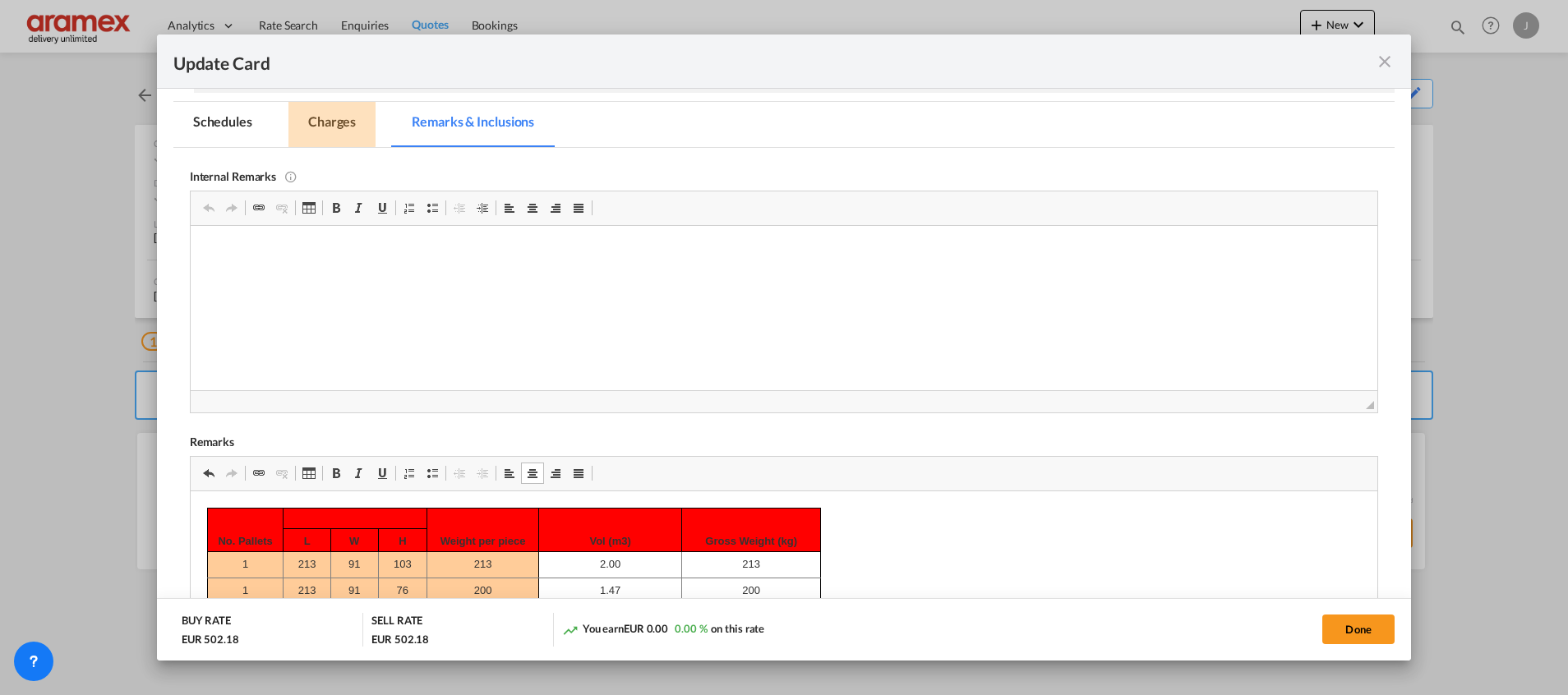
click at [321, 117] on md-tab-item "Charges" at bounding box center [331, 124] width 87 height 45
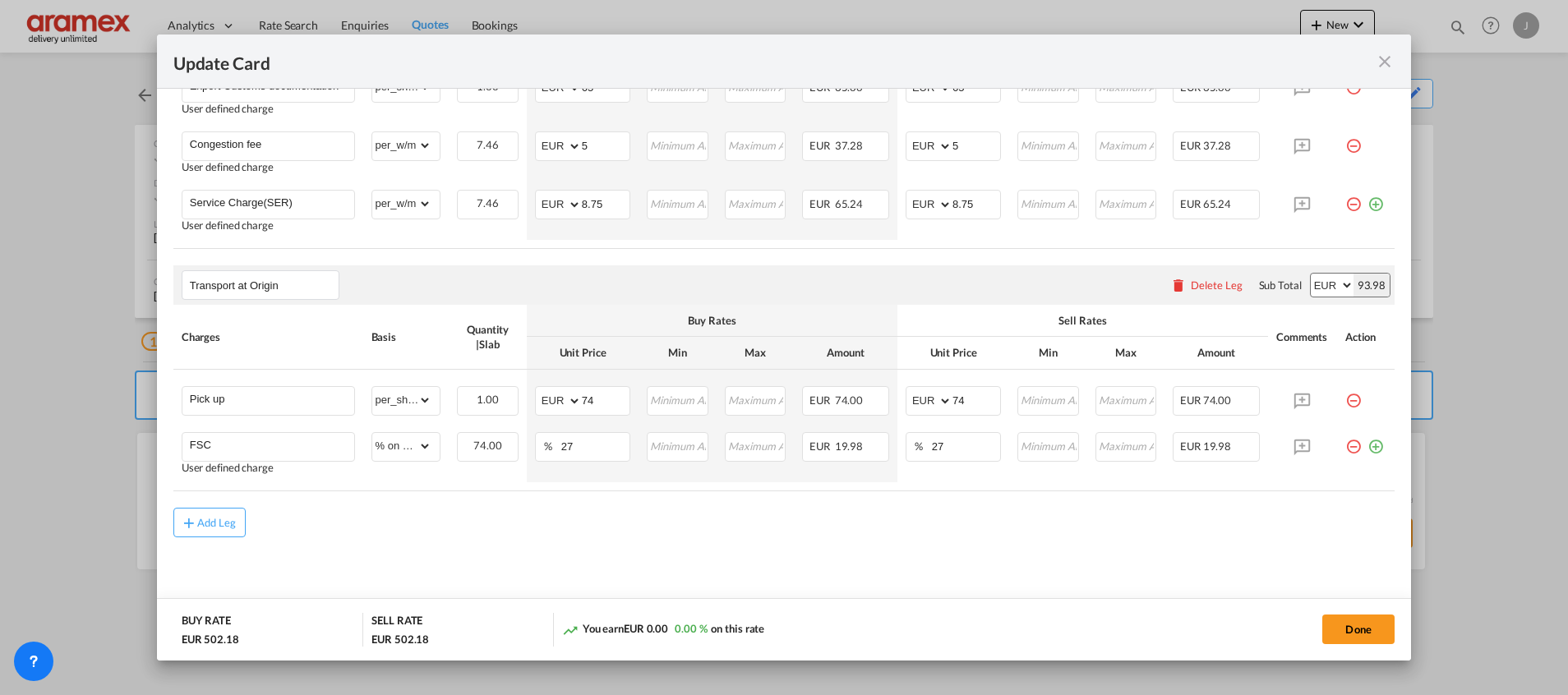
scroll to position [941, 0]
drag, startPoint x: 599, startPoint y: 393, endPoint x: 534, endPoint y: 401, distance: 65.5
click at [534, 401] on md-input-container "AED AFN ALL AMD ANG AOA ARS AUD AWG AZN BAM BBD BDT BGN BHD BIF BMD BND [PERSON…" at bounding box center [582, 399] width 95 height 30
click at [591, 398] on input "176" at bounding box center [606, 398] width 48 height 25
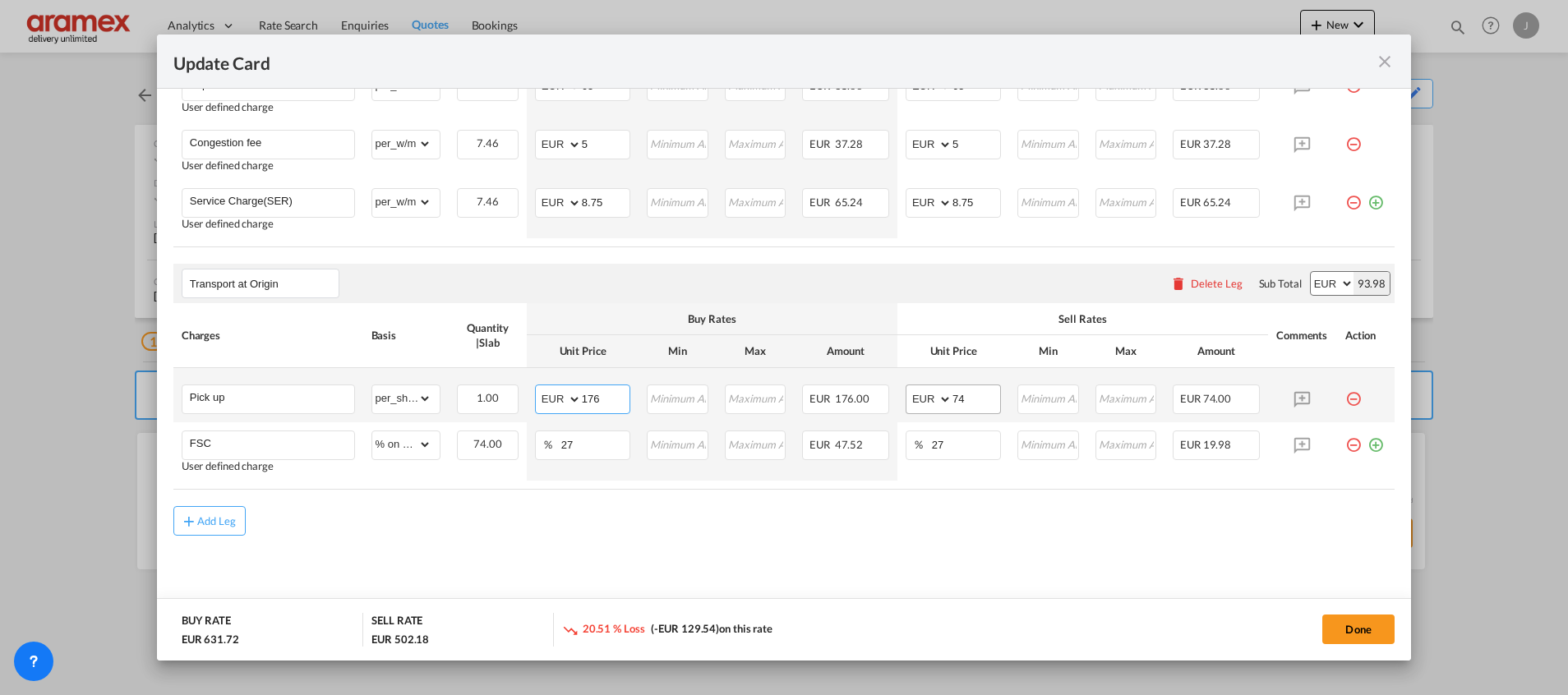
type input "176"
click at [971, 396] on input "74" at bounding box center [976, 398] width 48 height 25
paste input "176"
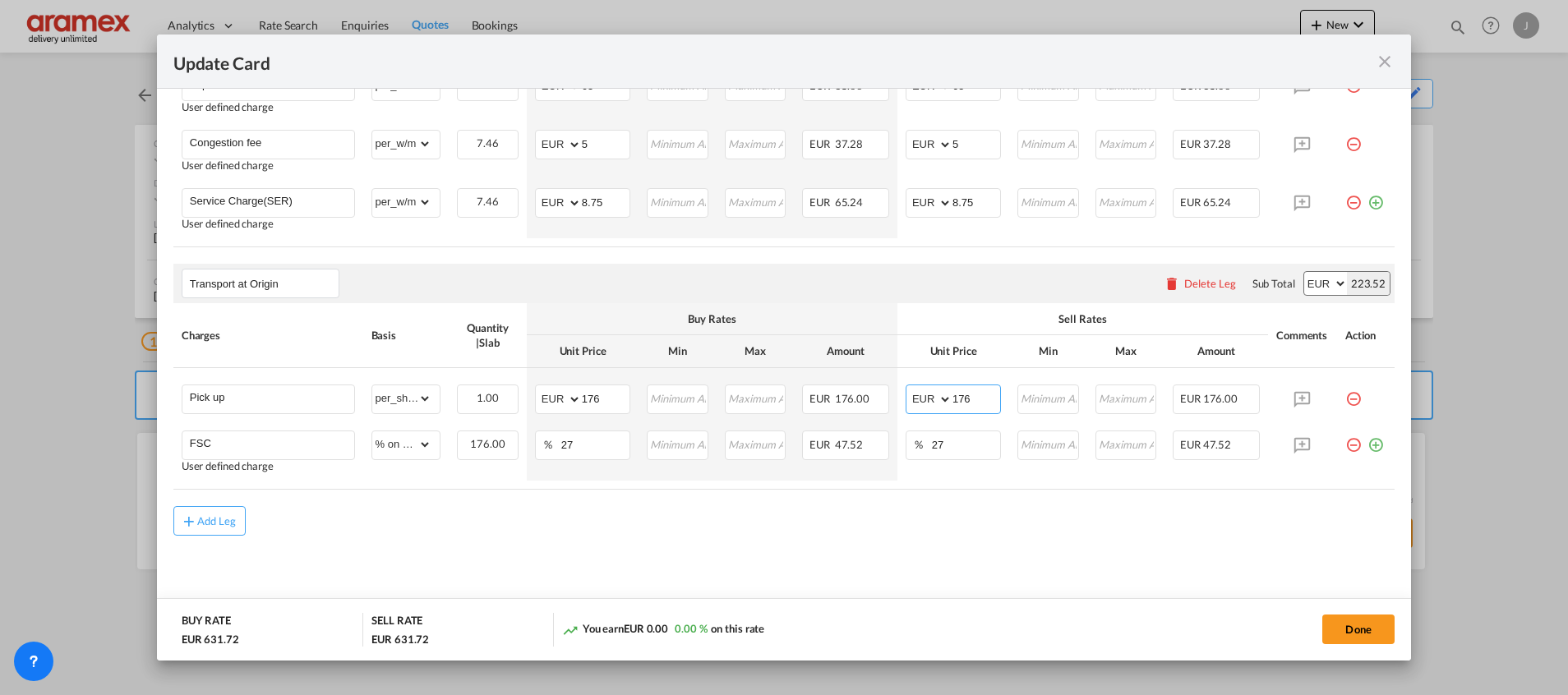
type input "176"
click at [825, 522] on div "Add Leg" at bounding box center [784, 520] width 1221 height 30
click at [662, 494] on air-lcl-rate-modification "Main Freight Please enter leg name Leg Name Already Exists Delete Leg Sub Total…" at bounding box center [784, 21] width 1221 height 1031
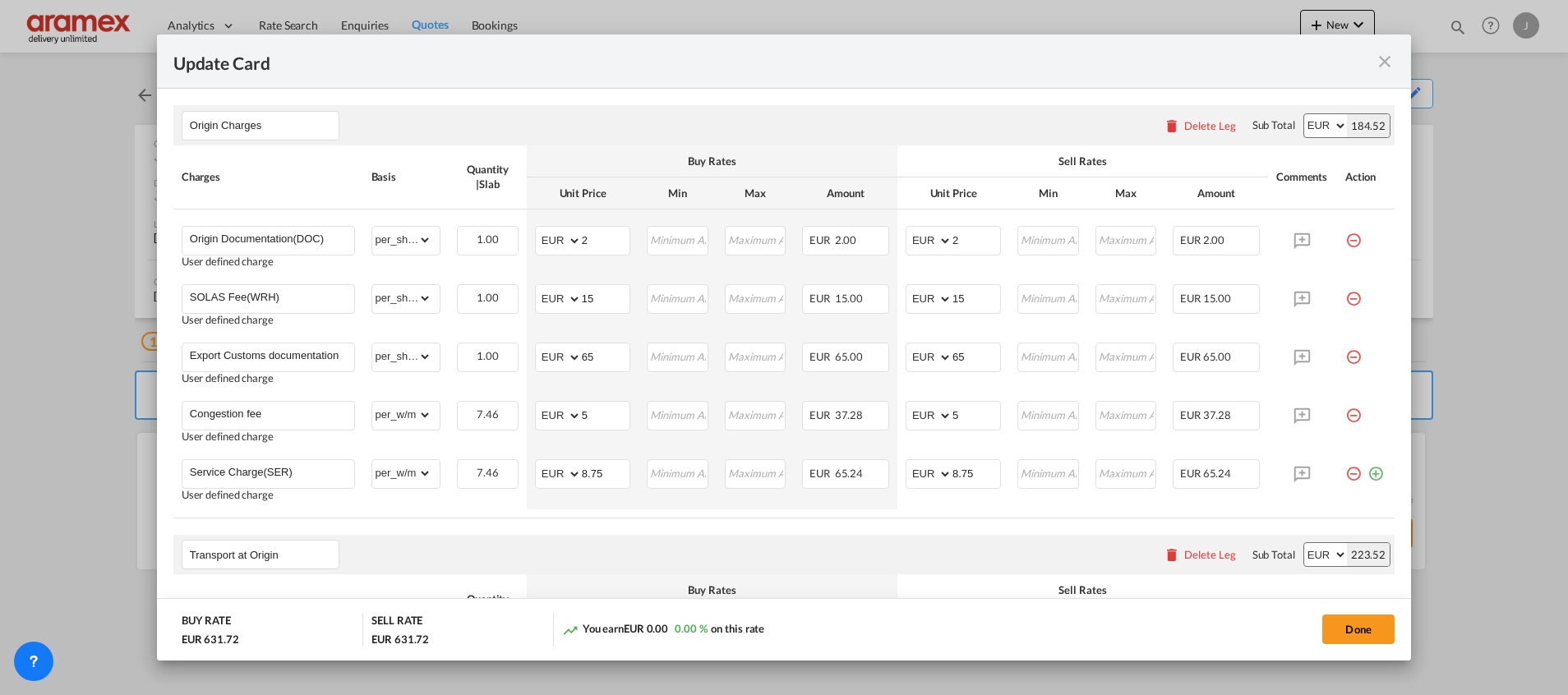
scroll to position [694, 0]
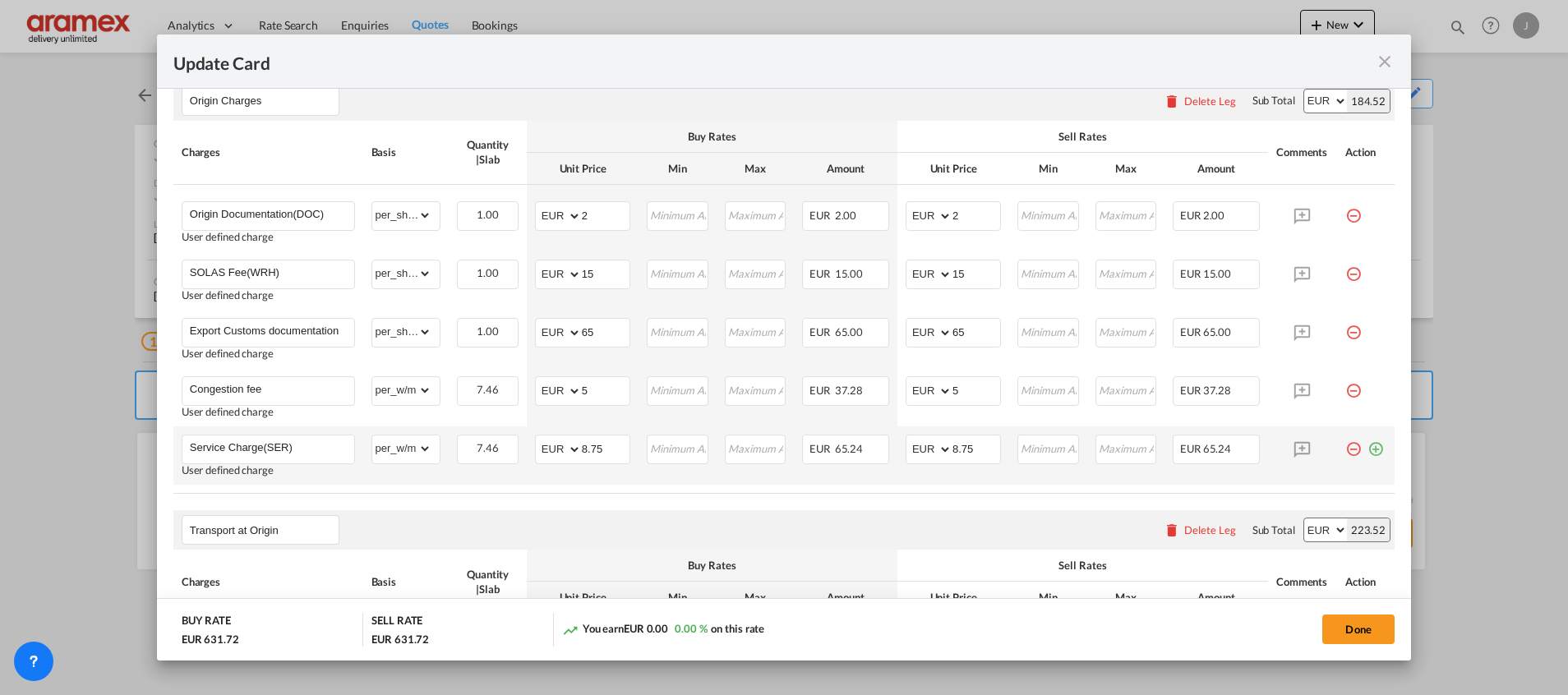
click at [1368, 450] on md-icon "icon-plus-circle-outline green-400-fg" at bounding box center [1375, 442] width 16 height 16
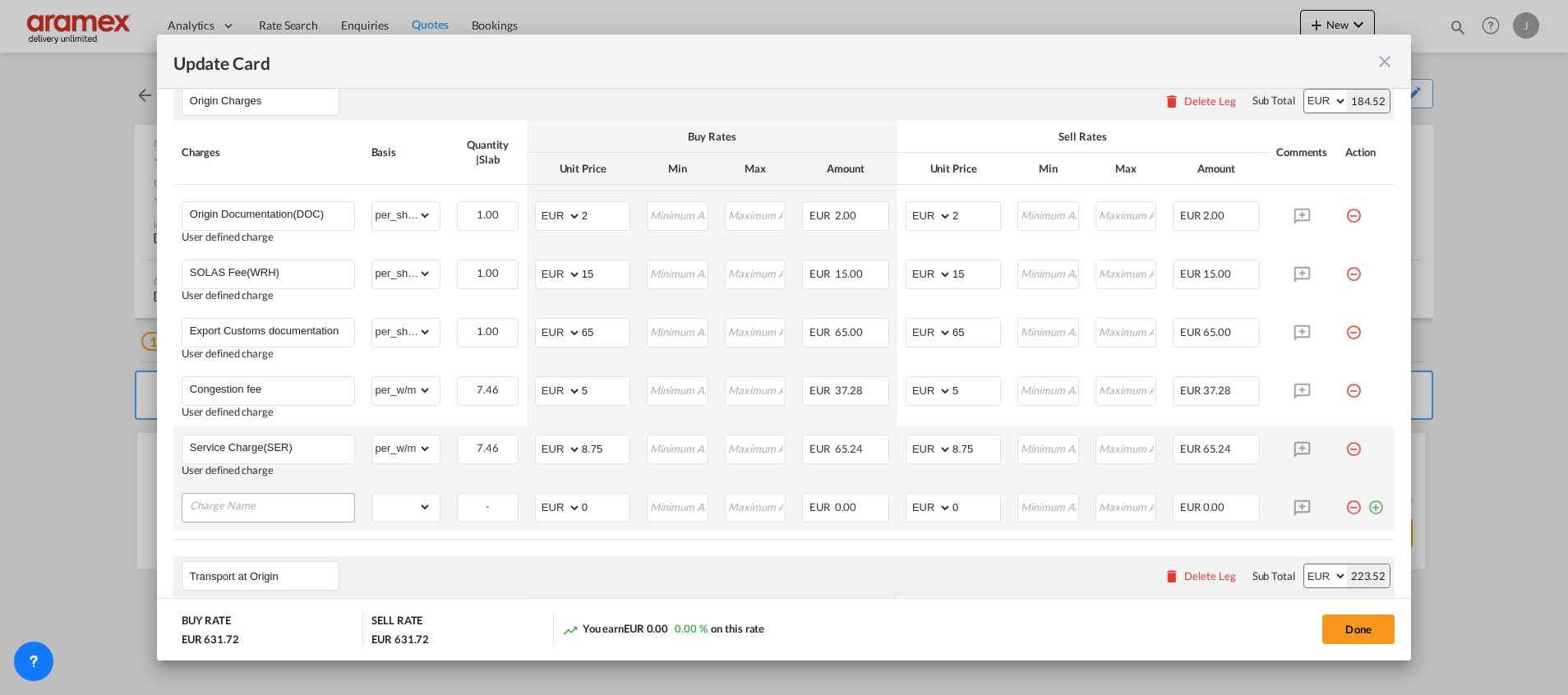
click at [239, 495] on input "Charge Name" at bounding box center [272, 506] width 164 height 25
paste input "Non Stacking Fee"
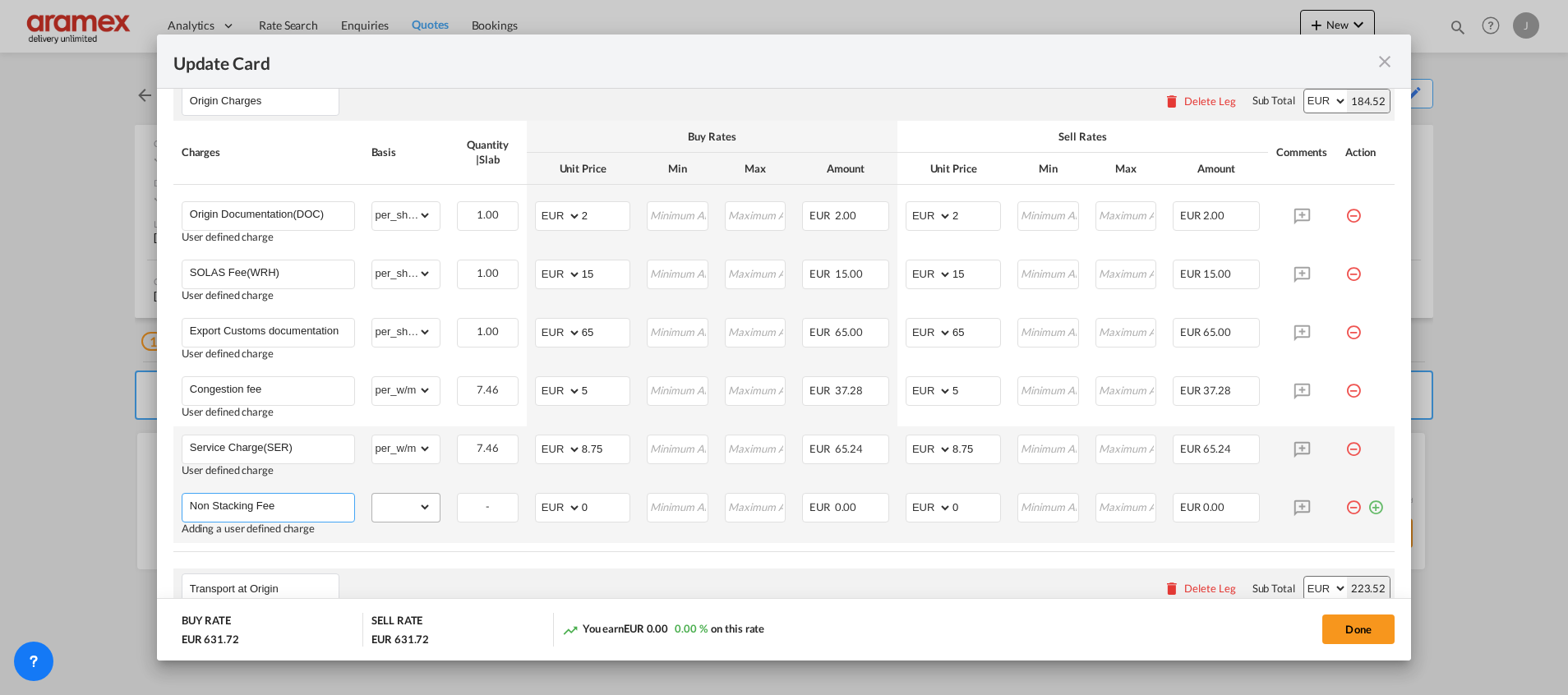
type input "Non Stacking Fee"
click at [402, 508] on select "gross_weight volumetric_weight per_shipment per_bl per_km per_hawb per_kg flat …" at bounding box center [402, 507] width 60 height 27
select select "per_shipment"
click at [372, 494] on select "gross_weight volumetric_weight per_shipment per_bl per_km per_hawb per_kg flat …" at bounding box center [402, 507] width 60 height 27
drag, startPoint x: 591, startPoint y: 504, endPoint x: 549, endPoint y: 505, distance: 42.0
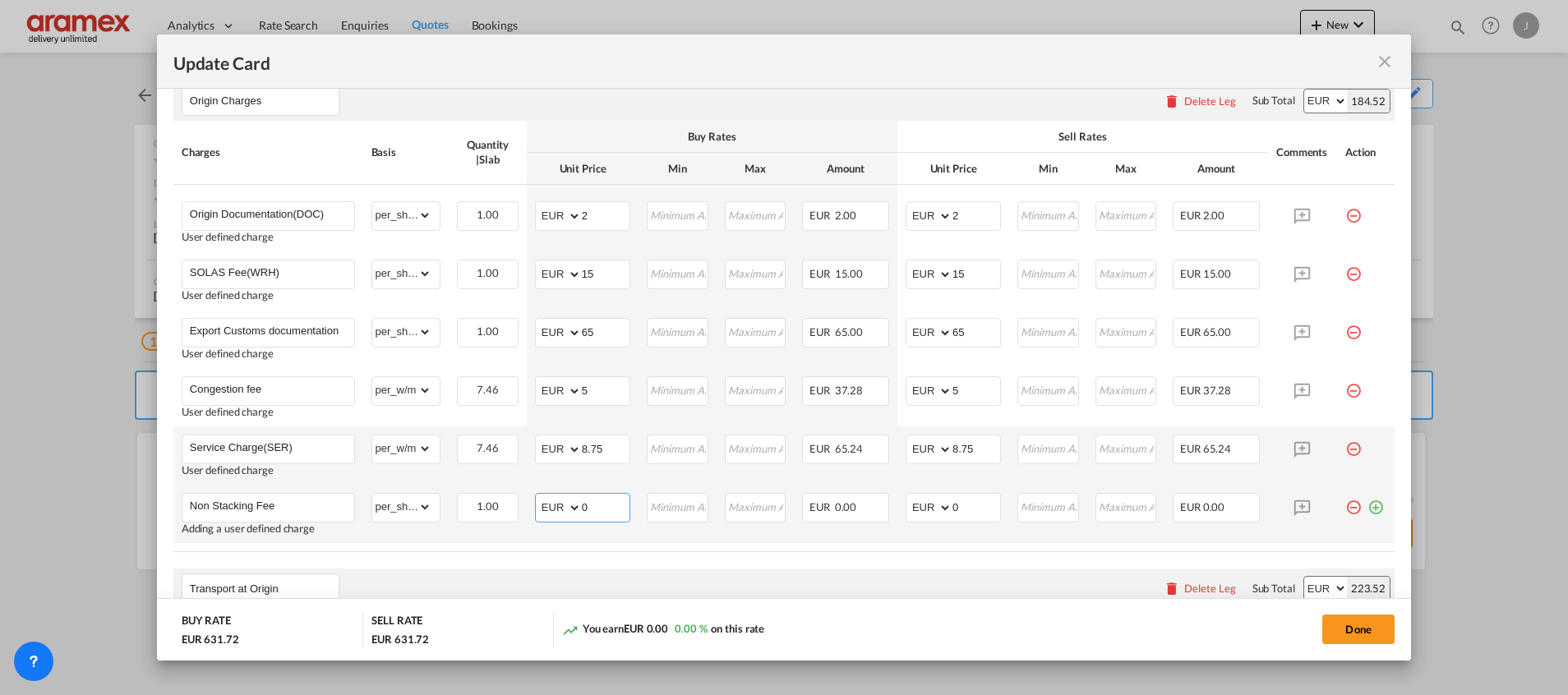
click at [549, 505] on md-input-container "AED AFN ALL AMD ANG AOA ARS AUD AWG AZN BAM BBD BDT BGN BHD BIF BMD BND BOB BRL…" at bounding box center [582, 508] width 95 height 30
type input "206.04"
click at [551, 509] on select "AED AFN ALL AMD ANG AOA ARS AUD AWG AZN BAM BBD BDT BGN BHD BIF BMD BND [PERSON…" at bounding box center [559, 508] width 43 height 23
select select "string:USD"
click at [538, 496] on select "AED AFN ALL AMD ANG AOA ARS AUD AWG AZN BAM BBD BDT BGN BHD BIF BMD BND [PERSON…" at bounding box center [559, 508] width 43 height 23
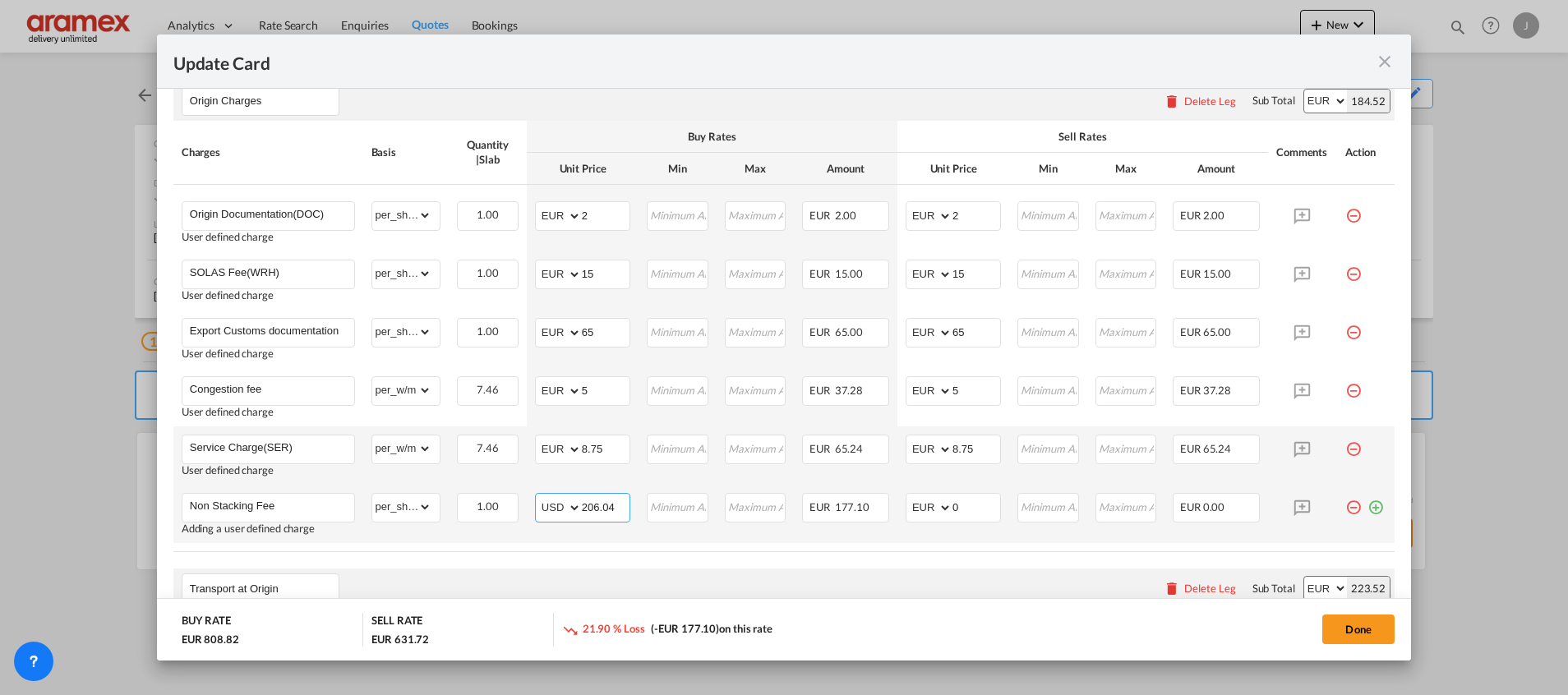
click at [589, 505] on input "206.04" at bounding box center [606, 506] width 48 height 25
click at [909, 508] on select "AED AFN ALL AMD ANG AOA ARS AUD AWG AZN BAM BBD BDT BGN BHD BIF BMD BND [PERSON…" at bounding box center [930, 508] width 43 height 23
select select "string:USD"
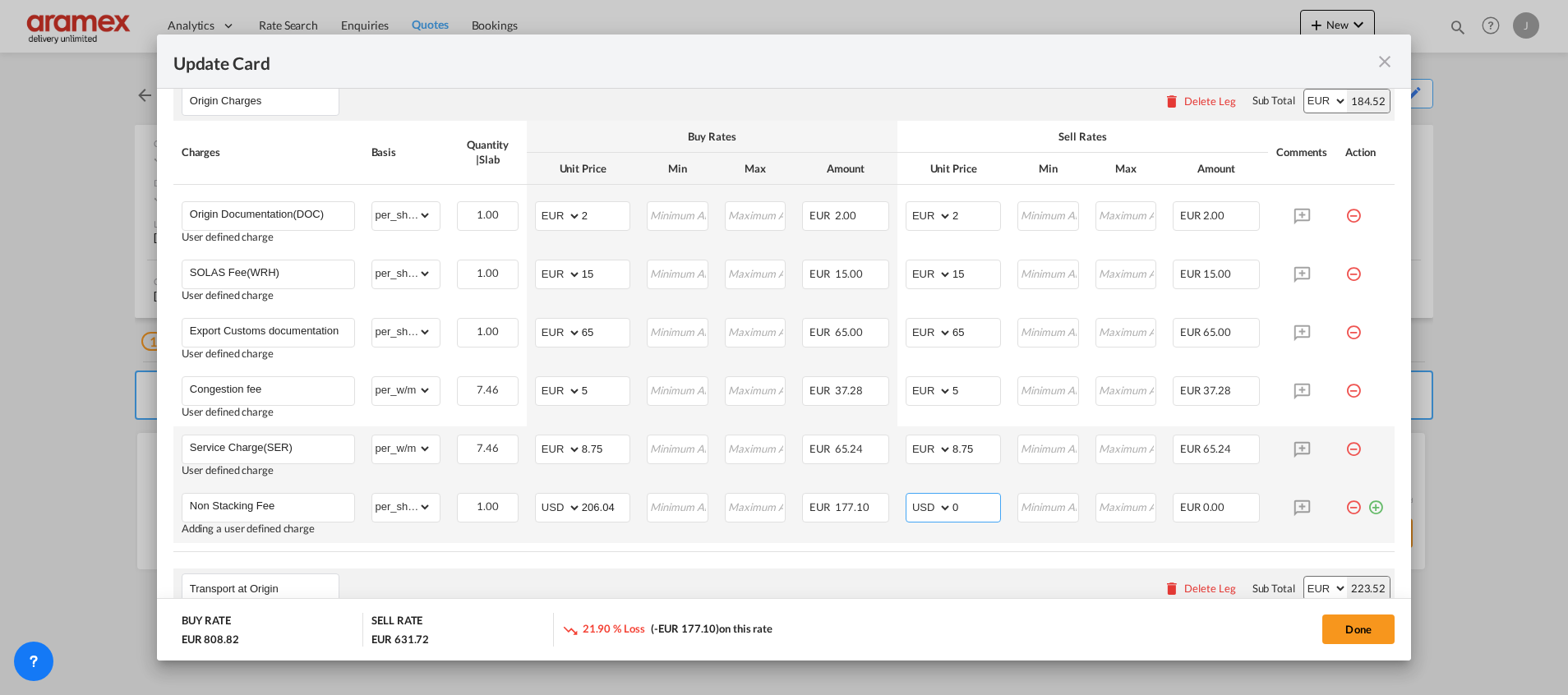
click at [909, 496] on select "AED AFN ALL AMD ANG AOA ARS AUD AWG AZN BAM BBD BDT BGN BHD BIF BMD BND [PERSON…" at bounding box center [930, 508] width 43 height 23
drag, startPoint x: 956, startPoint y: 503, endPoint x: 917, endPoint y: 504, distance: 39.0
click at [916, 503] on md-input-container "AED AFN ALL AMD ANG AOA ARS AUD AWG AZN BAM BBD BDT BGN BHD BIF BMD BND BOB BRL…" at bounding box center [953, 508] width 95 height 30
paste input "206.04"
type input "206.04"
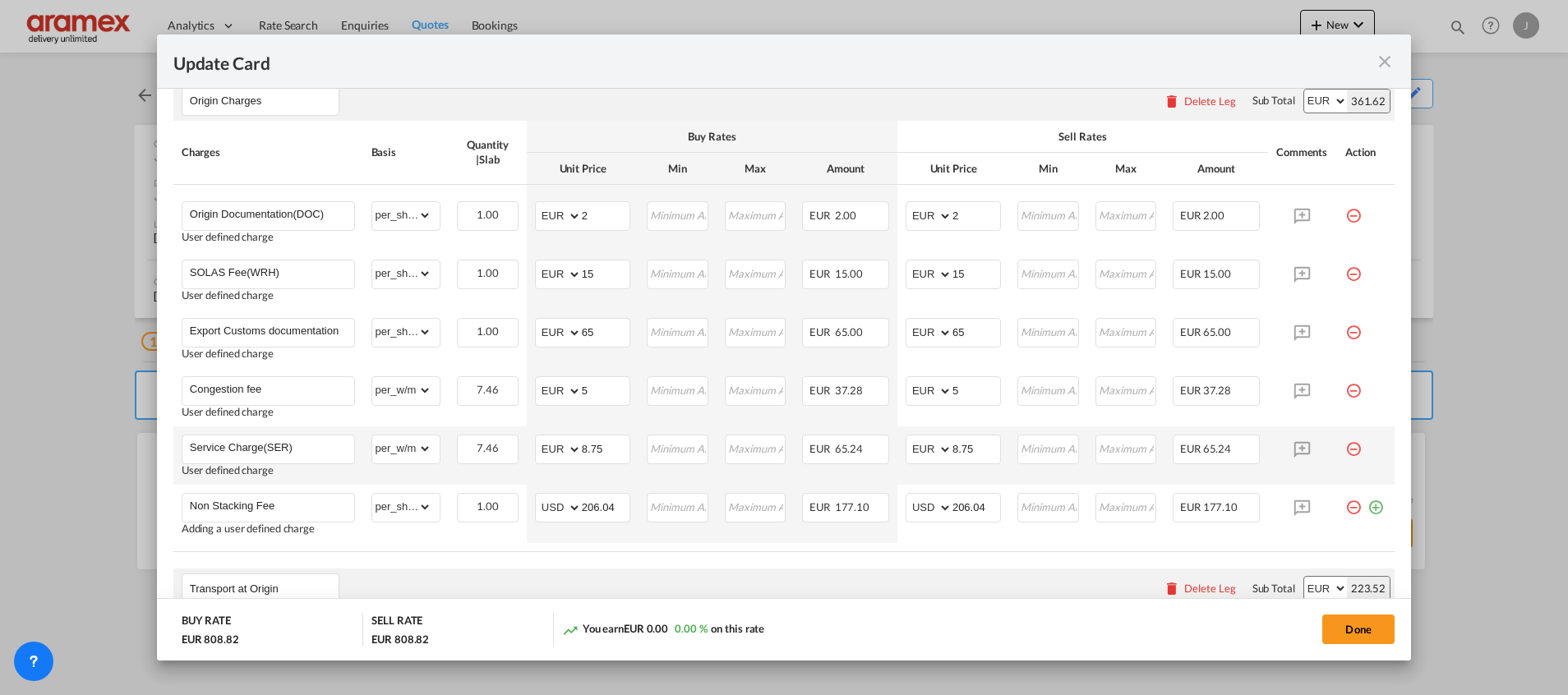
click at [925, 551] on table "Charges Basis Quantity | Slab Buy Rates Sell Rates Comments Action Unit Price M…" at bounding box center [784, 337] width 1221 height 432
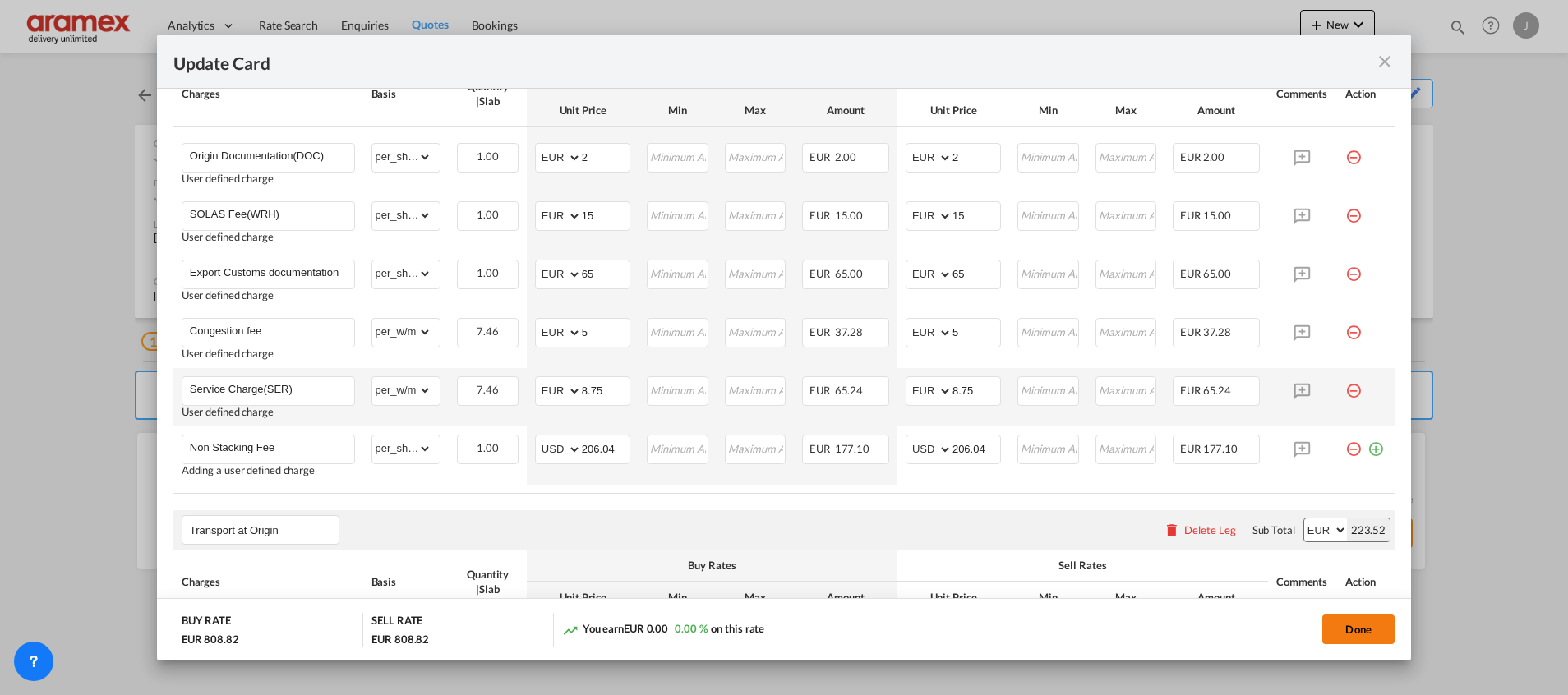
click at [1356, 631] on button "Done" at bounding box center [1358, 629] width 73 height 30
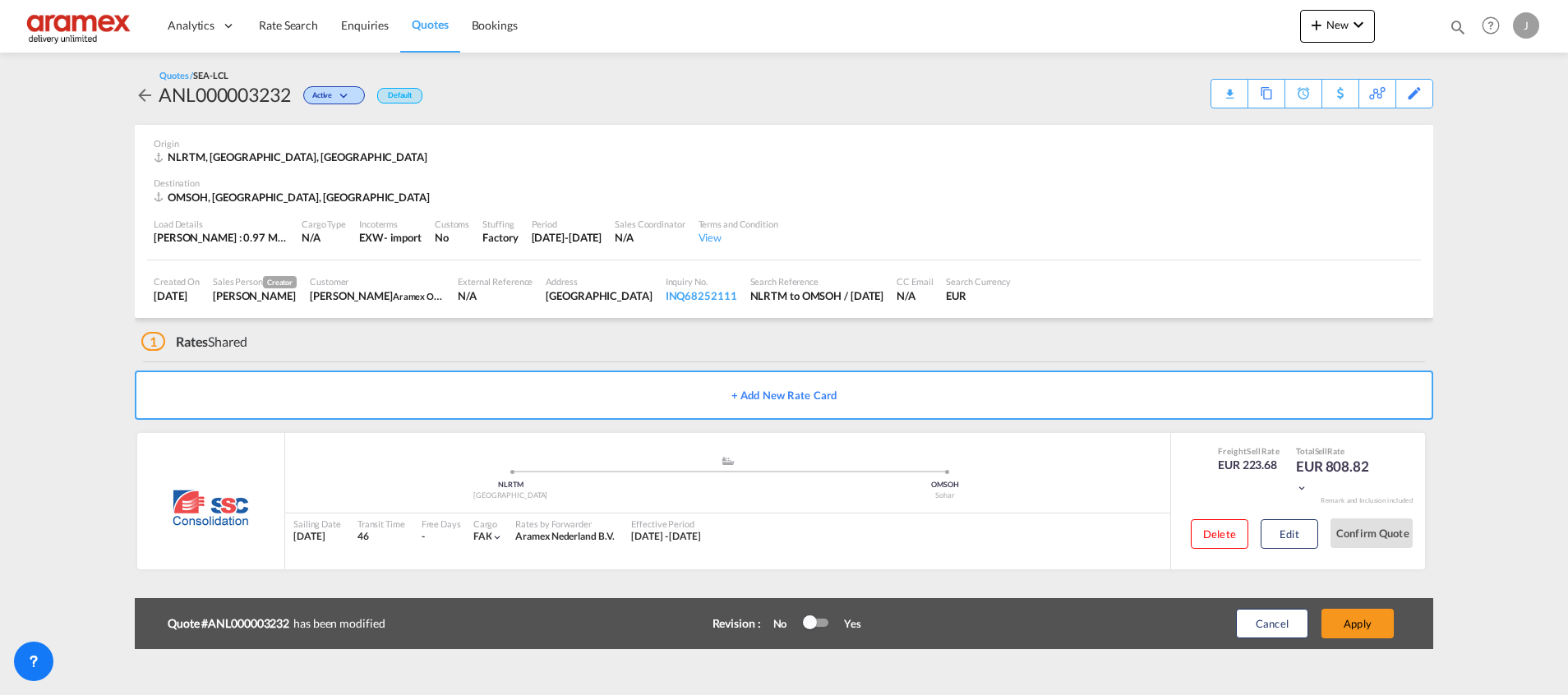
click at [1356, 631] on button "Apply" at bounding box center [1357, 623] width 73 height 30
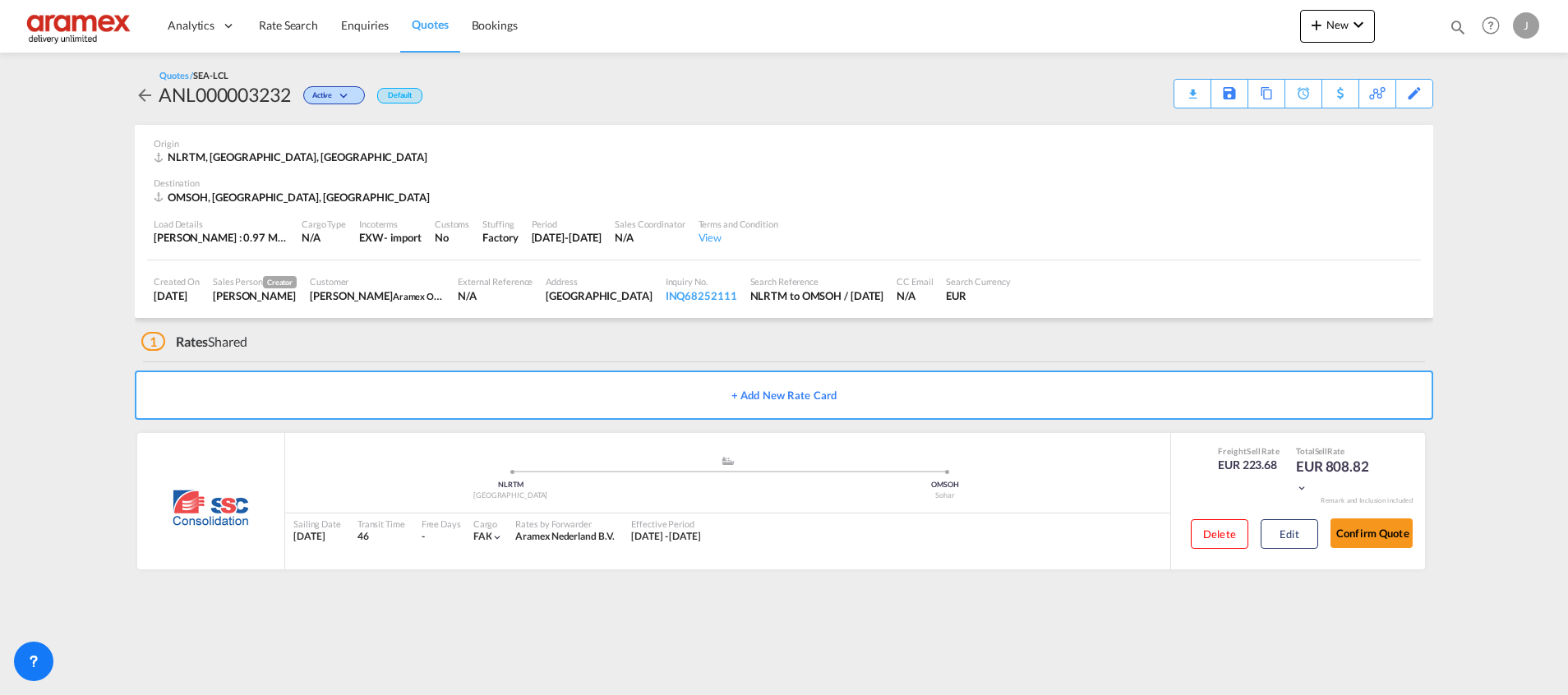
click at [0, 0] on div "Download Quote" at bounding box center [0, 0] width 0 height 0
click at [1184, 86] on div "Download Quote" at bounding box center [1160, 94] width 84 height 27
click at [1290, 537] on button "Edit" at bounding box center [1289, 534] width 57 height 30
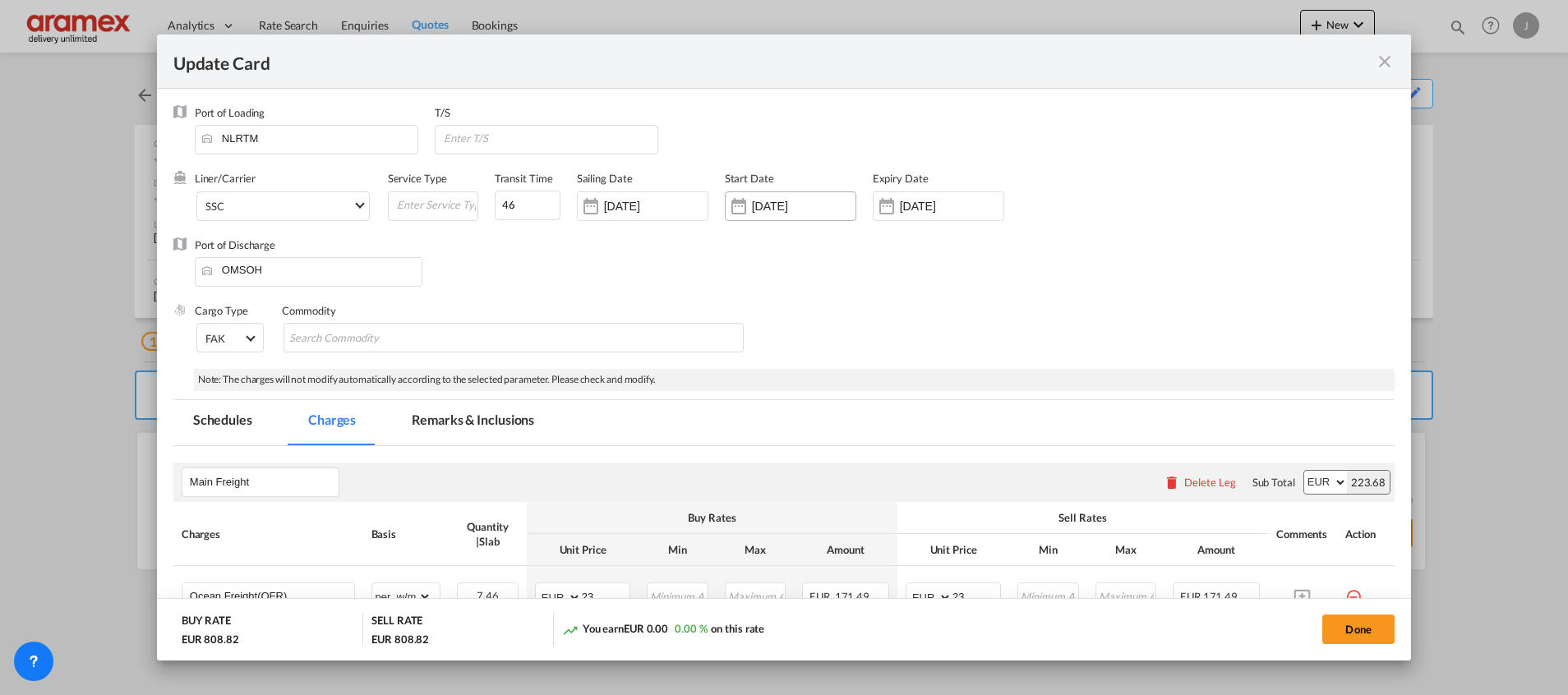
click at [762, 210] on input "[DATE]" at bounding box center [804, 206] width 103 height 13
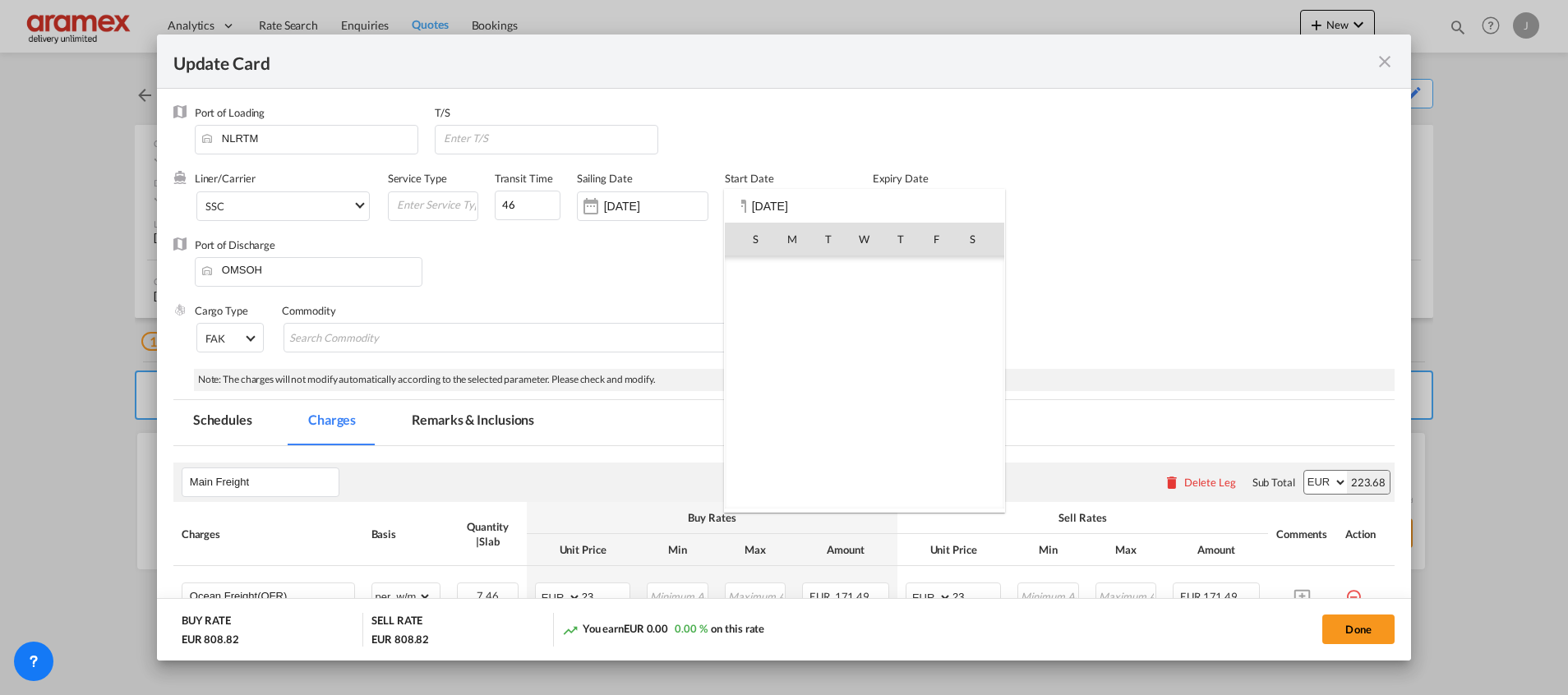
scroll to position [380720, 0]
drag, startPoint x: 779, startPoint y: 203, endPoint x: 795, endPoint y: 203, distance: 16.0
click at [780, 203] on div "S M T W T F S [DATE] 1 2 3 4 5 6 7 8 9 10 11 12 13 14 15 16 17 18 19 20 21 22 2…" at bounding box center [864, 350] width 281 height 324
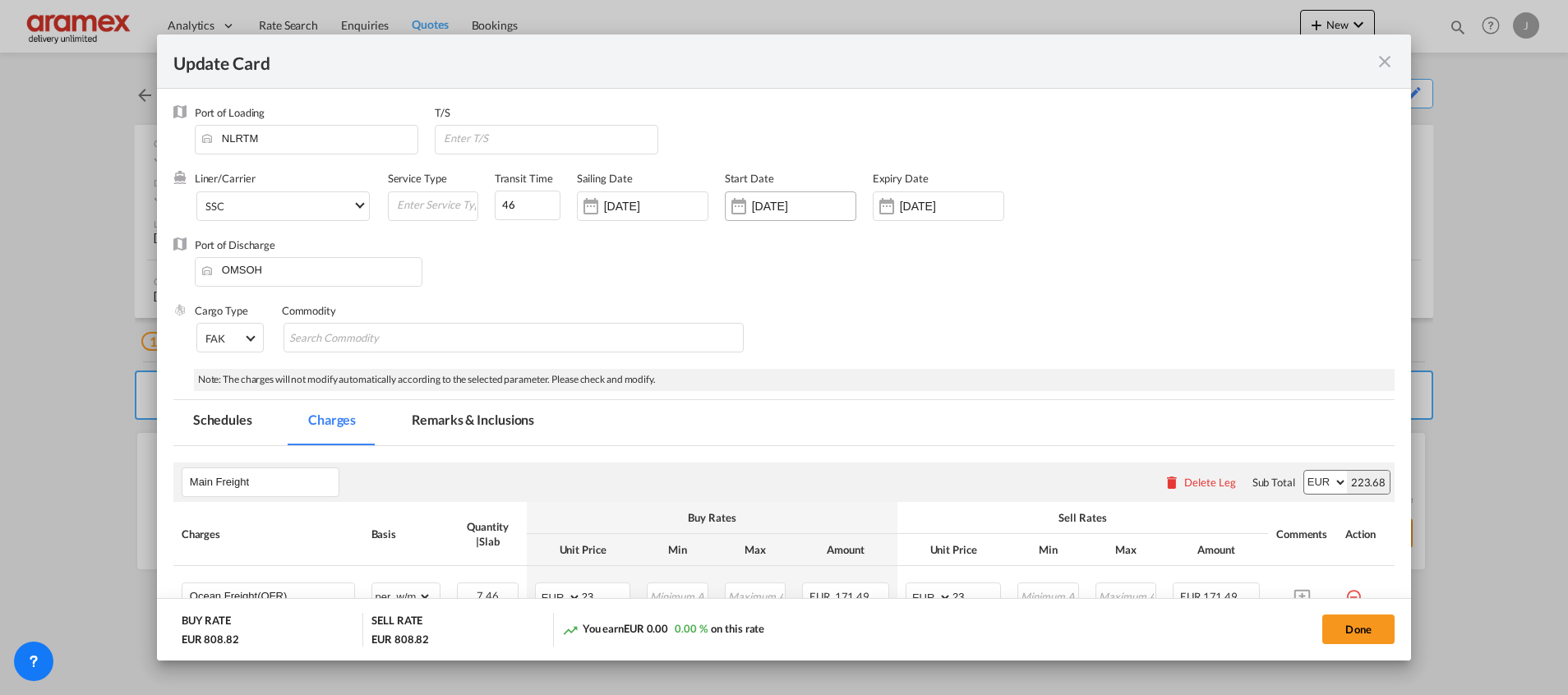
click at [806, 201] on input "[DATE]" at bounding box center [804, 206] width 103 height 13
type input "0"
click at [774, 205] on input "Update Card Port ..." at bounding box center [800, 206] width 98 height 13
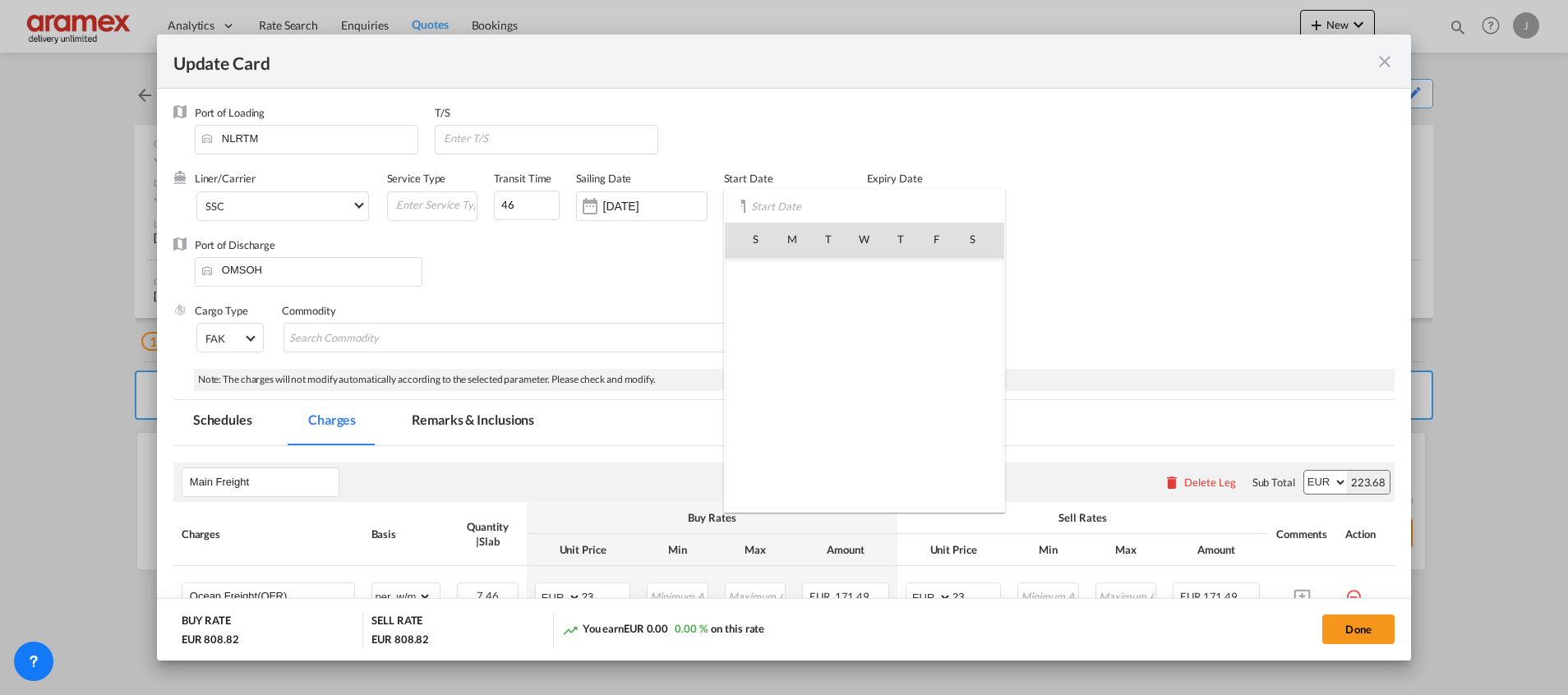
scroll to position [380937, 0]
drag, startPoint x: 857, startPoint y: 314, endPoint x: 710, endPoint y: 261, distance: 156.3
click at [857, 314] on span "8" at bounding box center [865, 310] width 34 height 34
type input "[DATE]"
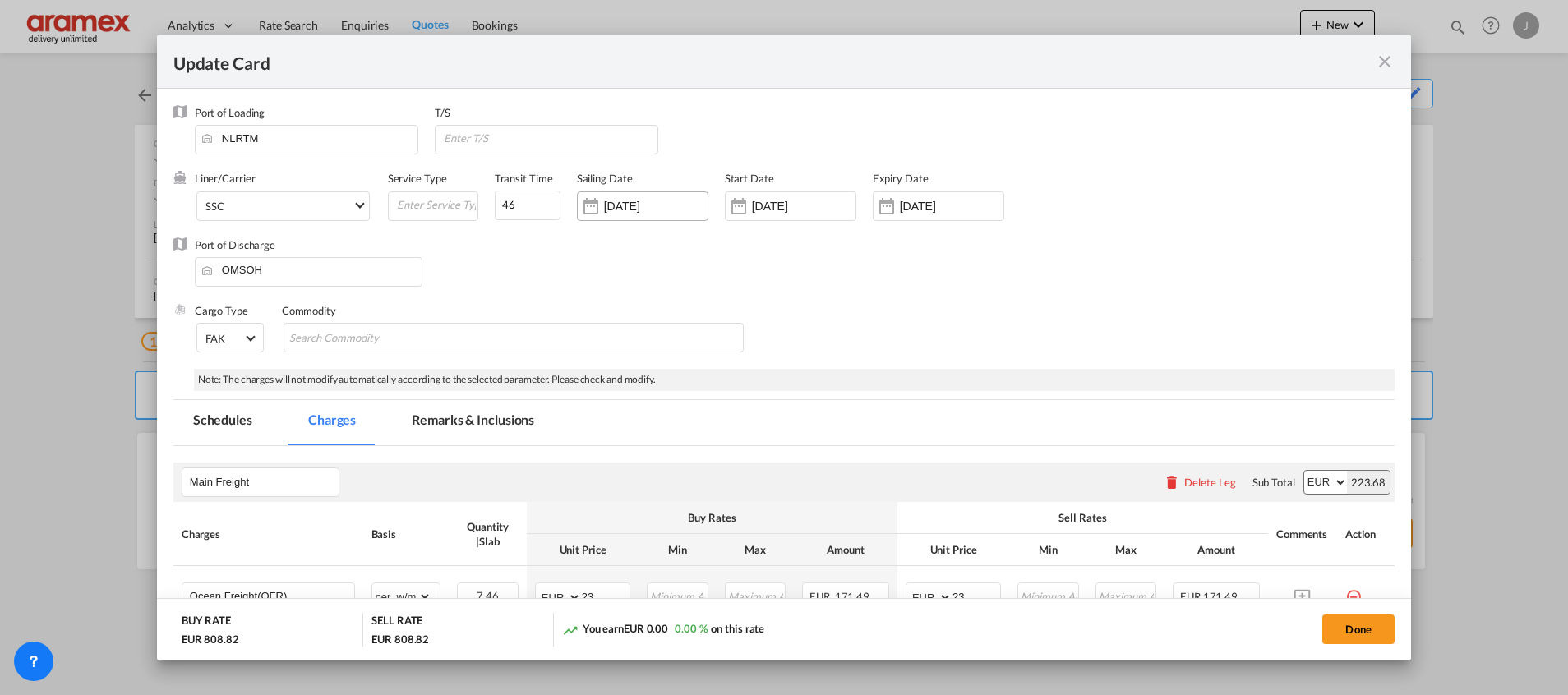
click at [625, 209] on input "[DATE]" at bounding box center [656, 206] width 103 height 13
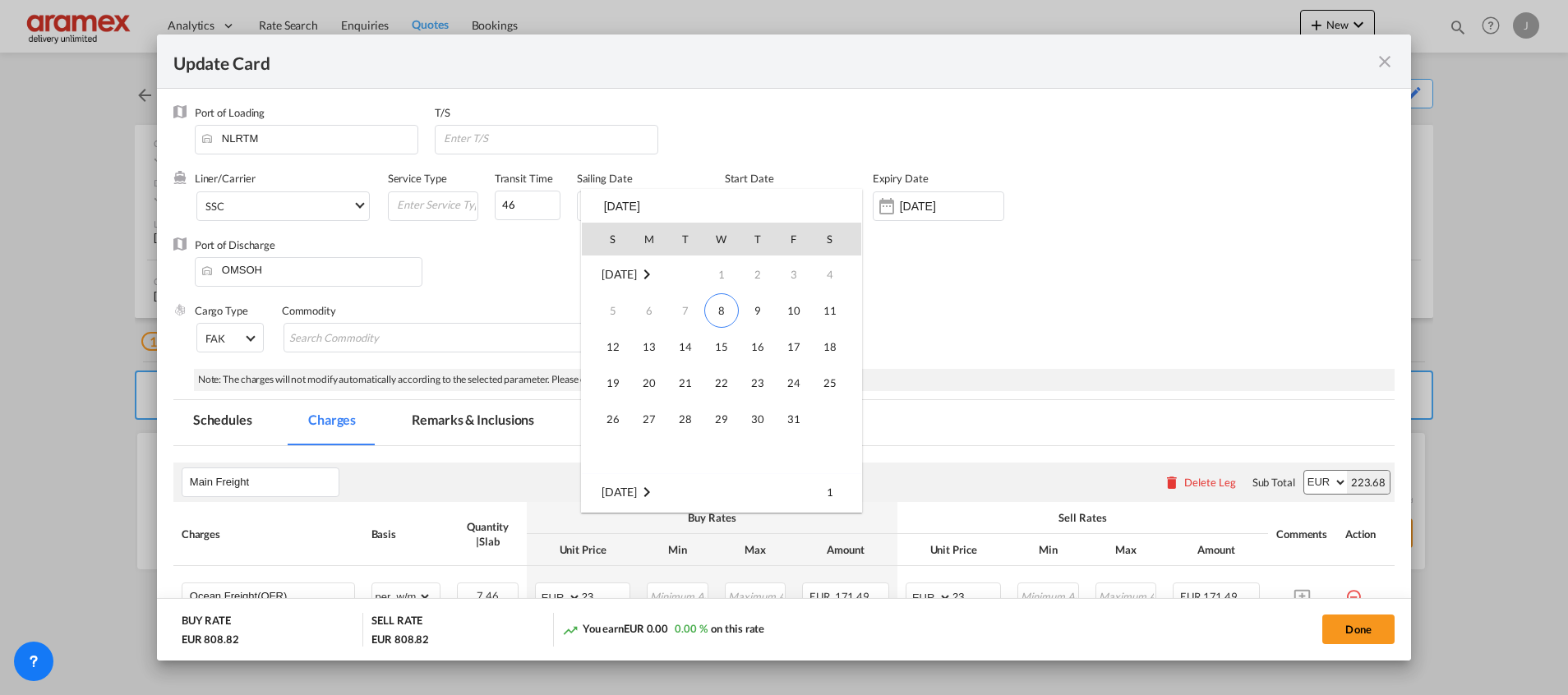
click at [675, 210] on div "S M T W T F S [DATE] 1 2 3 4 5 6 7 8 9 10 11 12 13 14 15 16 17 18 19 20 21 22 2…" at bounding box center [721, 350] width 281 height 324
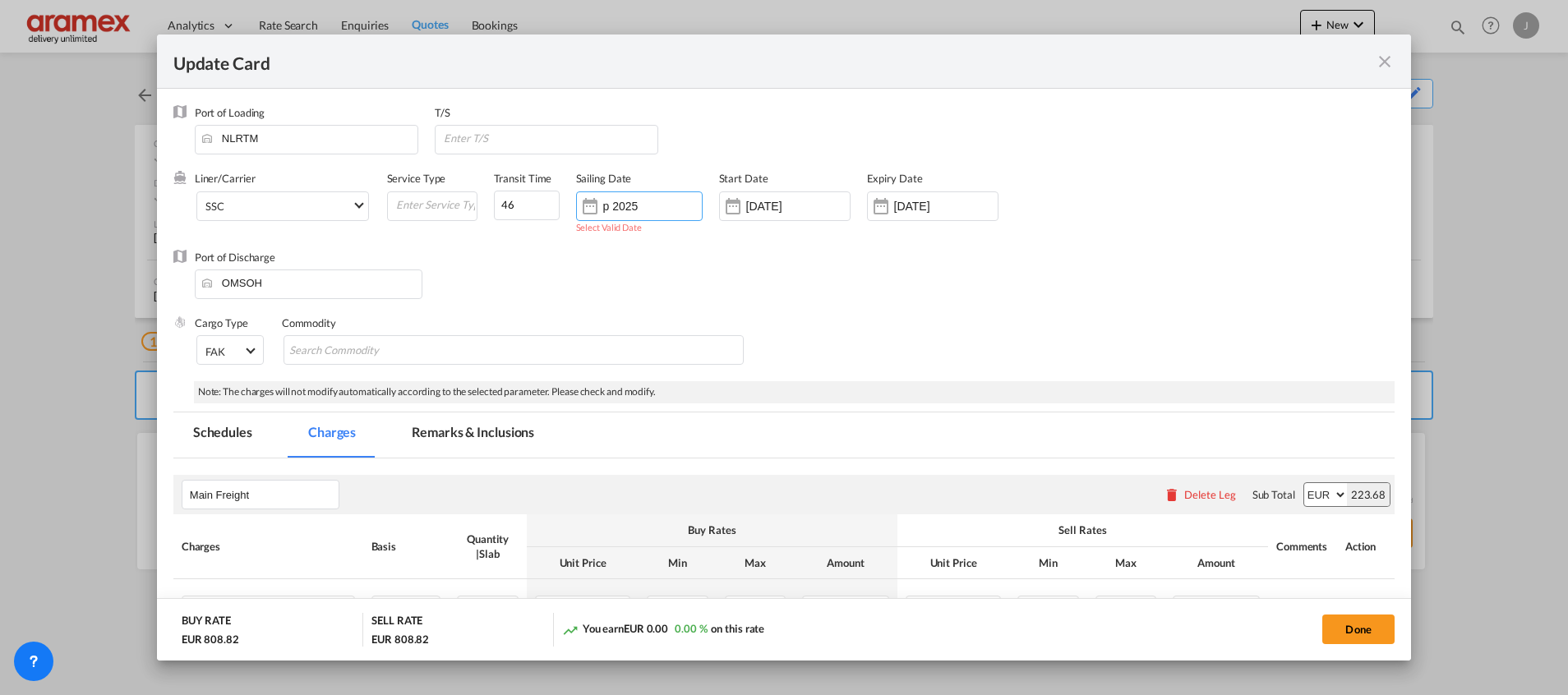
click at [675, 210] on input "p 2025" at bounding box center [652, 206] width 98 height 13
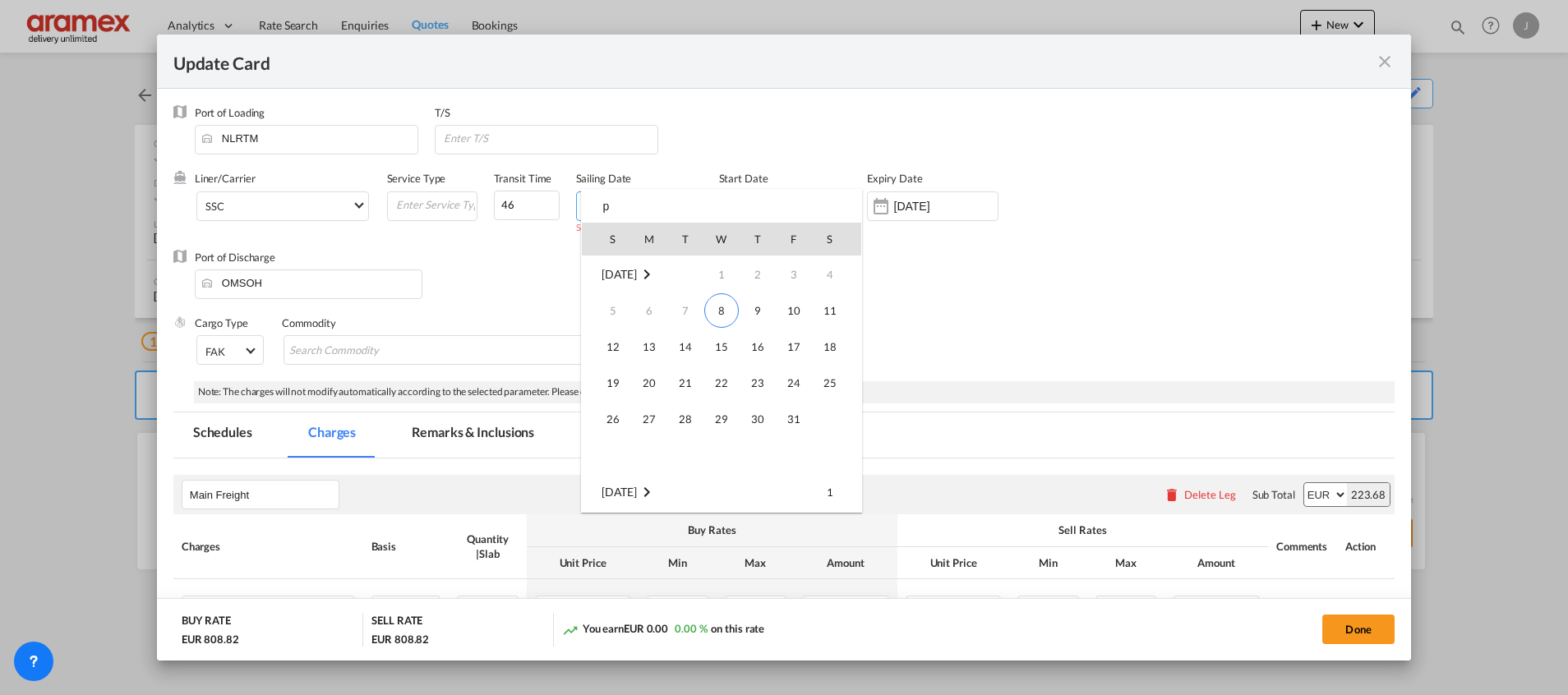
type input "p"
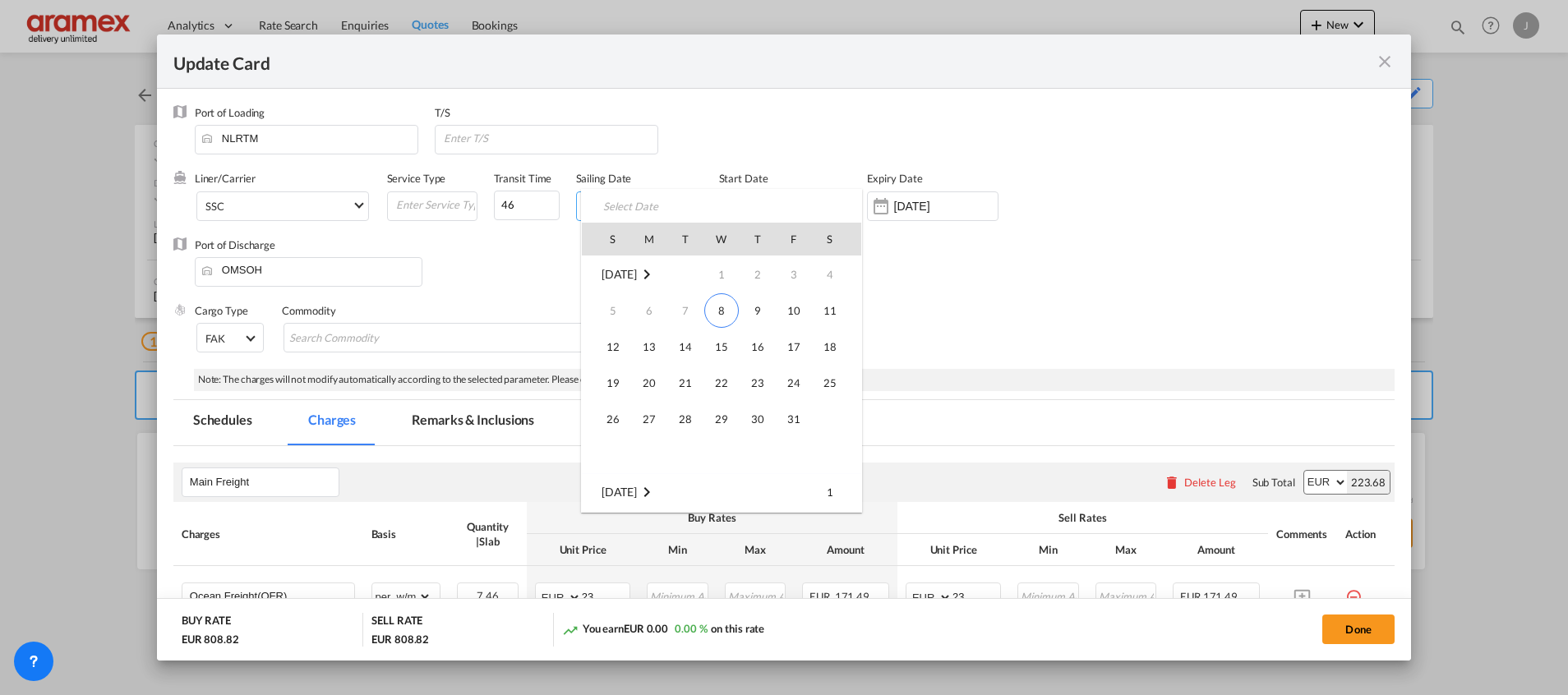
click at [1119, 320] on div at bounding box center [784, 348] width 1568 height 695
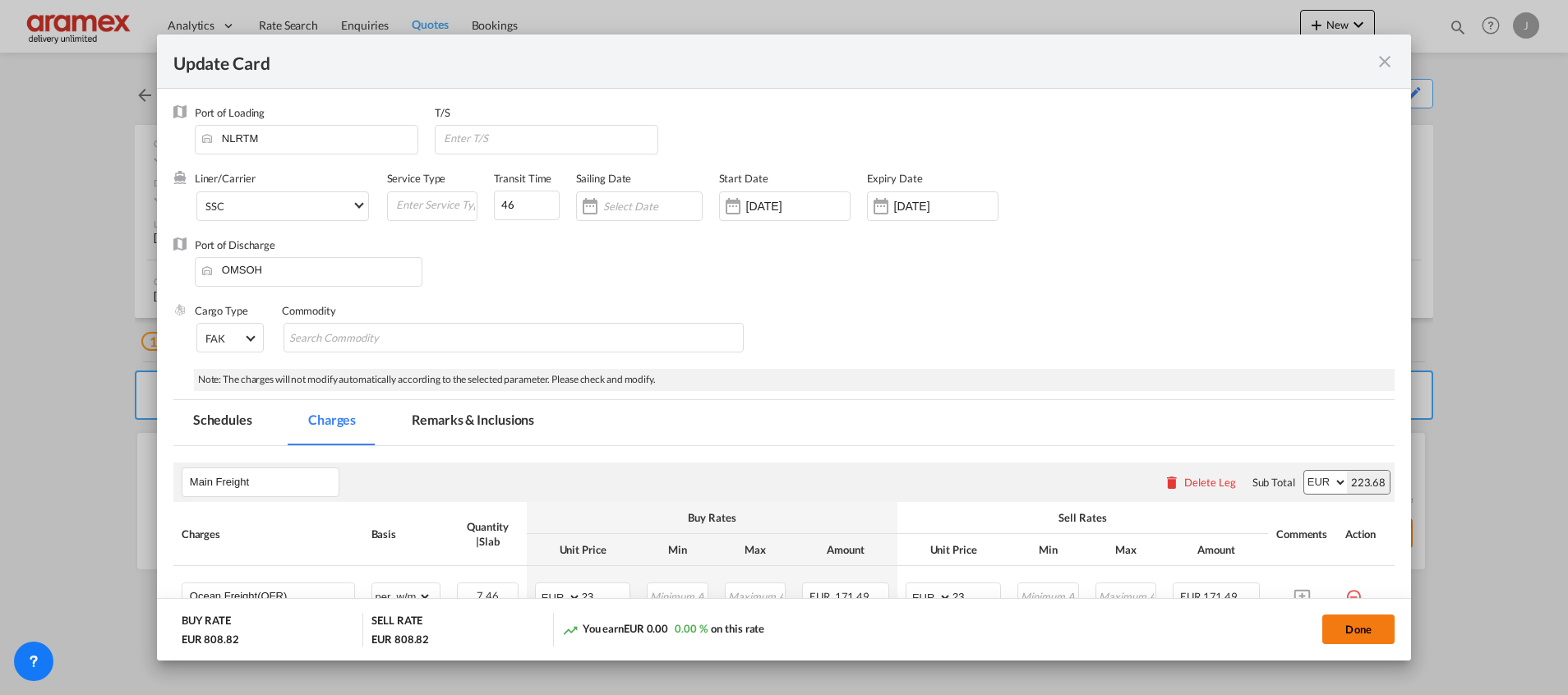
click at [1362, 622] on button "Done" at bounding box center [1358, 629] width 73 height 30
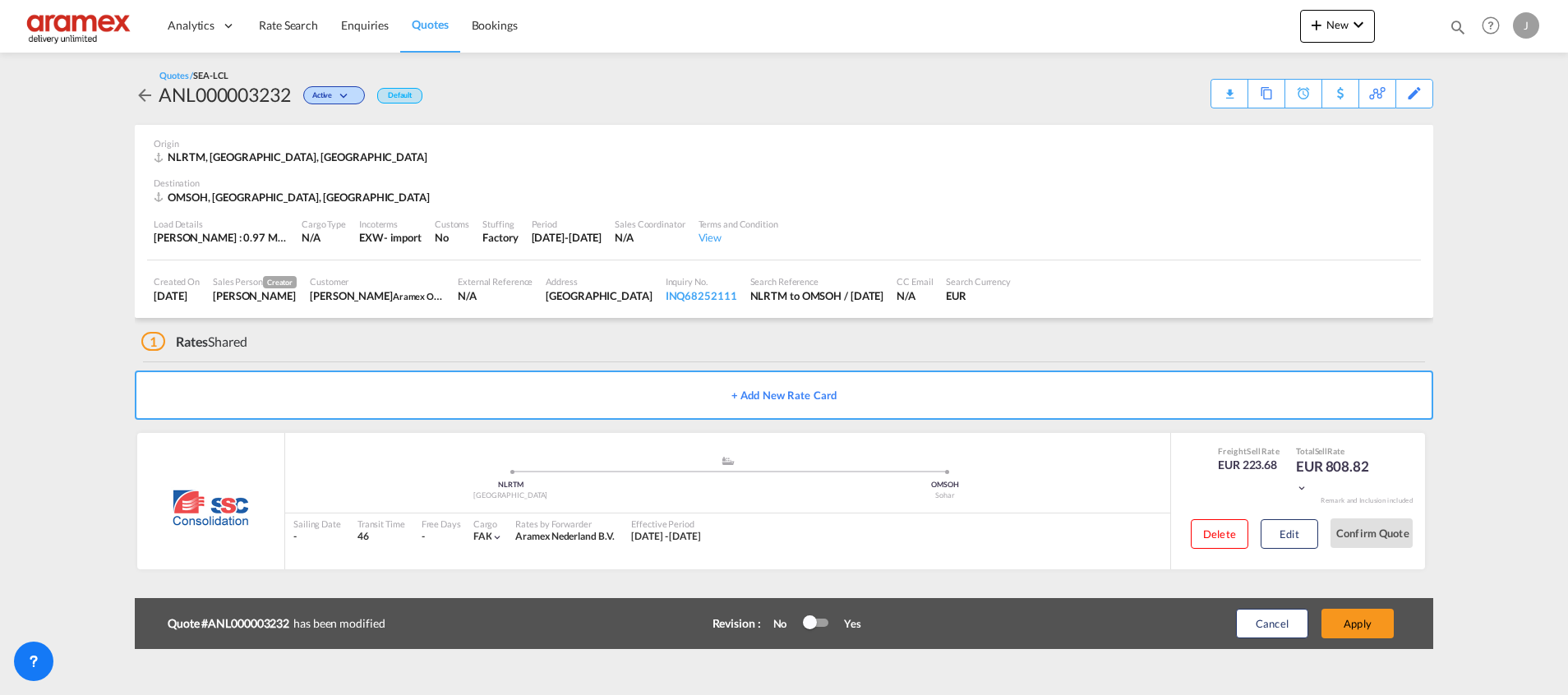
click at [1362, 622] on button "Apply" at bounding box center [1357, 623] width 73 height 30
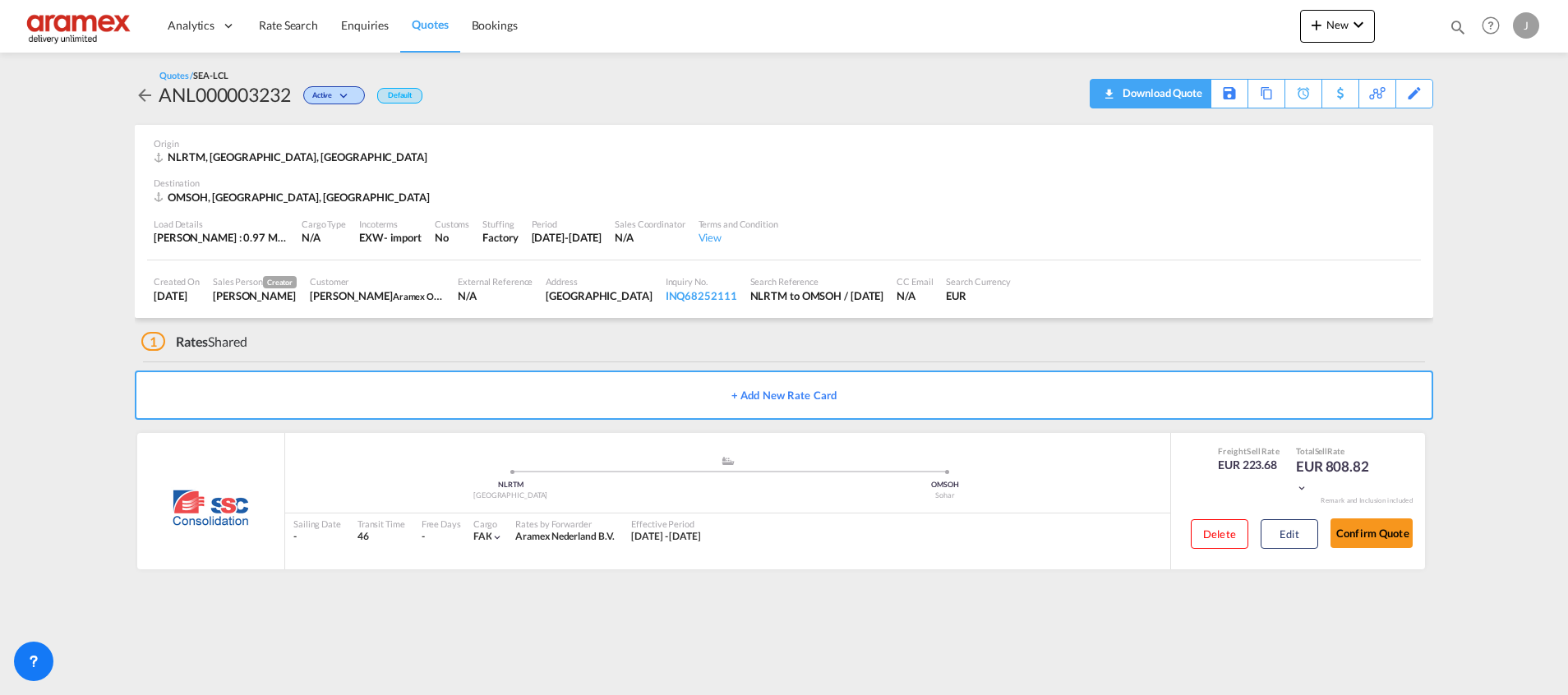
click at [1186, 93] on div "Download Quote" at bounding box center [1160, 94] width 84 height 27
